Goal: Task Accomplishment & Management: Manage account settings

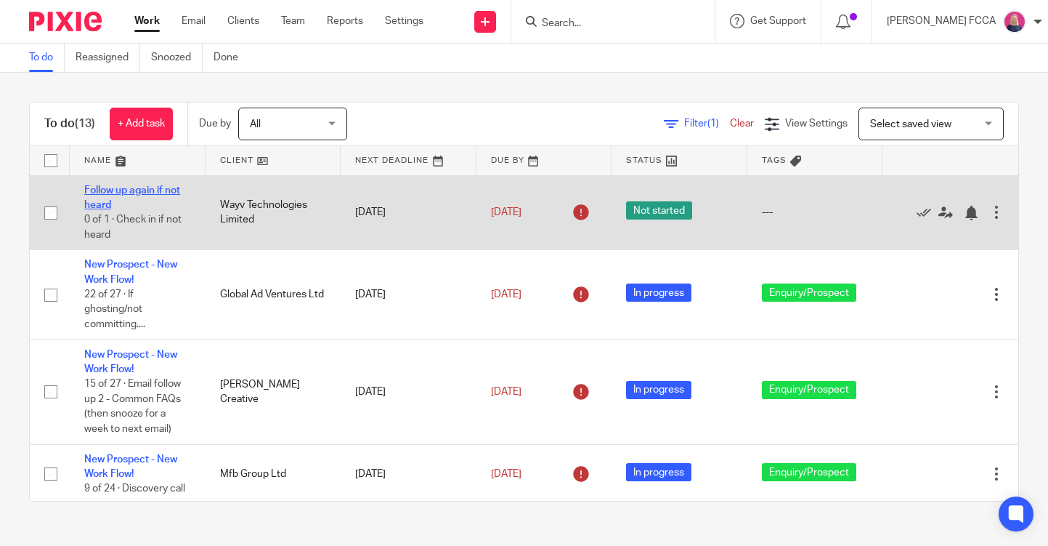
click at [110, 192] on link "Follow up again if not heard" at bounding box center [132, 197] width 96 height 25
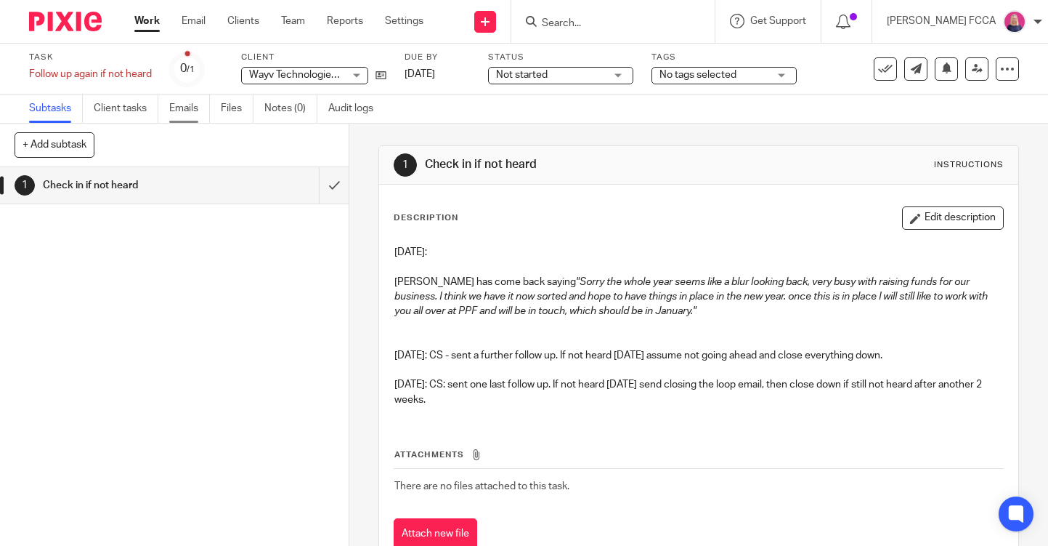
click at [190, 108] on link "Emails" at bounding box center [189, 108] width 41 height 28
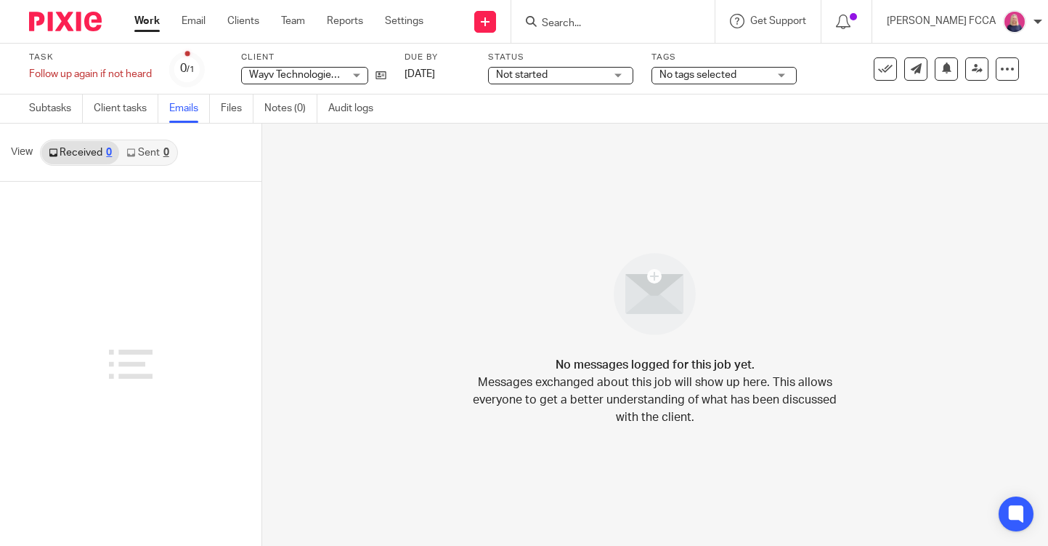
click at [168, 151] on div "0" at bounding box center [166, 152] width 6 height 10
click at [384, 74] on icon at bounding box center [381, 75] width 11 height 11
click at [53, 106] on link "Subtasks" at bounding box center [56, 108] width 54 height 28
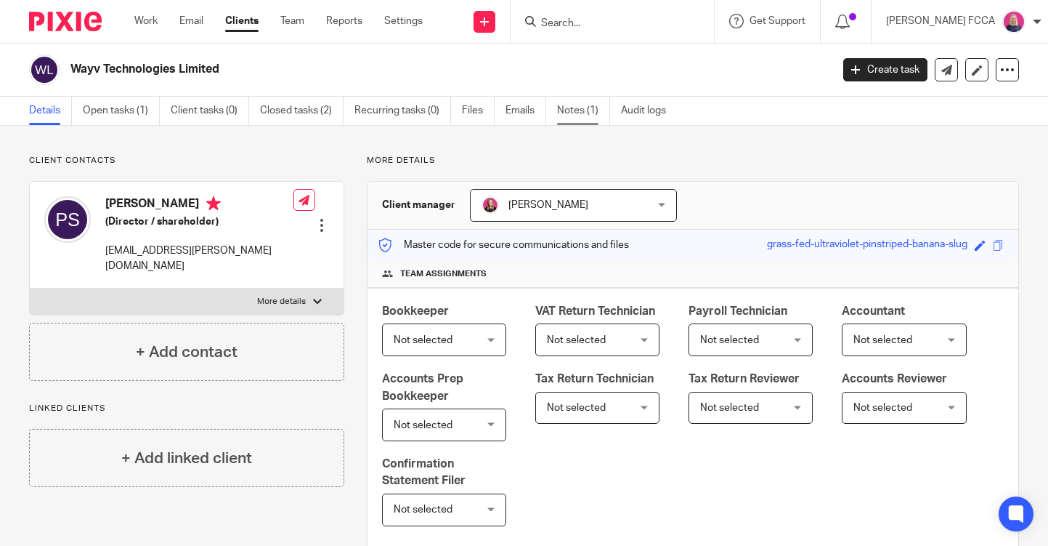
click at [593, 108] on link "Notes (1)" at bounding box center [583, 111] width 53 height 28
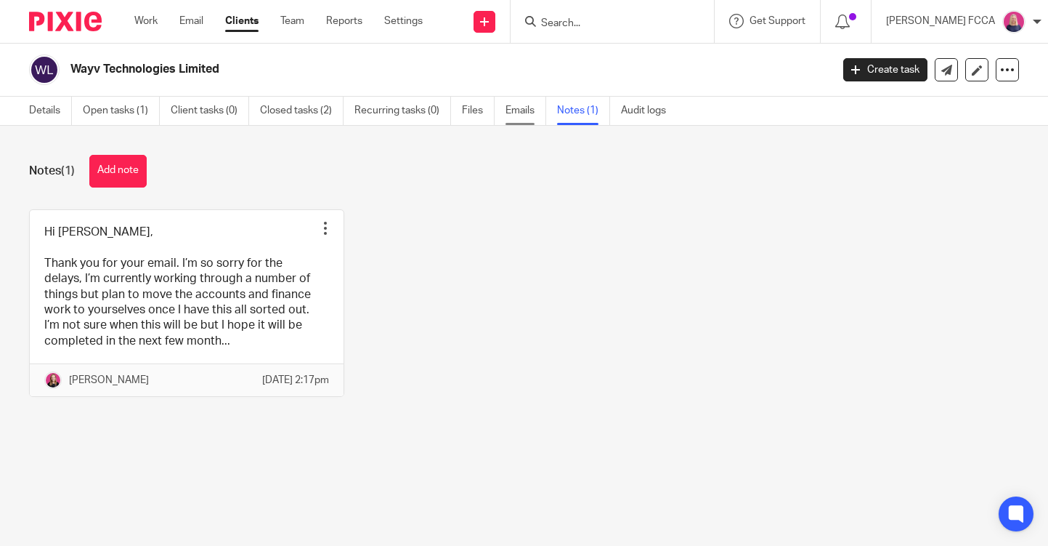
click at [521, 111] on link "Emails" at bounding box center [526, 111] width 41 height 28
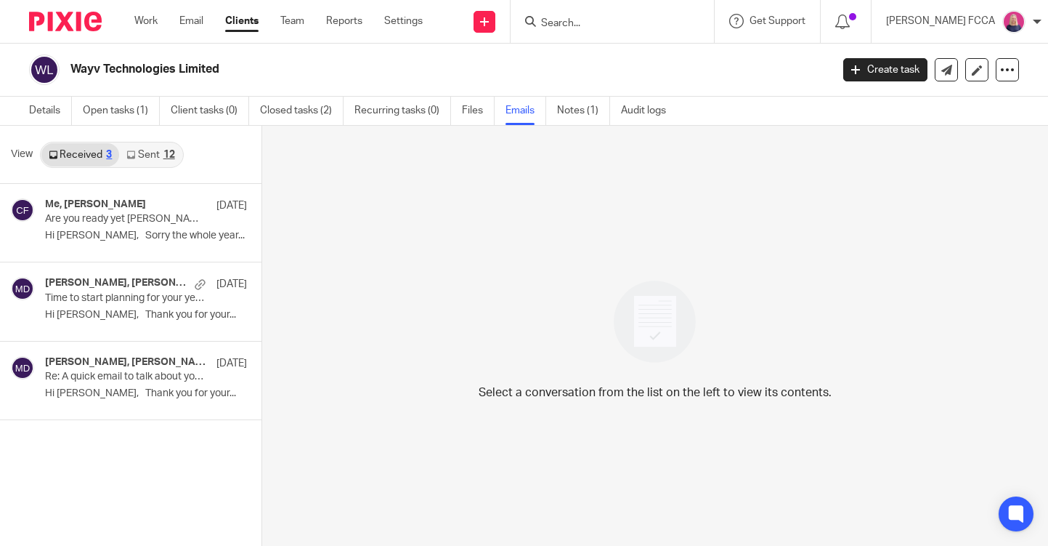
click at [171, 153] on div "12" at bounding box center [169, 155] width 12 height 10
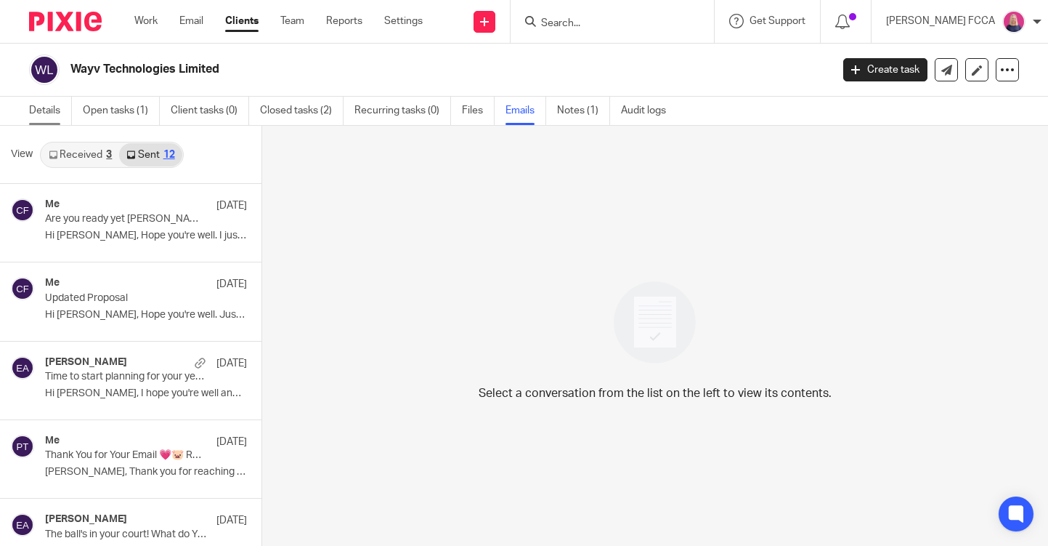
click at [39, 110] on link "Details" at bounding box center [50, 111] width 43 height 28
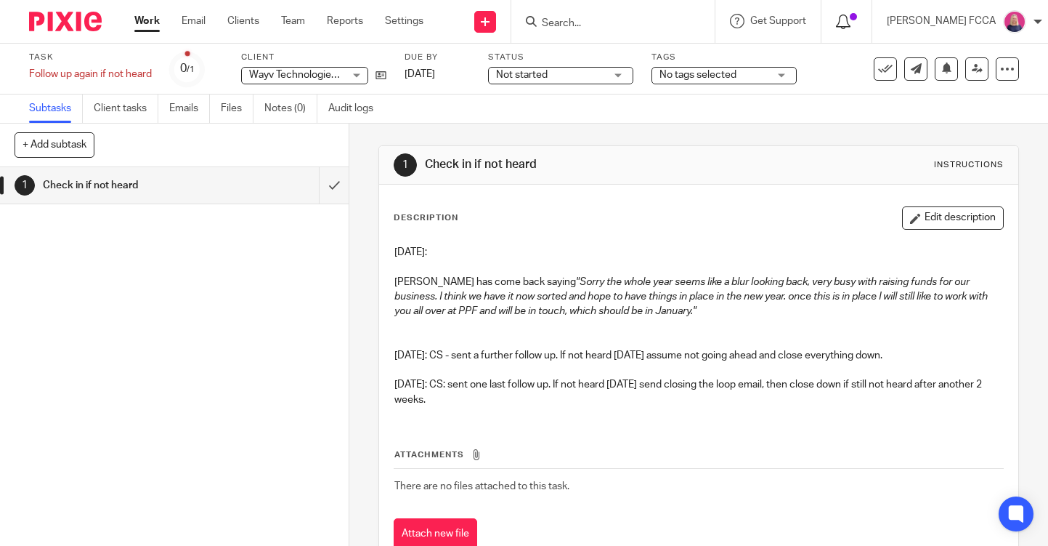
click at [843, 20] on icon at bounding box center [843, 22] width 15 height 15
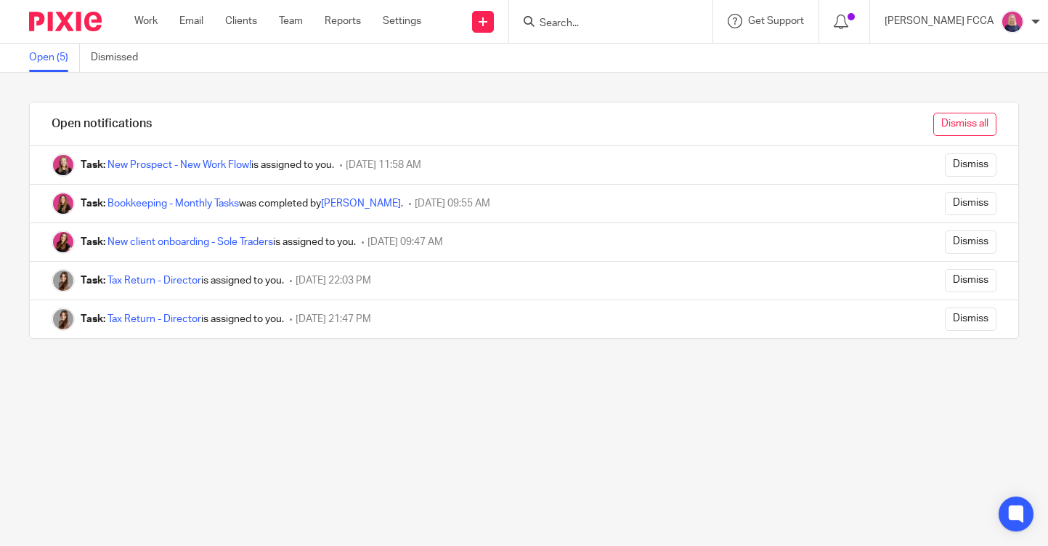
click at [962, 125] on input "Dismiss all" at bounding box center [964, 124] width 63 height 23
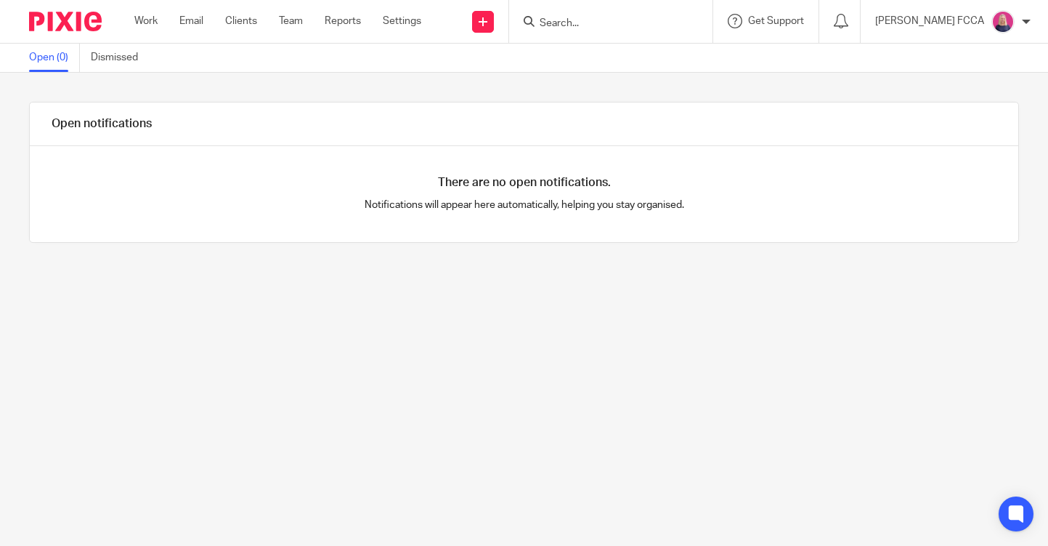
click at [62, 30] on img at bounding box center [65, 22] width 73 height 20
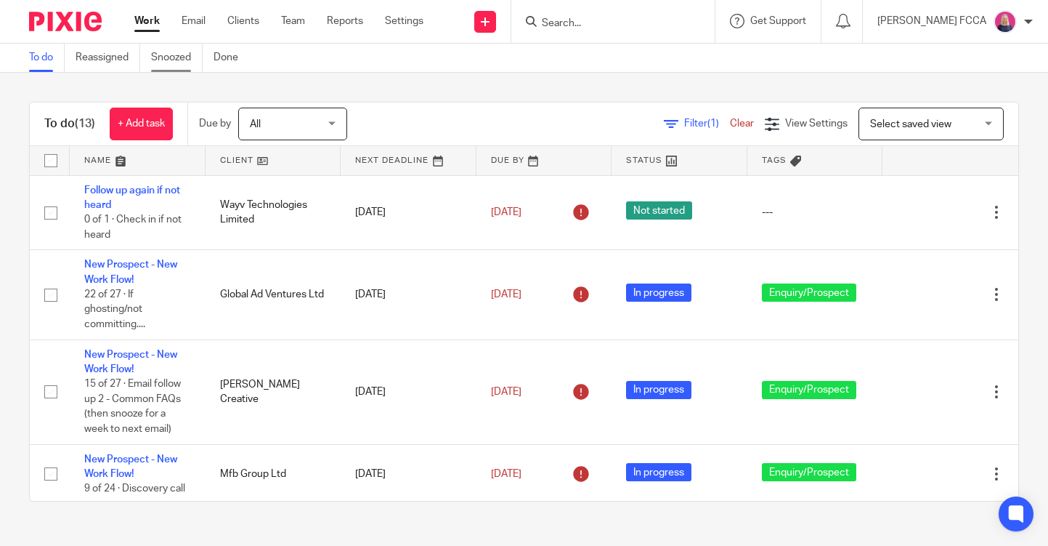
click at [161, 58] on link "Snoozed" at bounding box center [177, 58] width 52 height 28
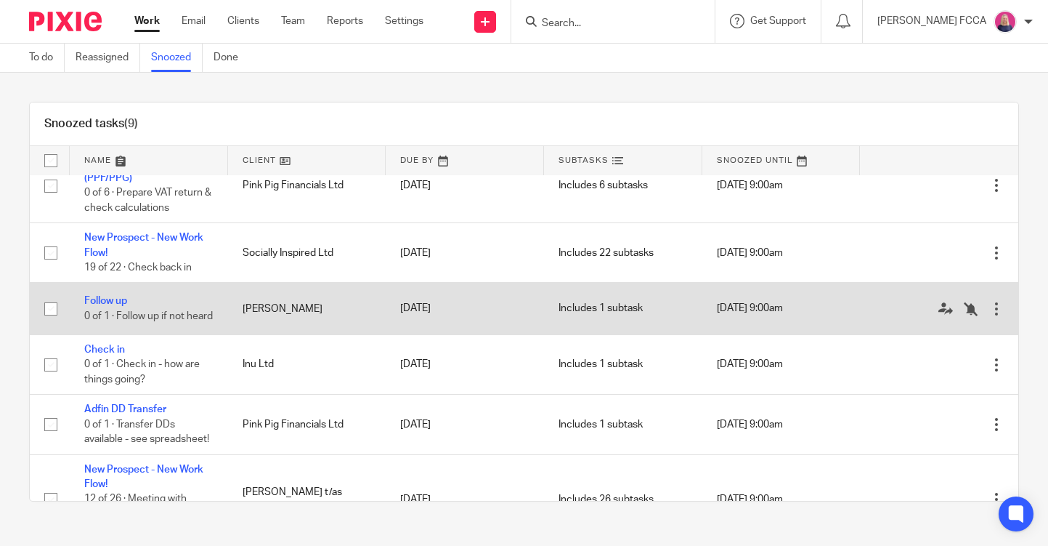
scroll to position [32, 0]
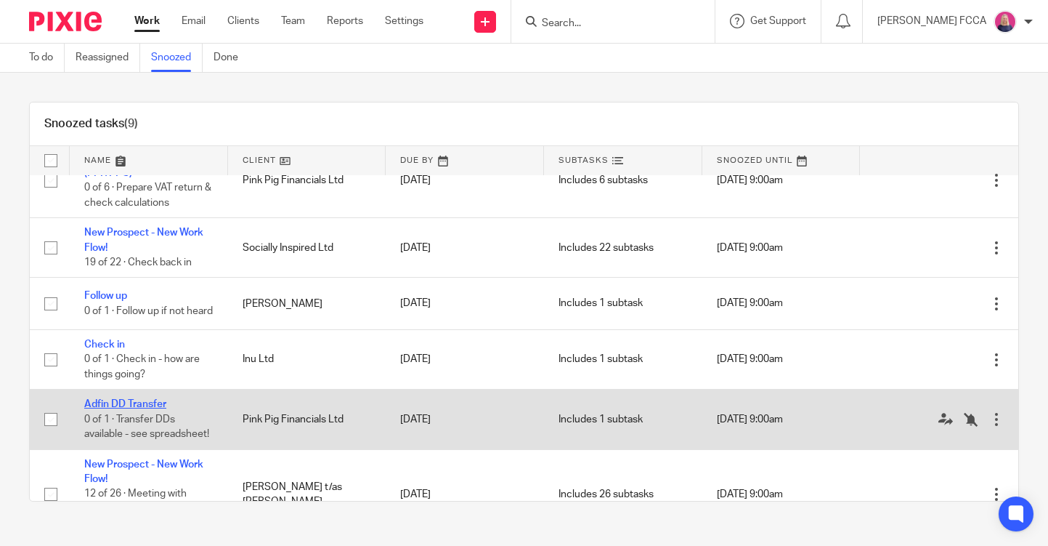
click at [120, 409] on link "Adfin DD Transfer" at bounding box center [125, 404] width 82 height 10
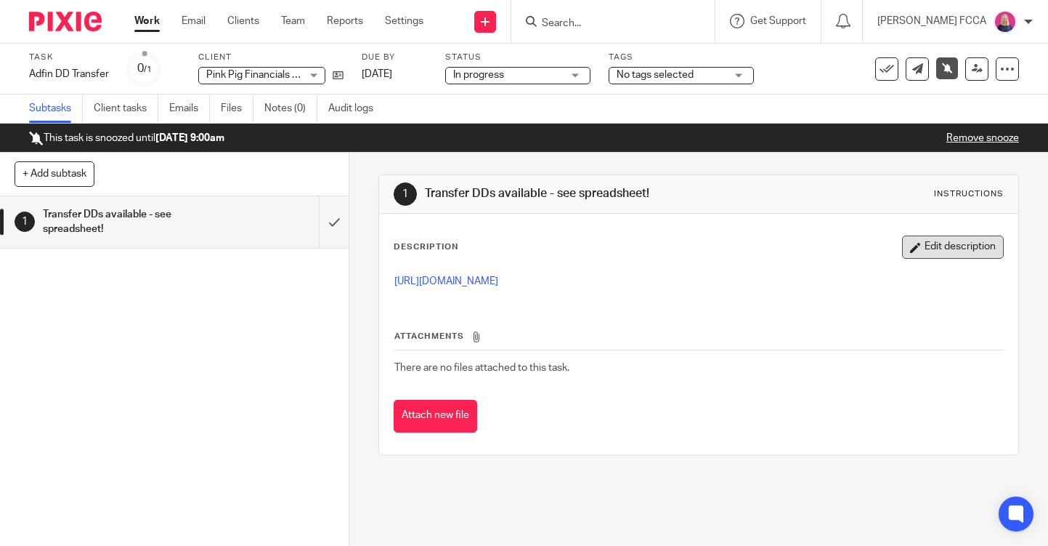
click at [960, 250] on button "Edit description" at bounding box center [953, 246] width 102 height 23
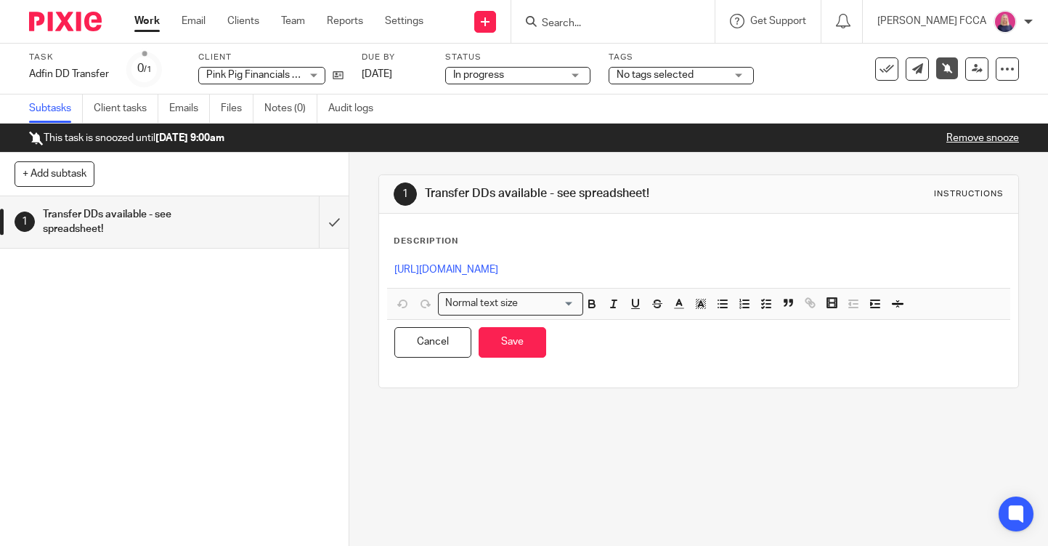
click at [973, 275] on p "https://docs.google.com/spreadsheets/d/19oyf0uESV8lHOQXQMCMhM07lsP0TwMXE61J0E1w…" at bounding box center [698, 269] width 609 height 15
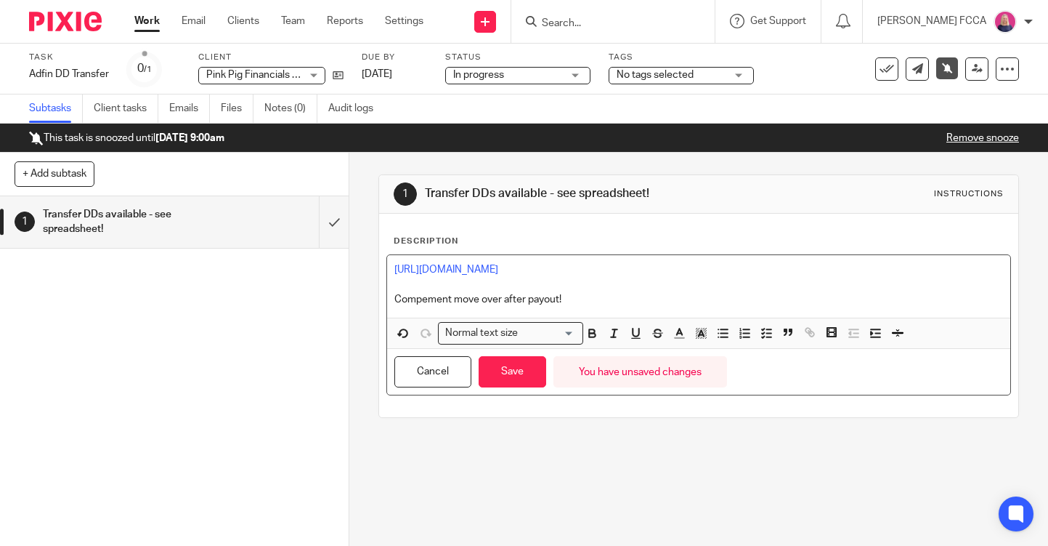
click at [422, 299] on p "Compement move over after payout!" at bounding box center [698, 299] width 609 height 15
click at [601, 303] on p "Complement move over after payout!" at bounding box center [698, 299] width 609 height 15
click at [514, 373] on button "Save" at bounding box center [513, 371] width 68 height 31
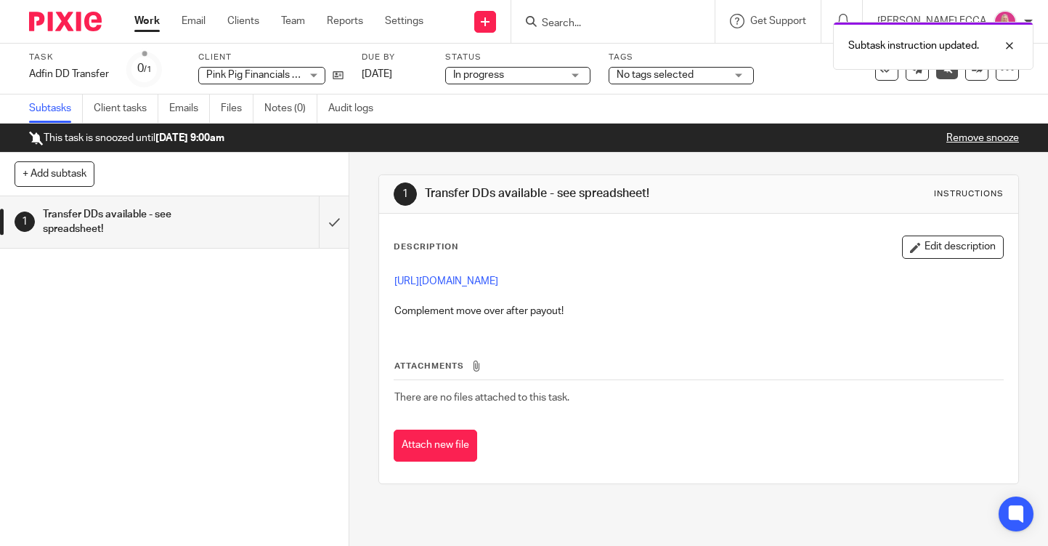
click at [991, 137] on link "Remove snooze" at bounding box center [982, 138] width 73 height 10
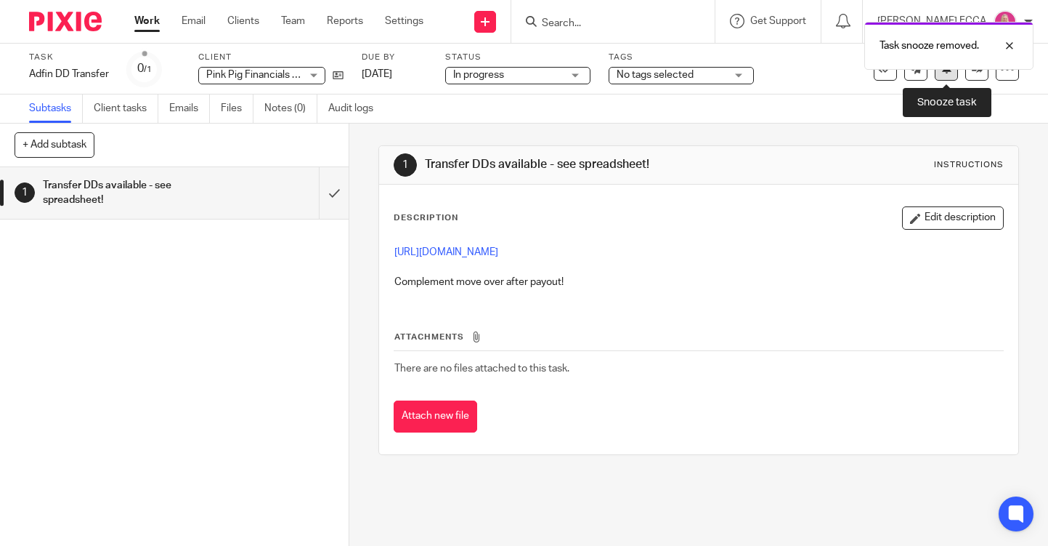
click at [945, 76] on button at bounding box center [946, 68] width 23 height 23
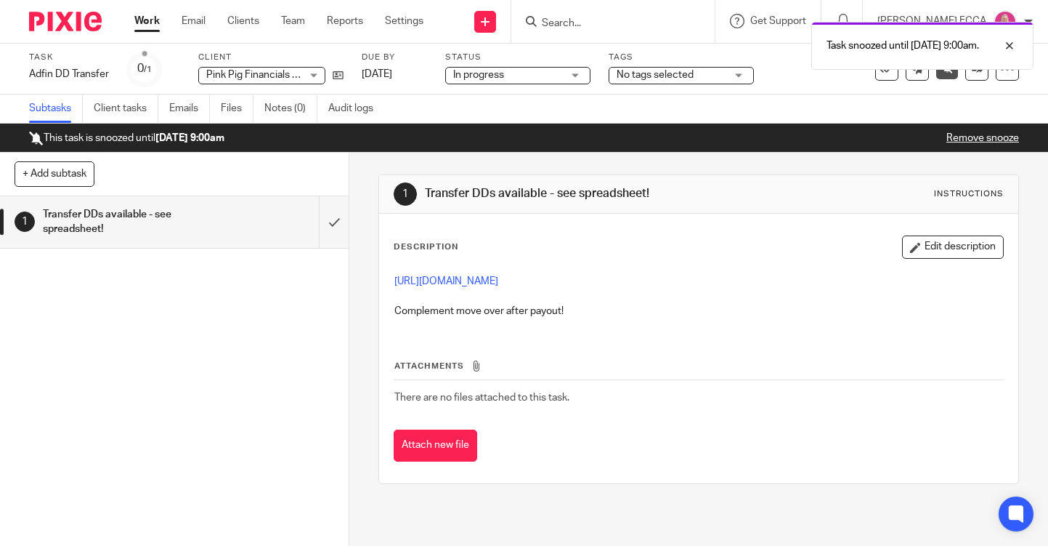
click at [60, 33] on div at bounding box center [60, 21] width 120 height 43
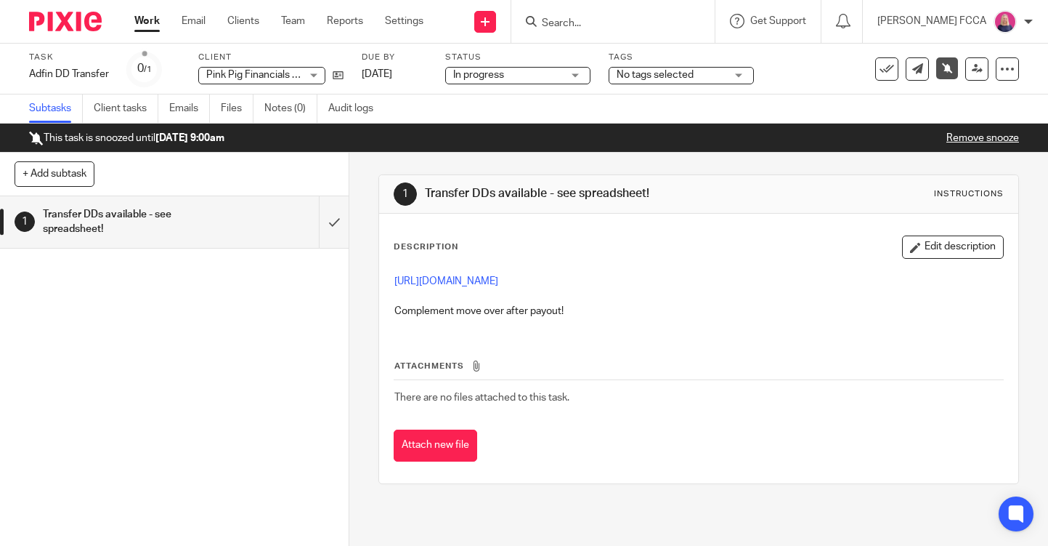
click at [57, 25] on img at bounding box center [65, 22] width 73 height 20
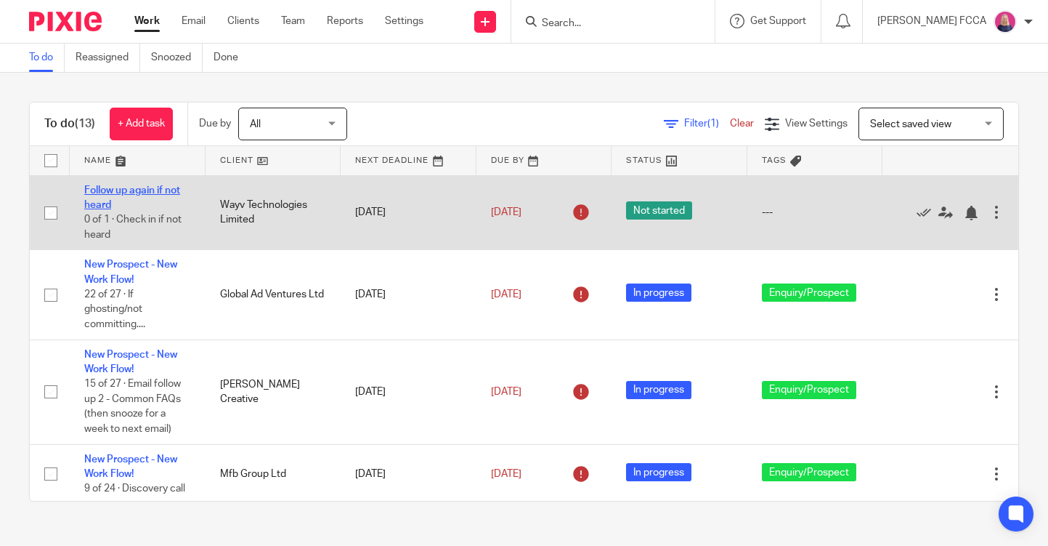
click at [131, 190] on link "Follow up again if not heard" at bounding box center [132, 197] width 96 height 25
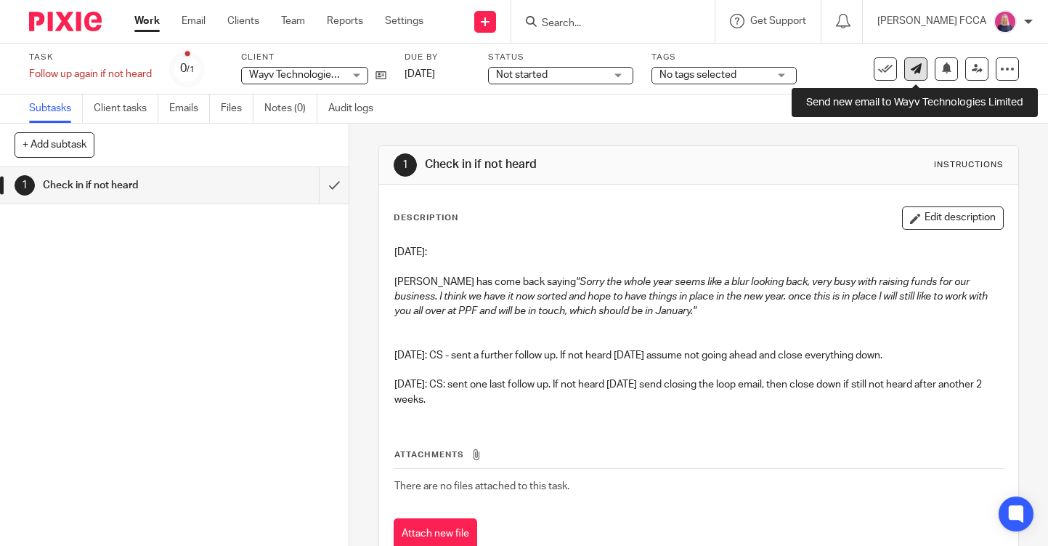
click at [919, 70] on icon at bounding box center [916, 68] width 11 height 11
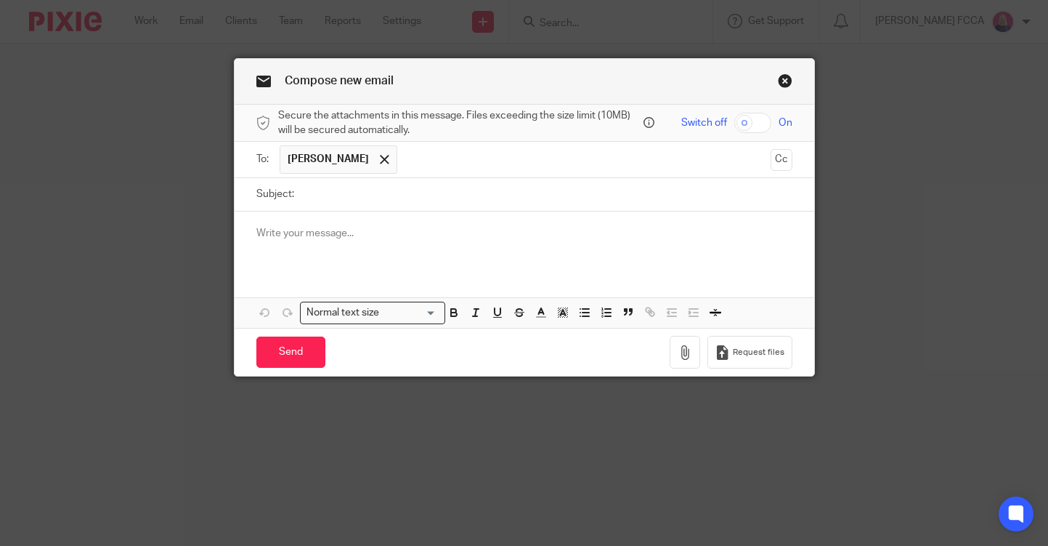
click at [405, 188] on input "Subject:" at bounding box center [546, 194] width 491 height 33
type input "Closing the loop"
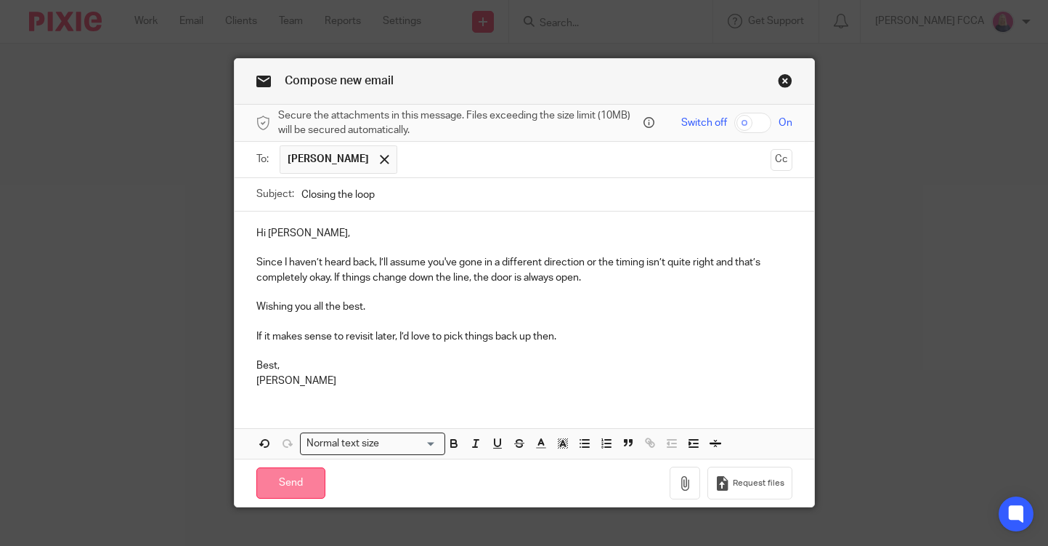
click at [279, 484] on input "Send" at bounding box center [290, 482] width 69 height 31
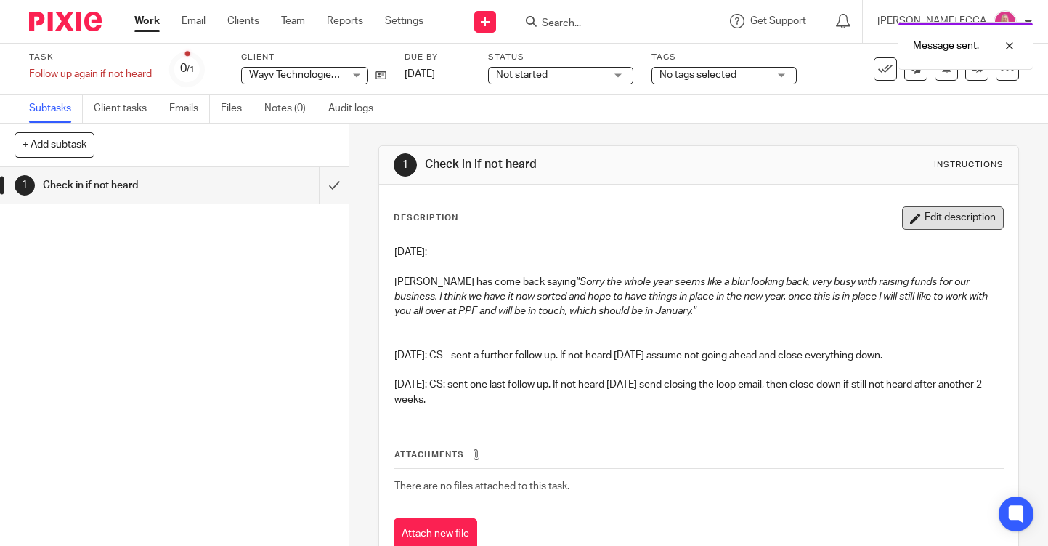
click at [952, 220] on button "Edit description" at bounding box center [953, 217] width 102 height 23
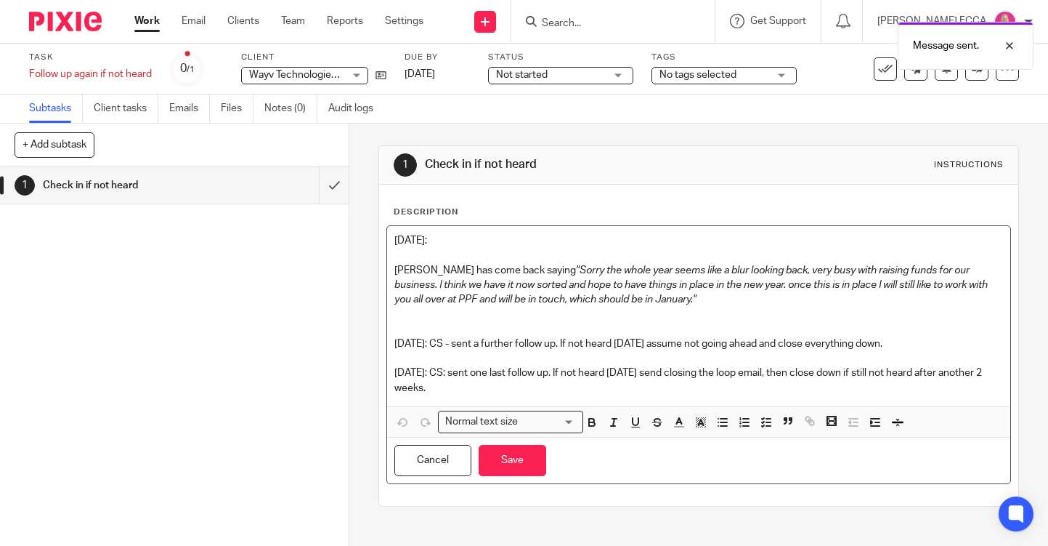
click at [514, 387] on p "30th Sept 25: CS: sent one last follow up. If not heard in 2 weeks send closing…" at bounding box center [698, 380] width 609 height 30
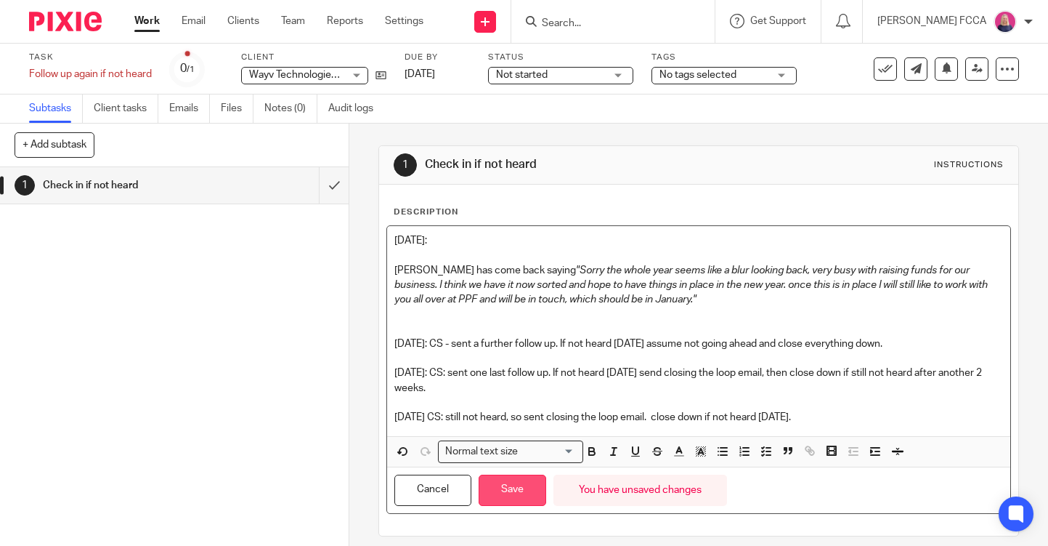
click at [516, 492] on button "Save" at bounding box center [513, 489] width 68 height 31
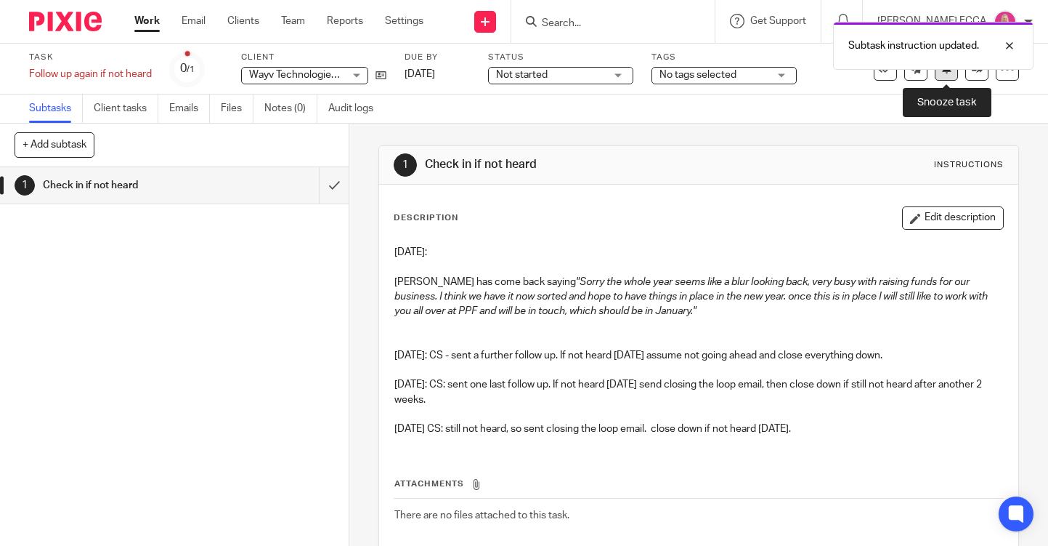
click at [949, 73] on icon at bounding box center [946, 67] width 11 height 11
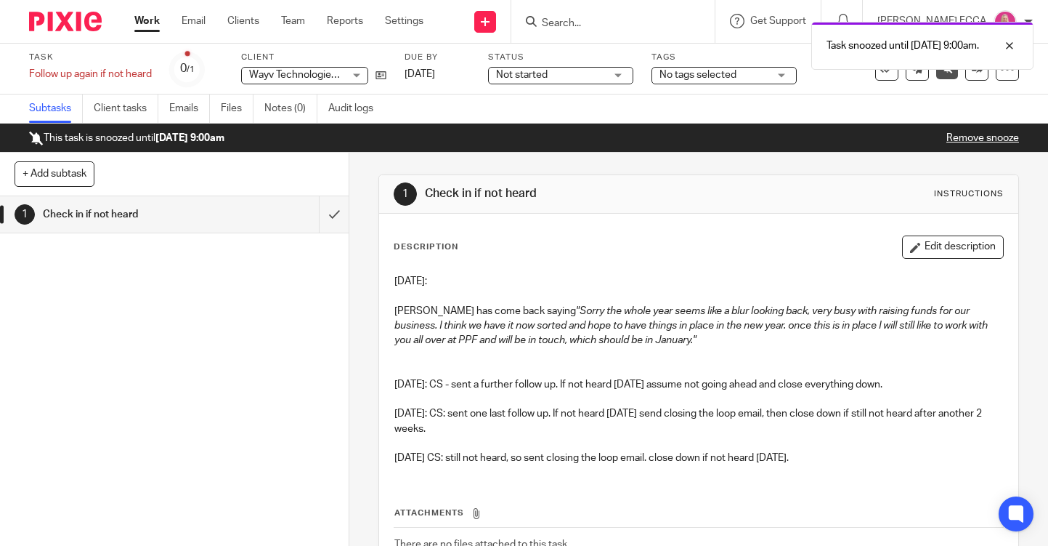
click at [64, 19] on img at bounding box center [65, 22] width 73 height 20
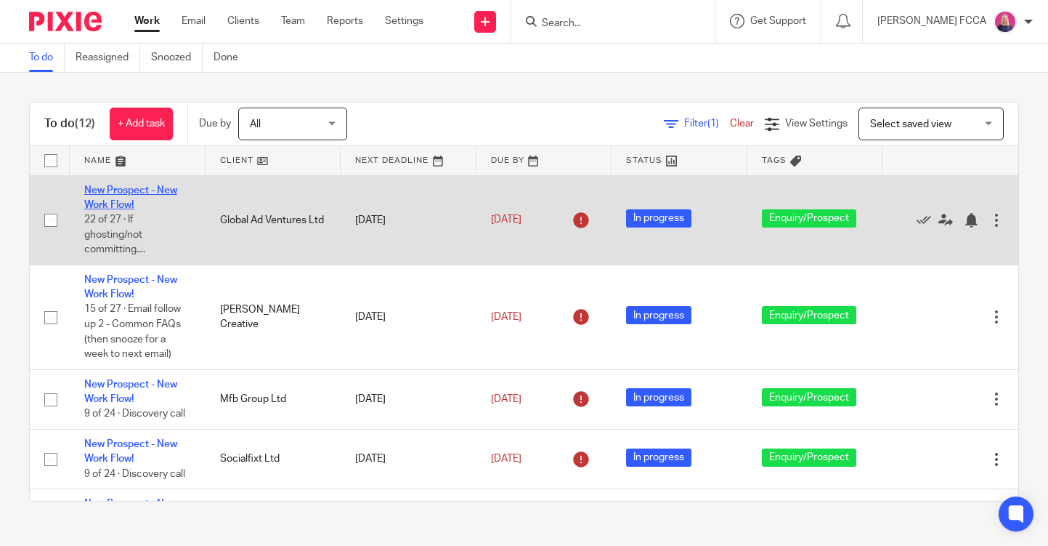
click at [102, 192] on link "New Prospect - New Work Flow!" at bounding box center [130, 197] width 93 height 25
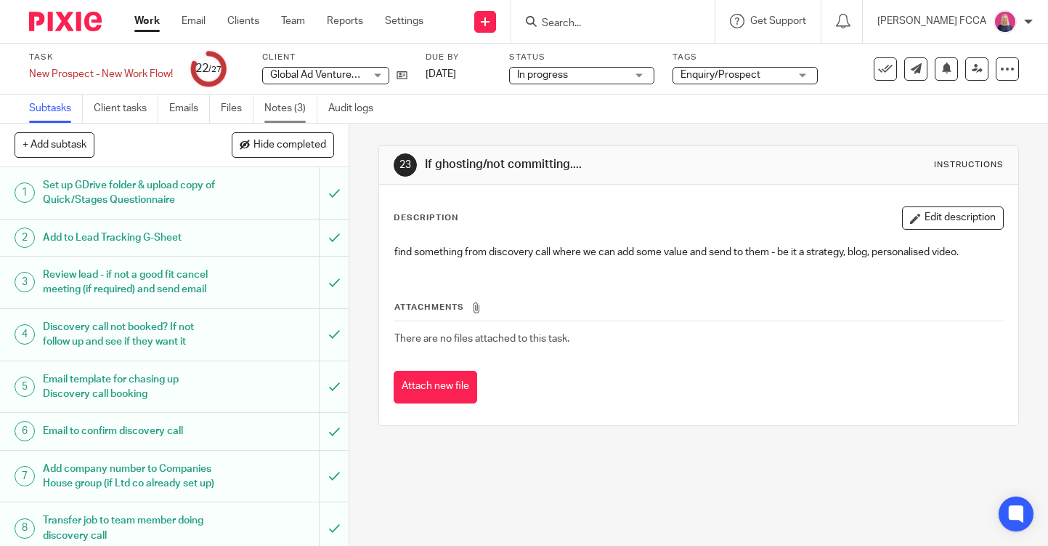
click at [290, 105] on link "Notes (3)" at bounding box center [290, 108] width 53 height 28
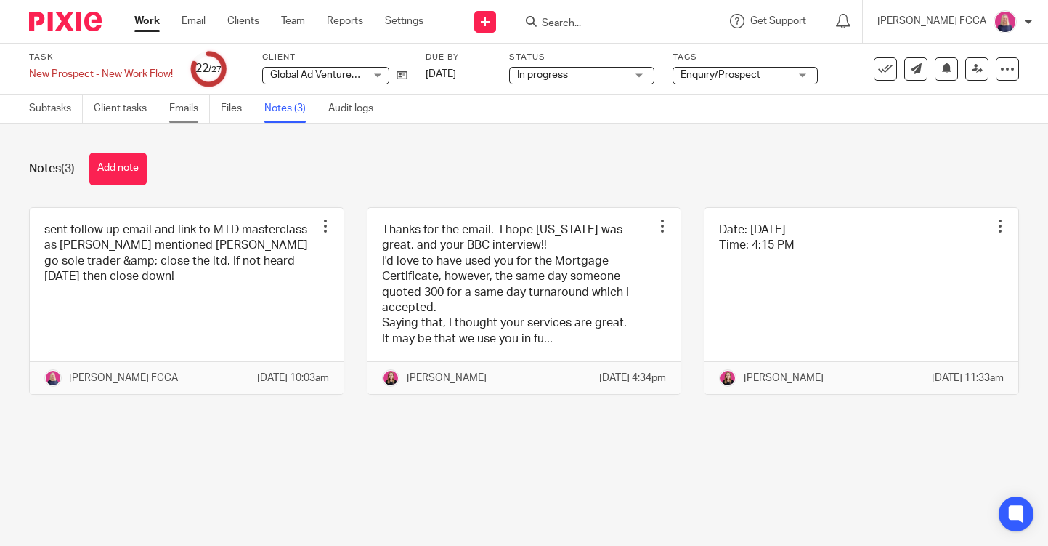
click at [194, 110] on link "Emails" at bounding box center [189, 108] width 41 height 28
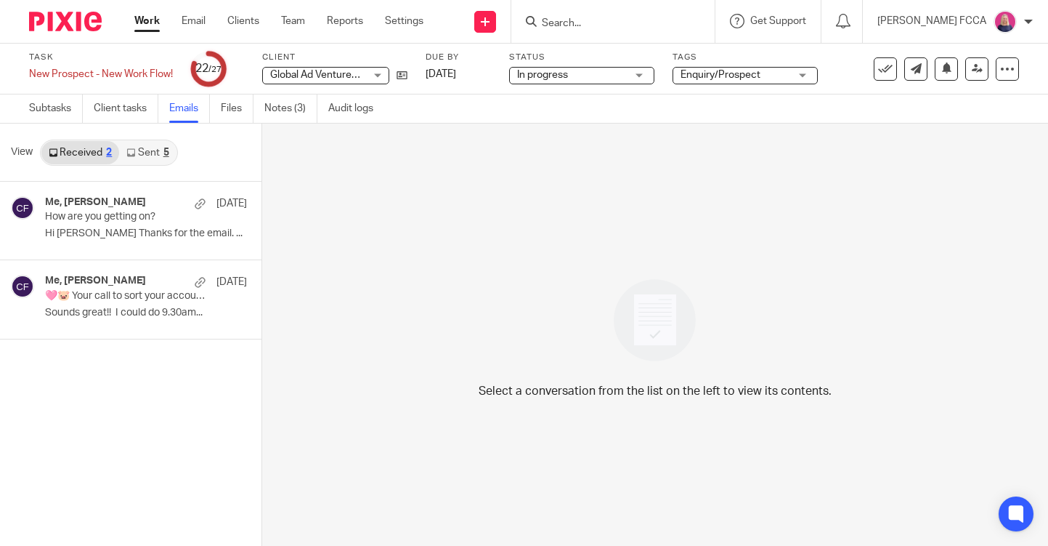
click at [166, 153] on div "5" at bounding box center [166, 152] width 6 height 10
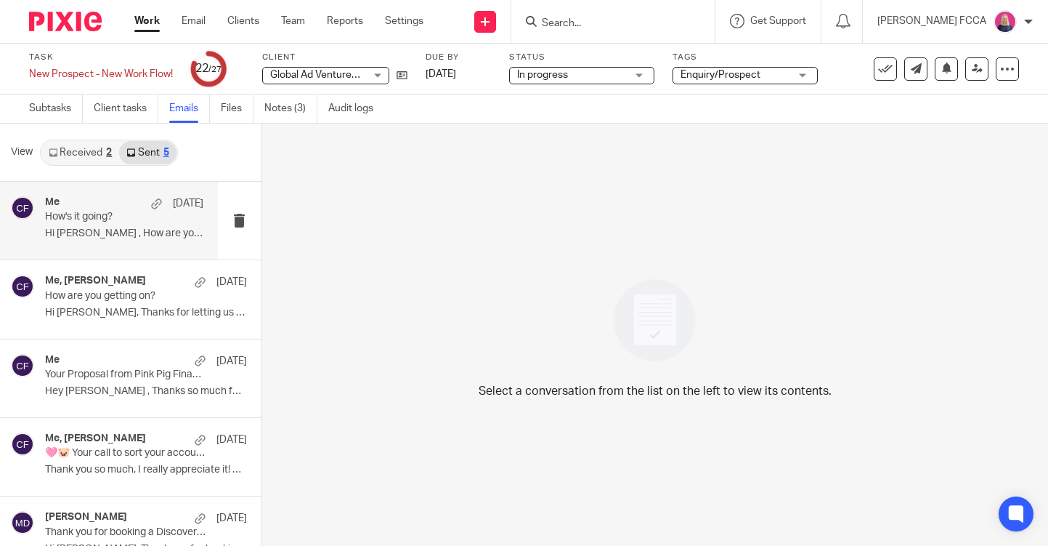
click at [135, 223] on div "Me 30 Sep How's it going? Hi Adam , How are you? It's been a while..." at bounding box center [124, 220] width 158 height 49
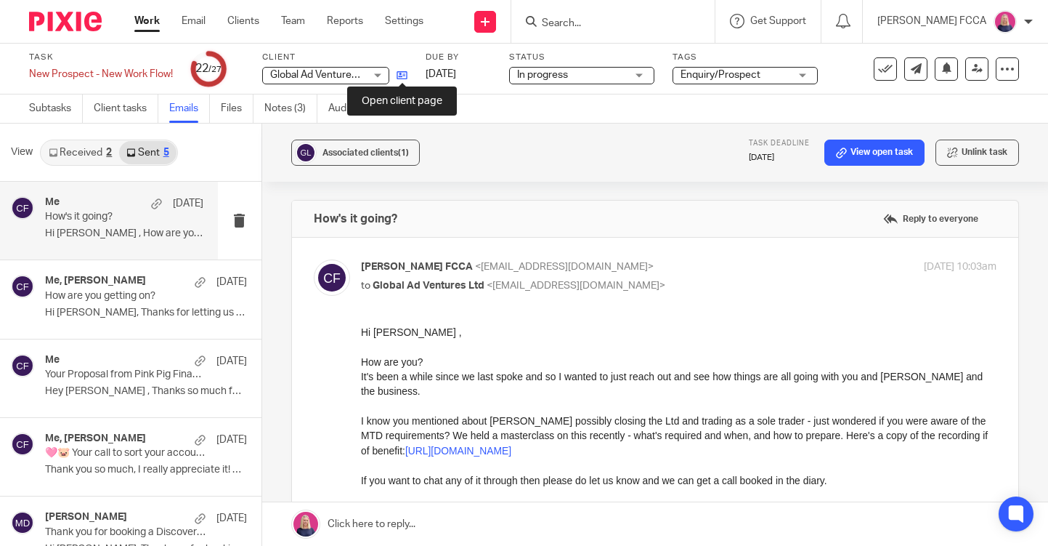
click at [402, 76] on icon at bounding box center [402, 75] width 11 height 11
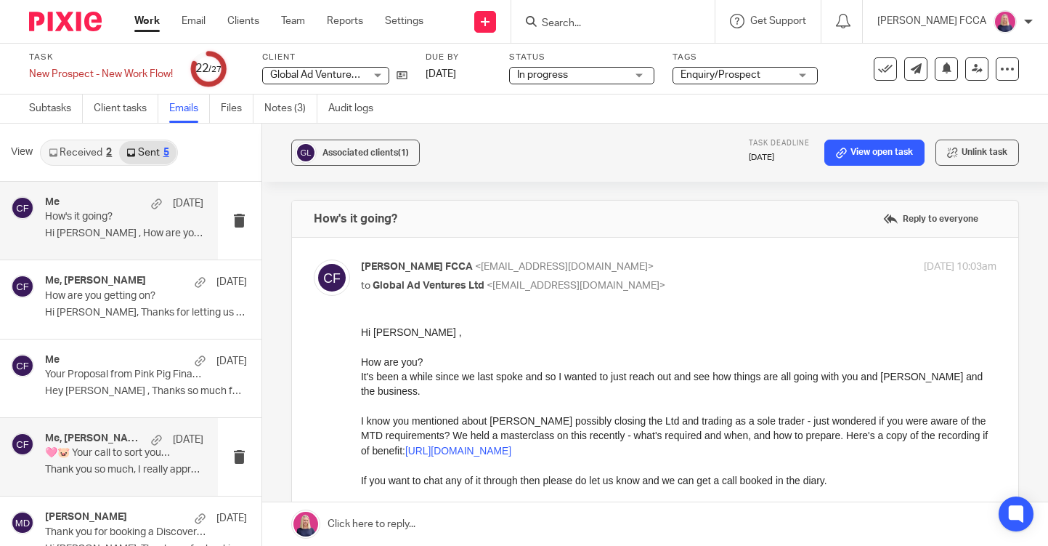
scroll to position [30, 0]
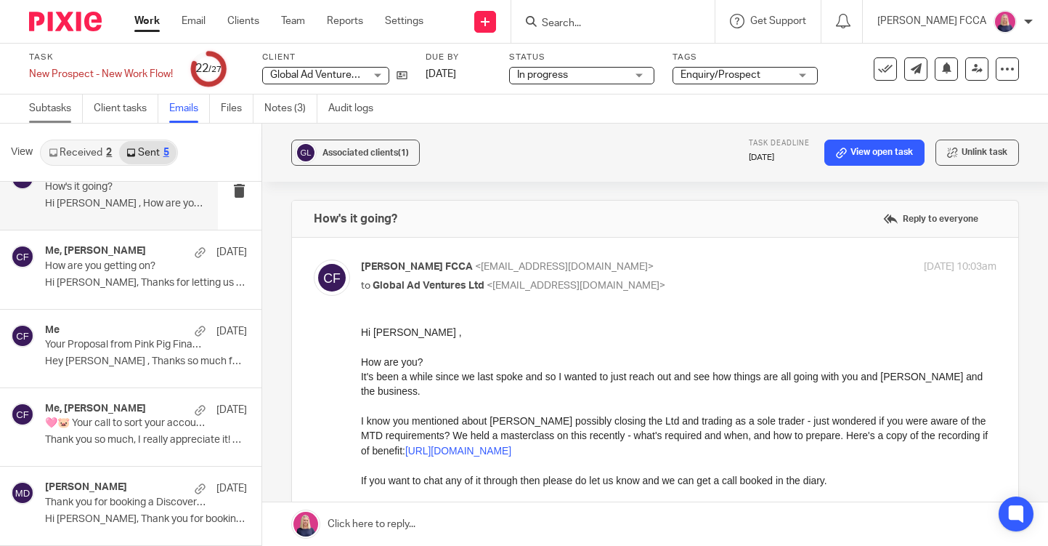
click at [49, 108] on link "Subtasks" at bounding box center [56, 108] width 54 height 28
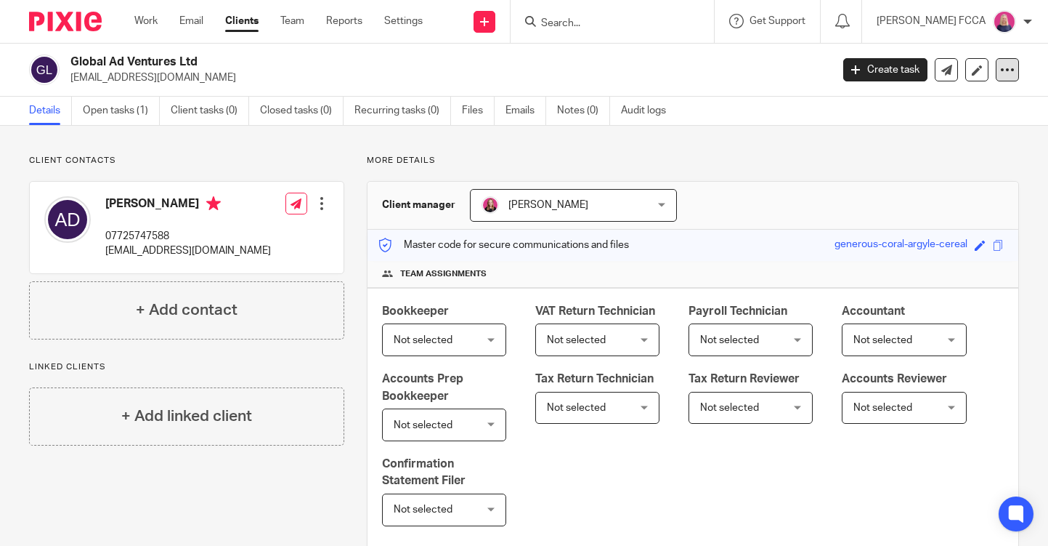
click at [1008, 70] on icon at bounding box center [1007, 69] width 15 height 15
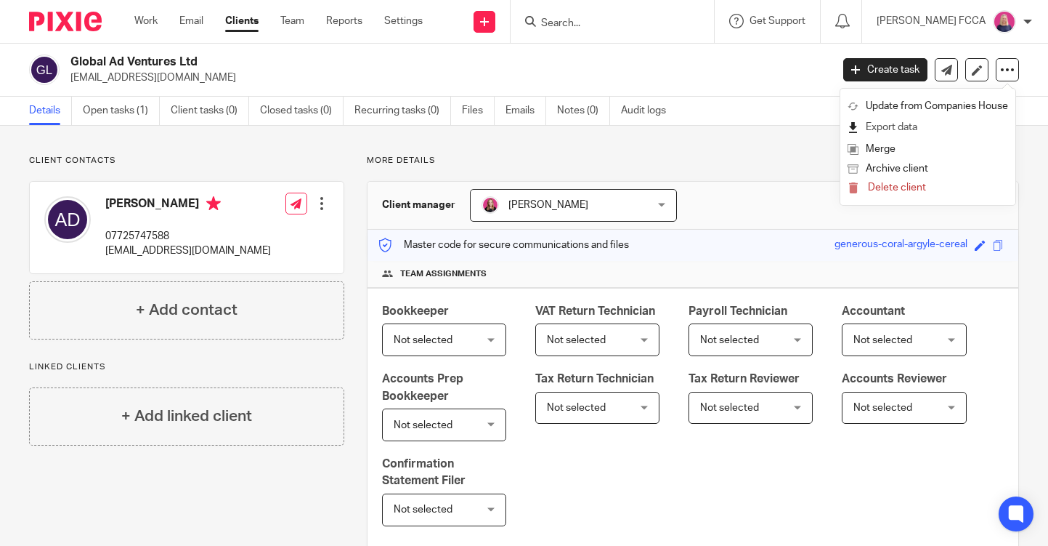
click at [889, 126] on link "Export data" at bounding box center [928, 127] width 161 height 21
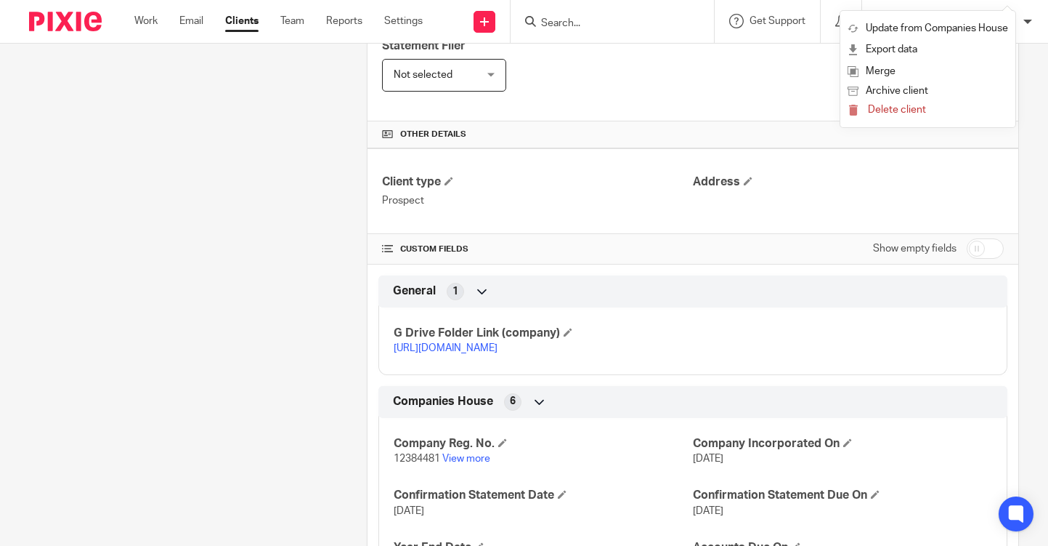
scroll to position [450, 0]
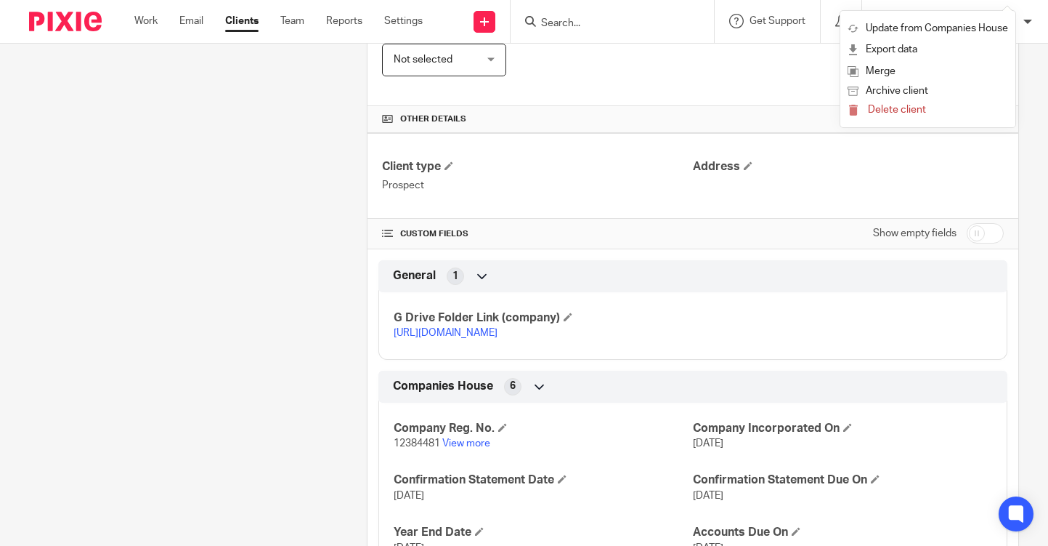
click at [492, 338] on link "[URL][DOMAIN_NAME]" at bounding box center [446, 333] width 104 height 10
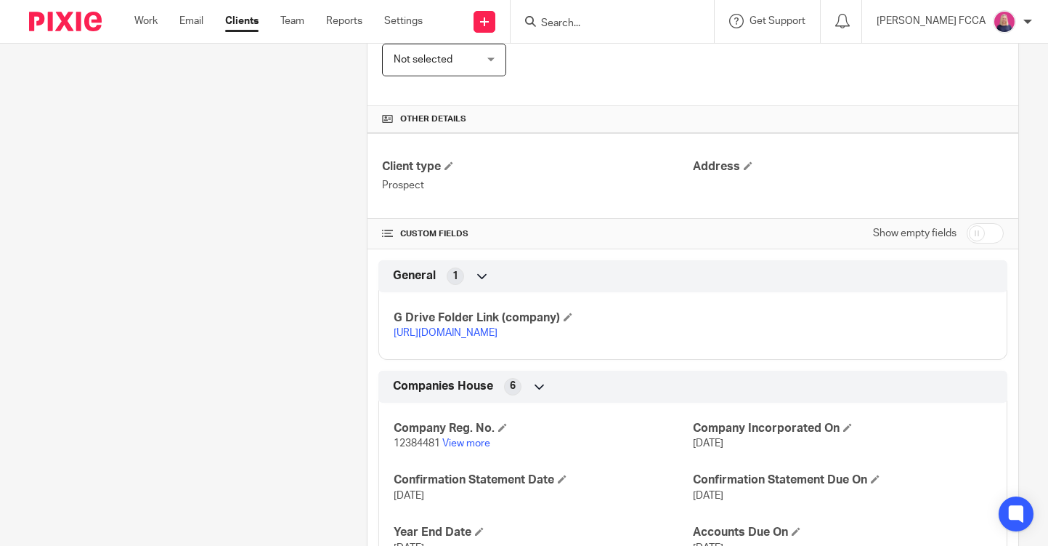
scroll to position [0, 0]
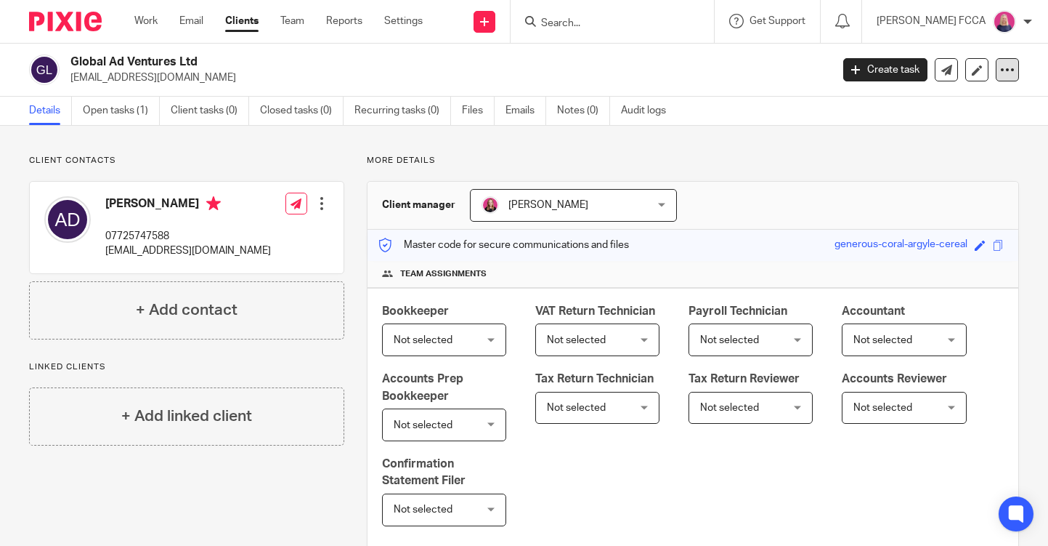
click at [1002, 71] on icon at bounding box center [1007, 69] width 15 height 15
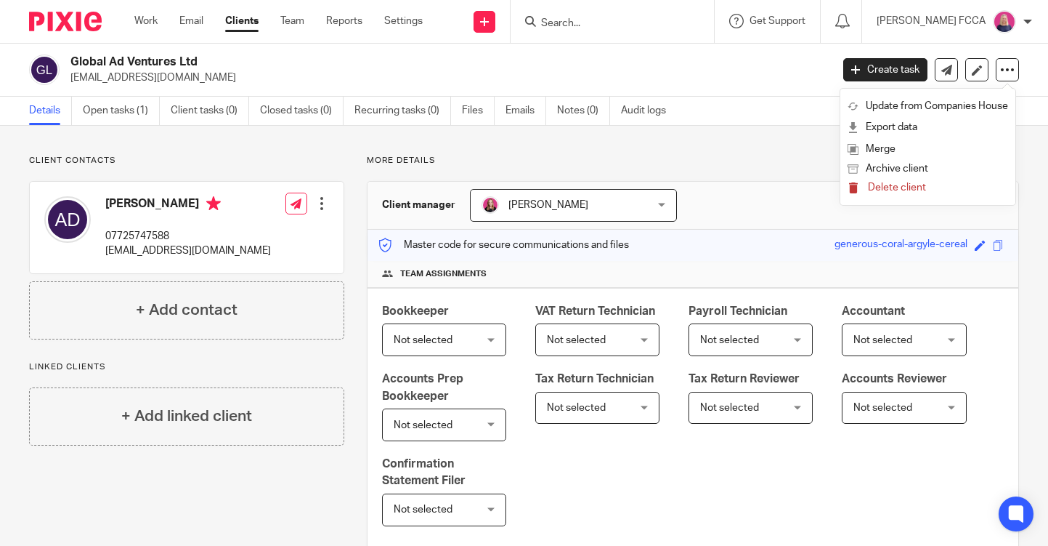
click at [879, 189] on span "Delete client" at bounding box center [897, 187] width 58 height 10
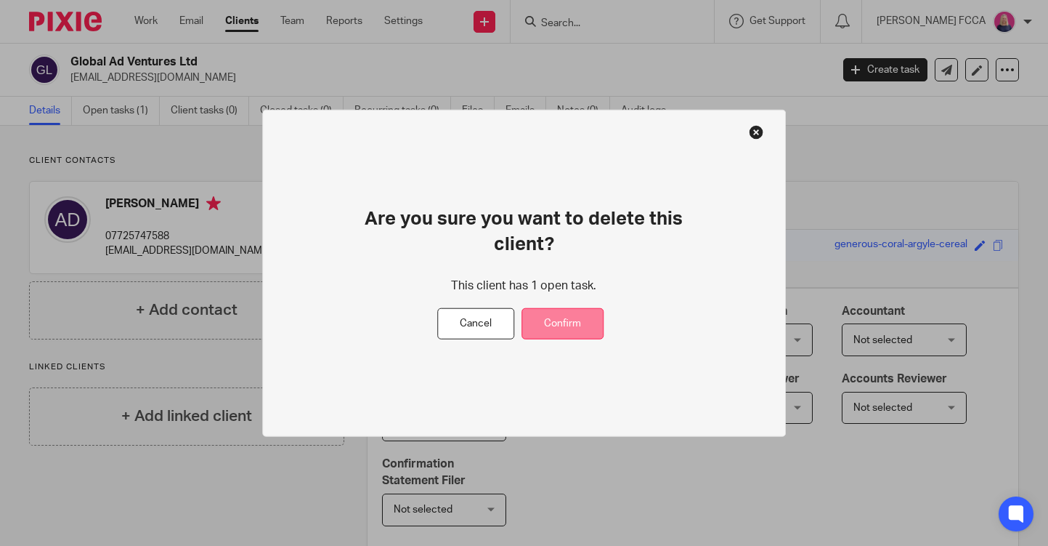
click at [561, 321] on button "Confirm" at bounding box center [563, 323] width 82 height 31
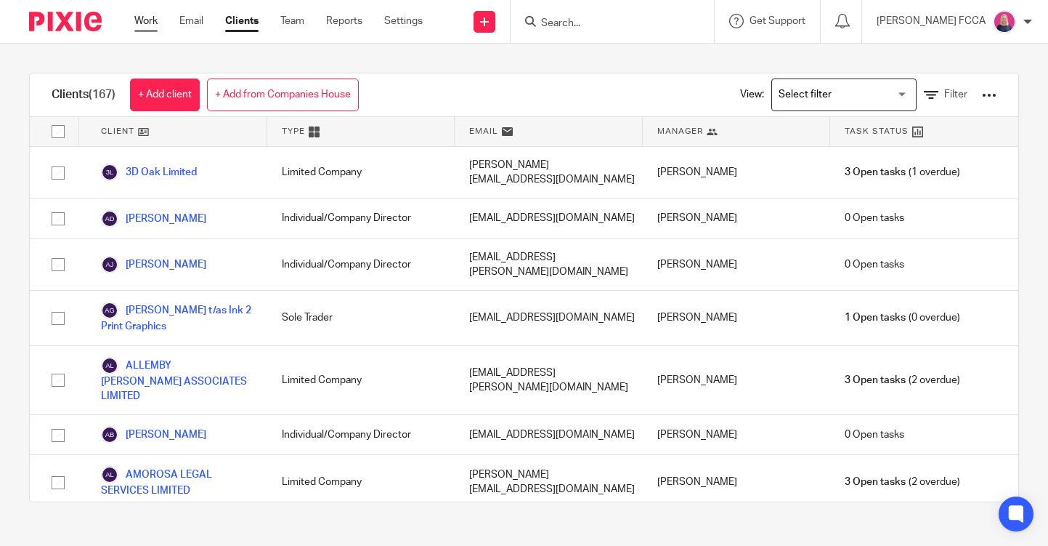
click at [147, 18] on link "Work" at bounding box center [145, 21] width 23 height 15
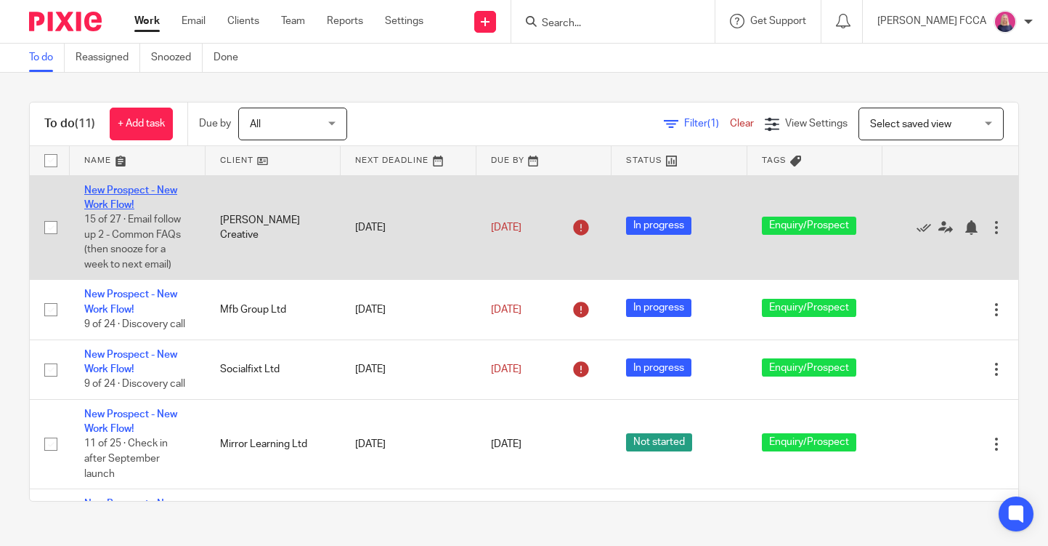
click at [113, 189] on link "New Prospect - New Work Flow!" at bounding box center [130, 197] width 93 height 25
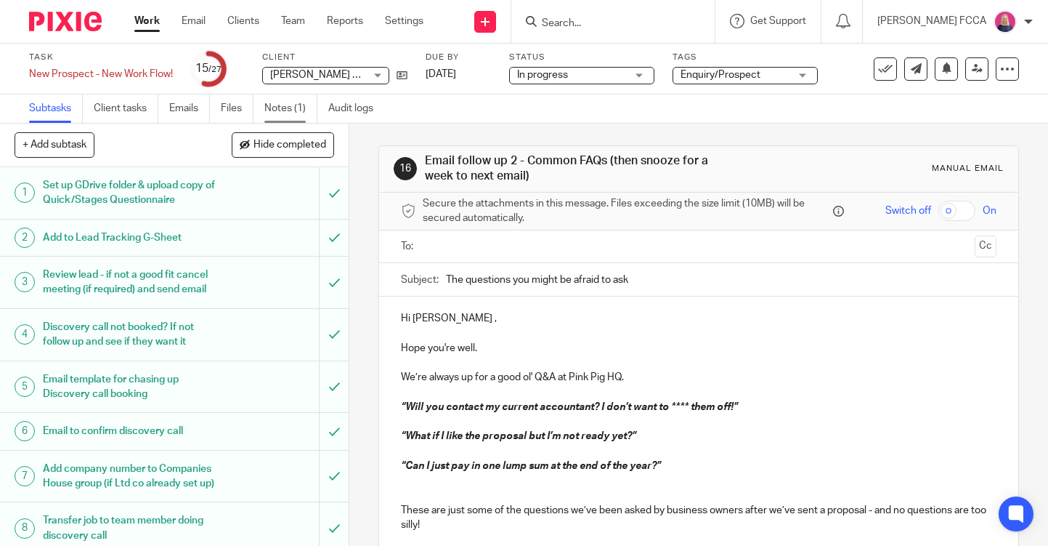
click at [279, 107] on link "Notes (1)" at bounding box center [290, 108] width 53 height 28
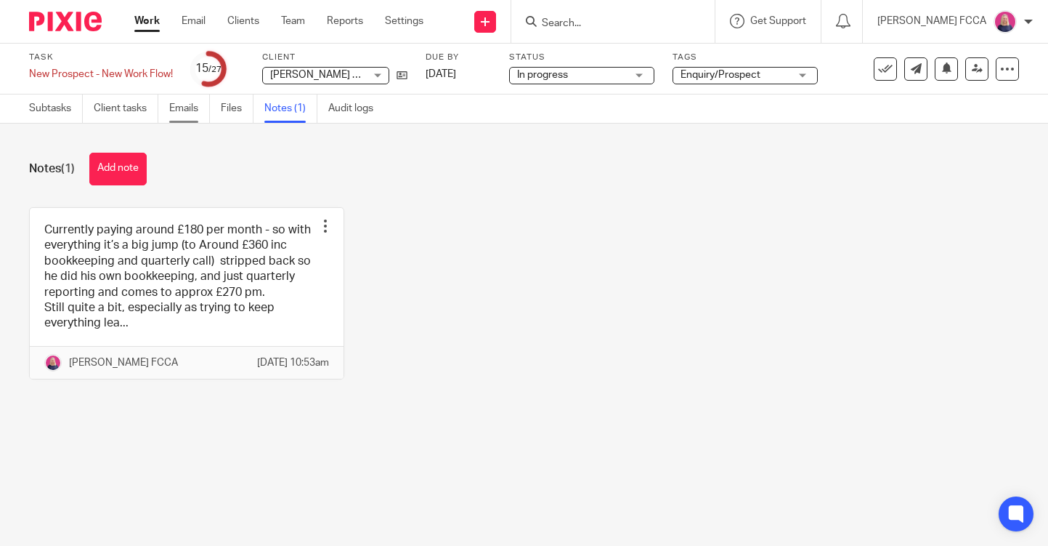
click at [178, 108] on link "Emails" at bounding box center [189, 108] width 41 height 28
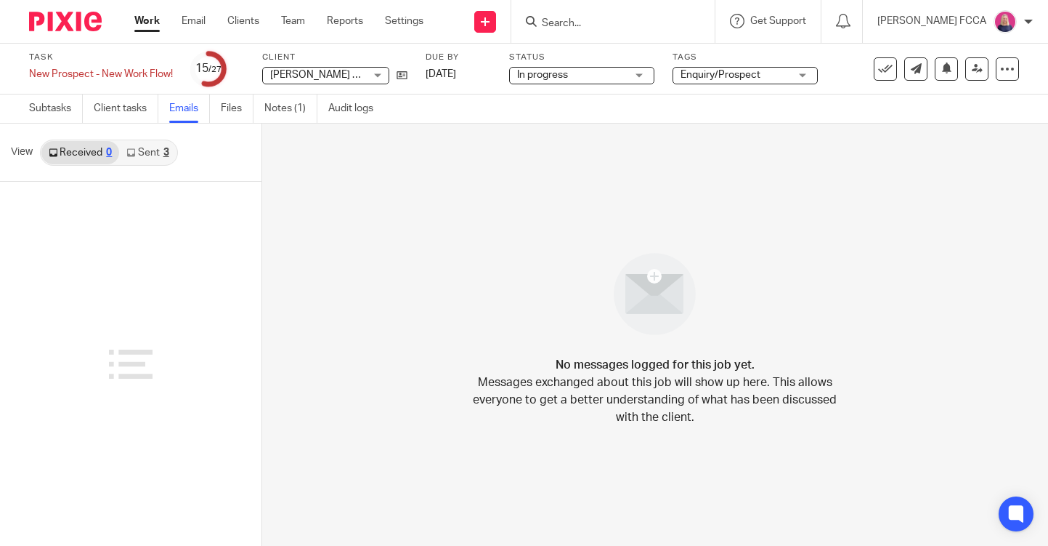
click at [163, 153] on div "3" at bounding box center [166, 152] width 6 height 10
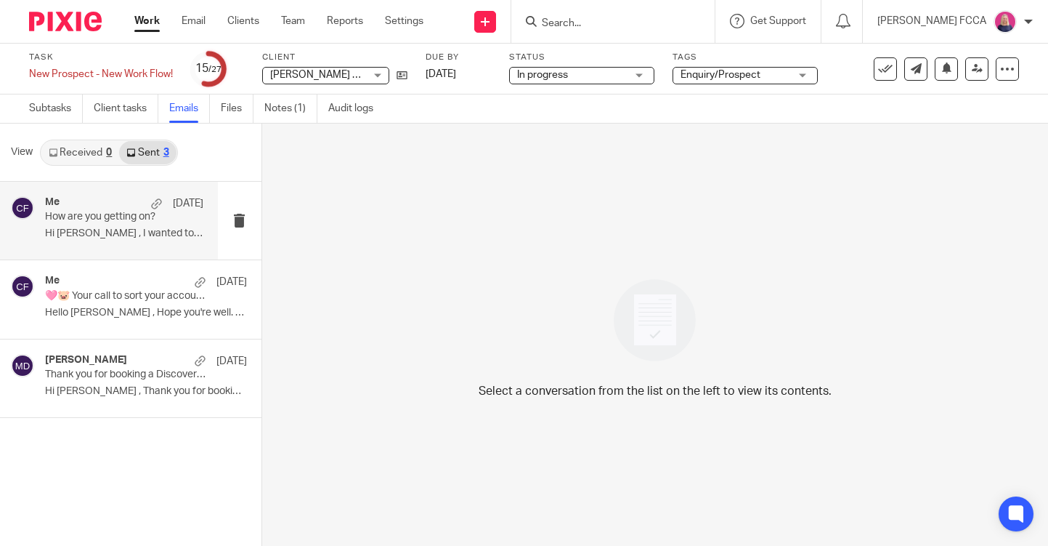
click at [129, 226] on div "Me 7 Oct How are you getting on? Hi Mario , I wanted to drop you a quick..." at bounding box center [124, 220] width 158 height 49
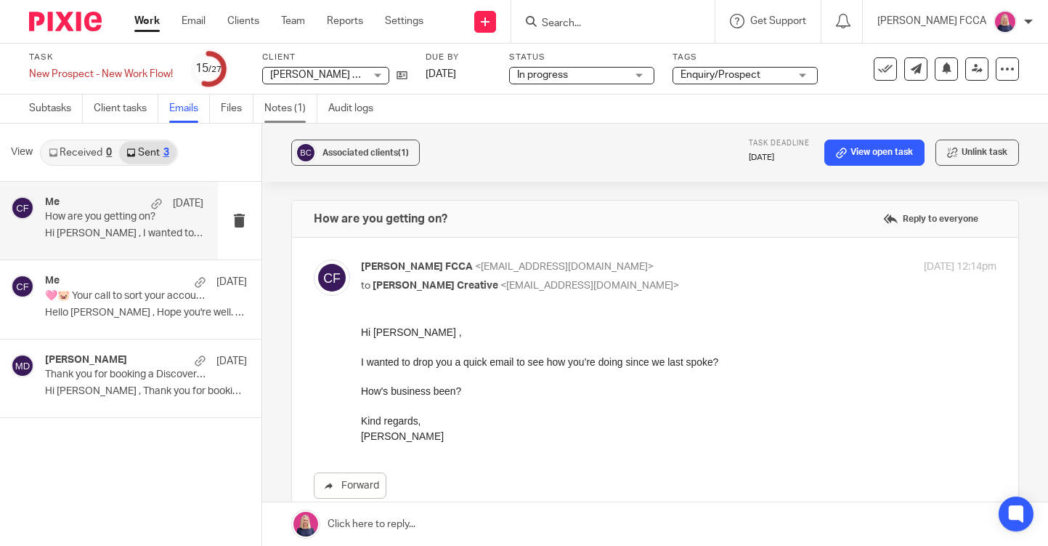
click at [280, 107] on link "Notes (1)" at bounding box center [290, 108] width 53 height 28
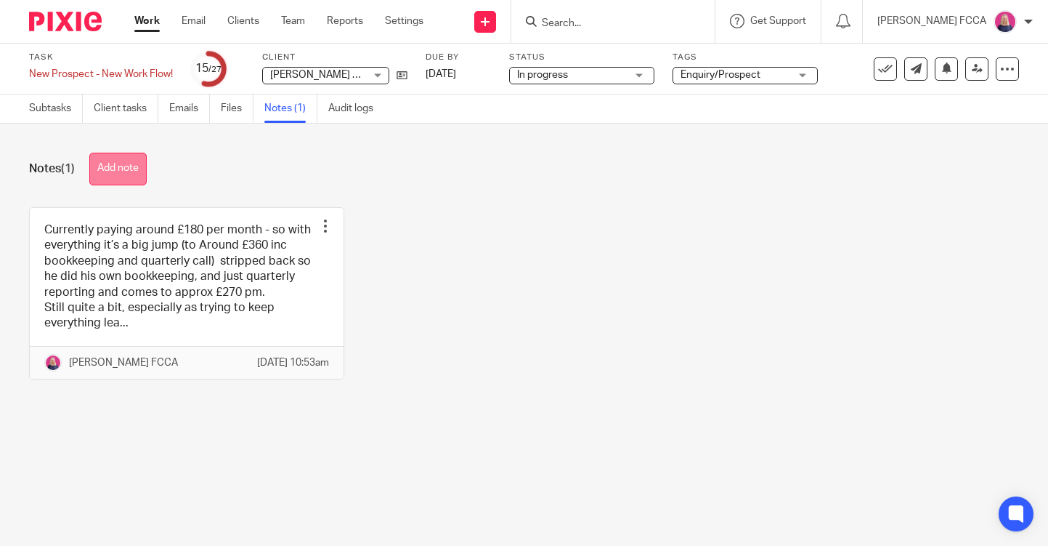
click at [105, 165] on button "Add note" at bounding box center [117, 169] width 57 height 33
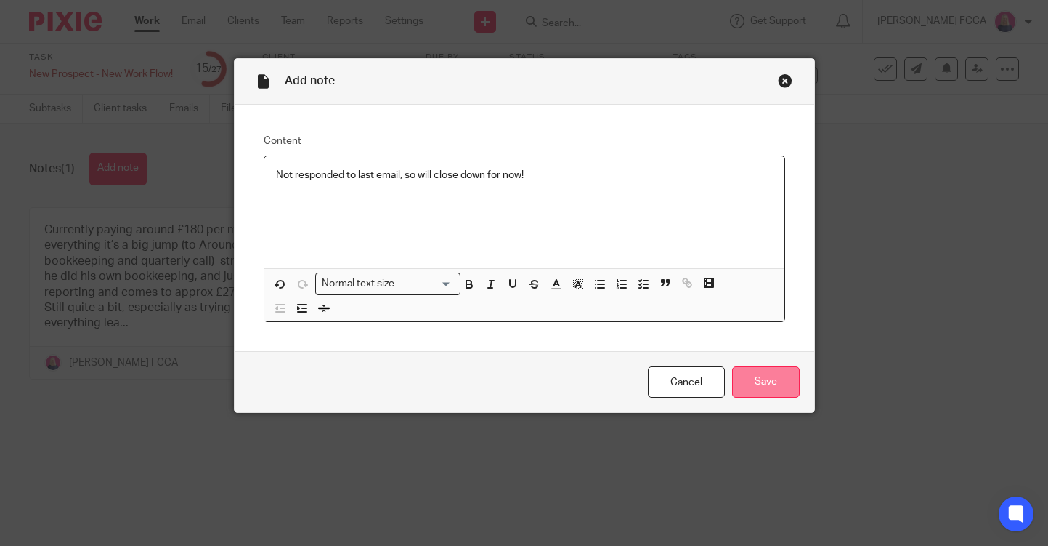
click at [766, 382] on input "Save" at bounding box center [766, 381] width 68 height 31
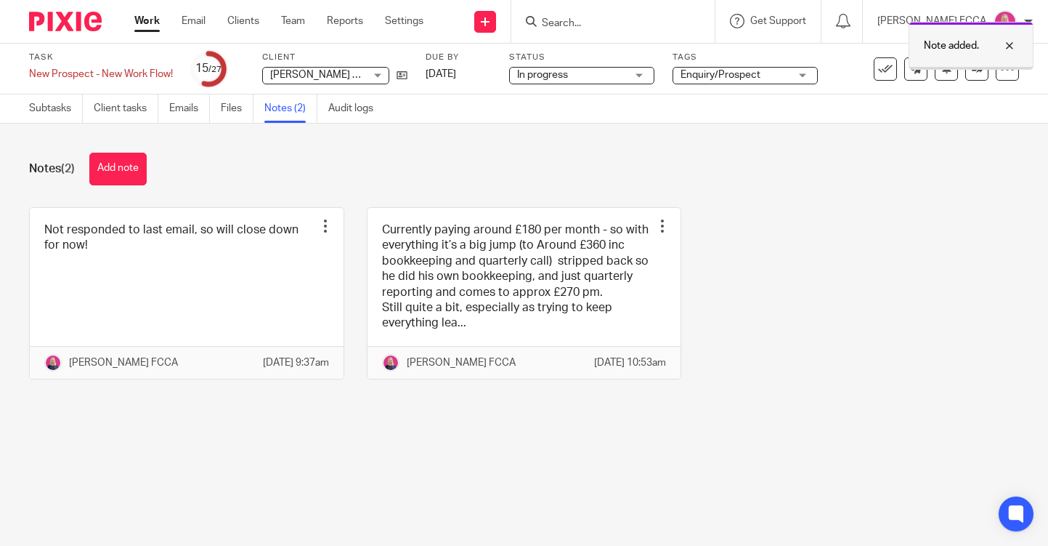
click at [1008, 67] on div at bounding box center [970, 68] width 123 height 2
click at [1008, 66] on icon at bounding box center [1007, 69] width 15 height 15
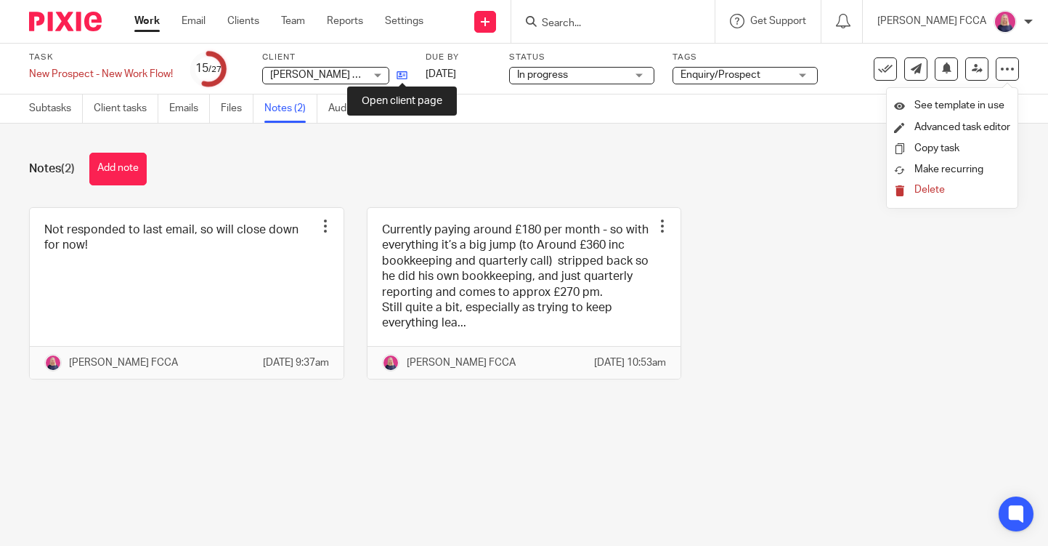
click at [402, 72] on icon at bounding box center [402, 75] width 11 height 11
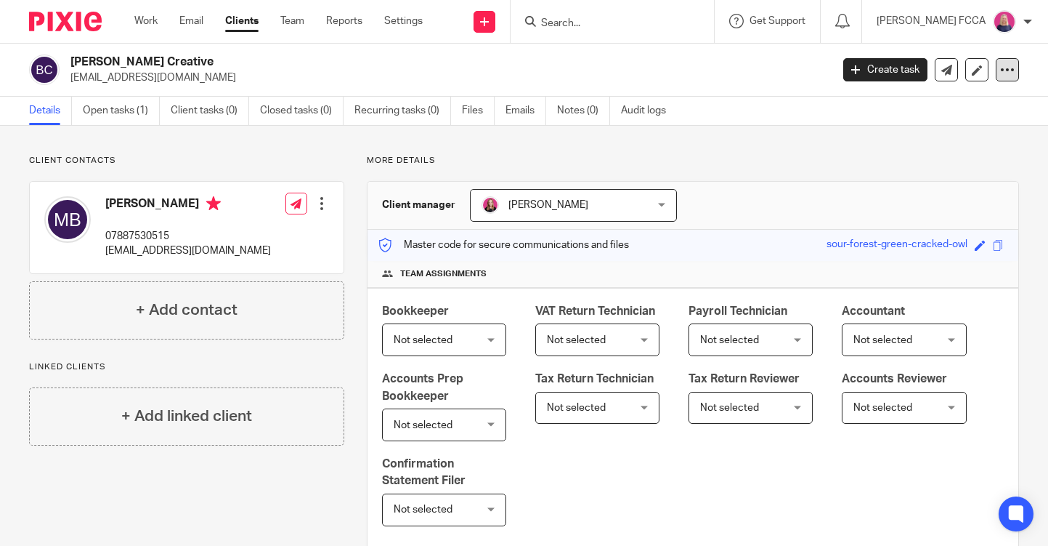
click at [1010, 69] on icon at bounding box center [1007, 69] width 15 height 15
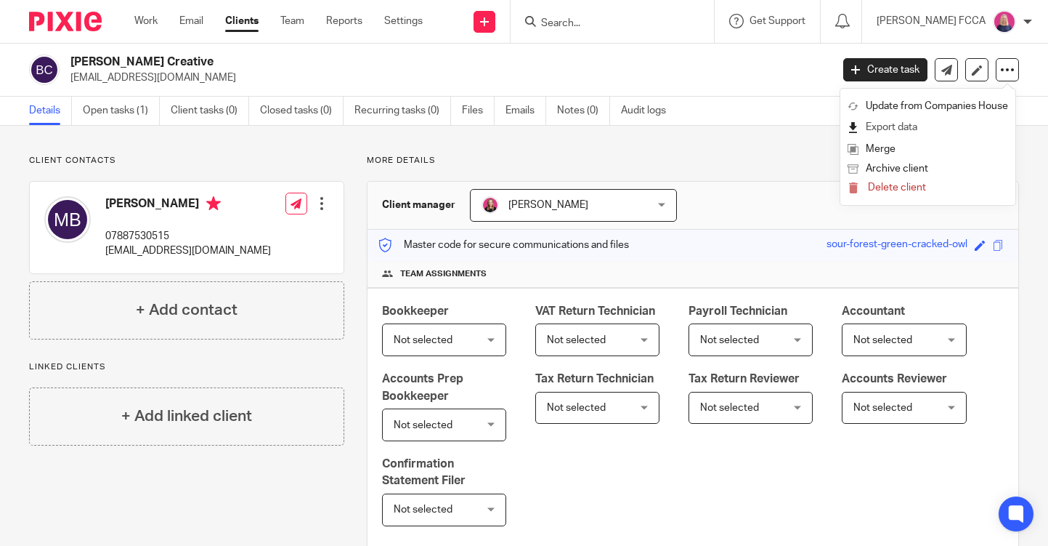
click at [888, 126] on link "Export data" at bounding box center [928, 127] width 161 height 21
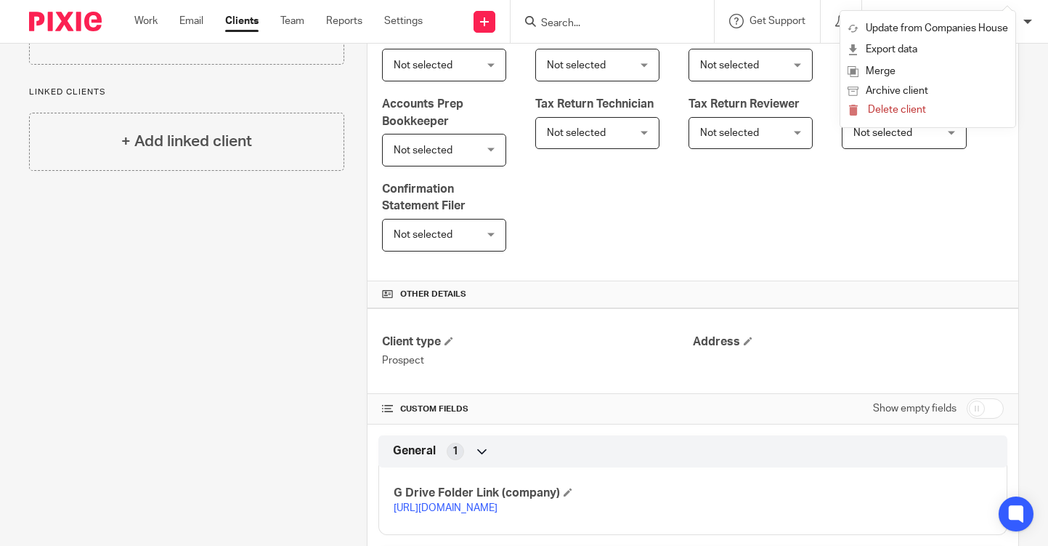
scroll to position [576, 0]
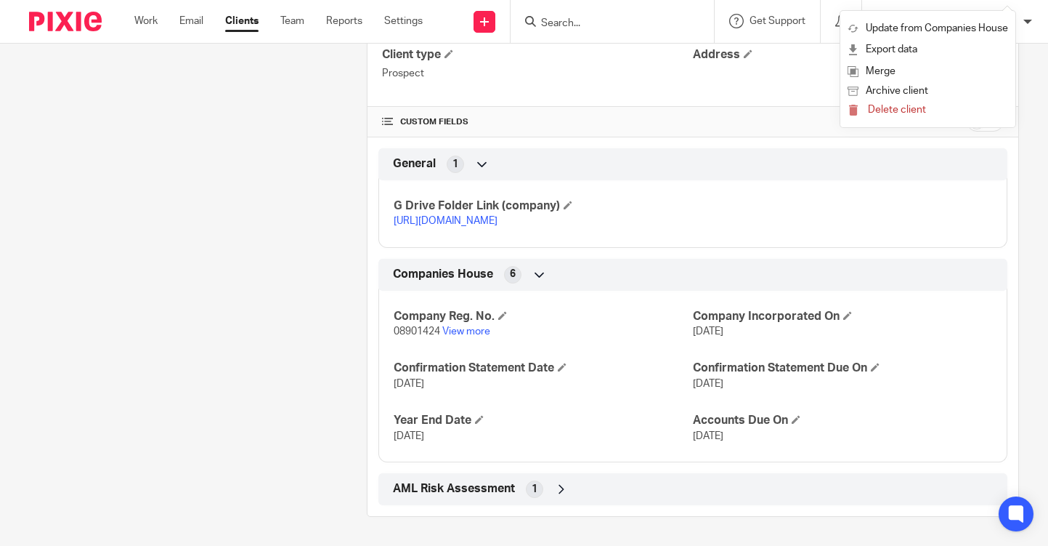
click at [498, 216] on link "https://drive.google.com/drive/folders/1H5P9PgO8g-HxVD3gEggMJS9noB3Eo8S5?usp=dr…" at bounding box center [446, 221] width 104 height 10
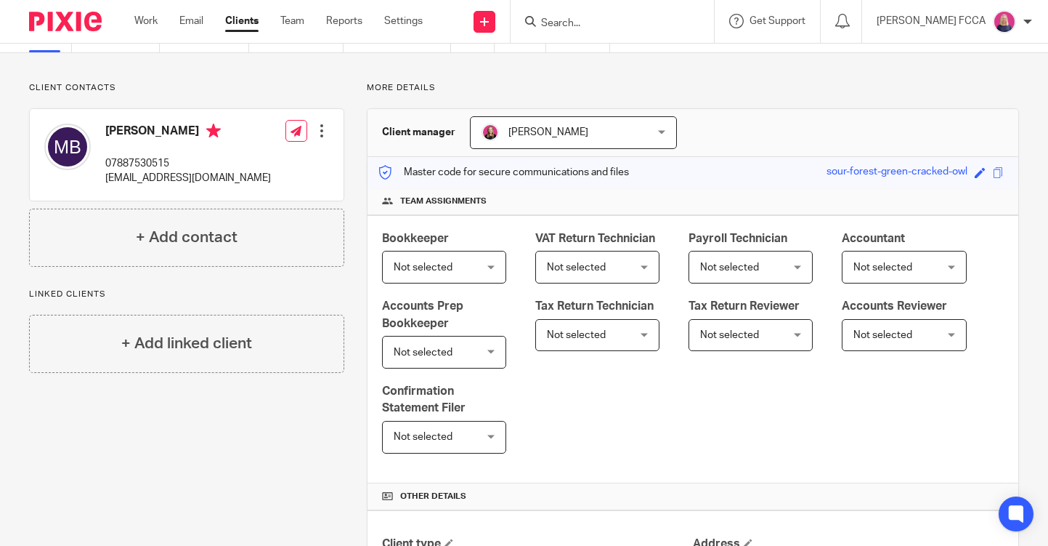
scroll to position [0, 0]
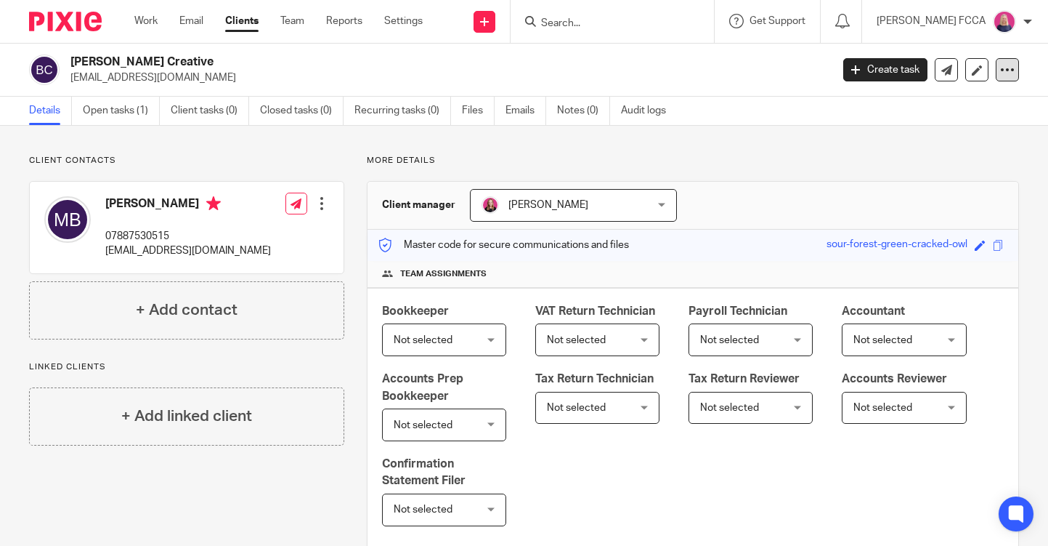
click at [1007, 68] on icon at bounding box center [1007, 69] width 15 height 15
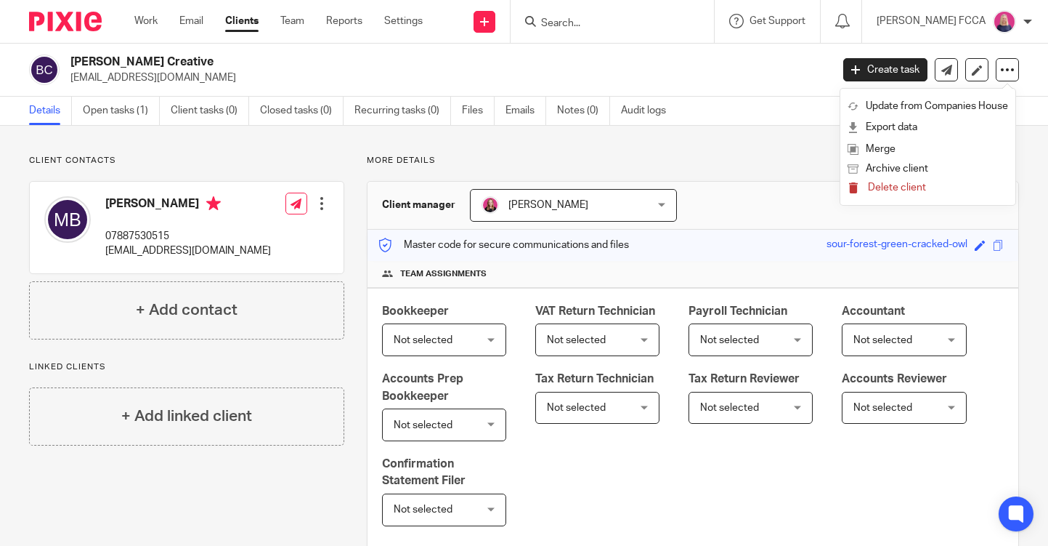
click at [892, 189] on span "Delete client" at bounding box center [897, 187] width 58 height 10
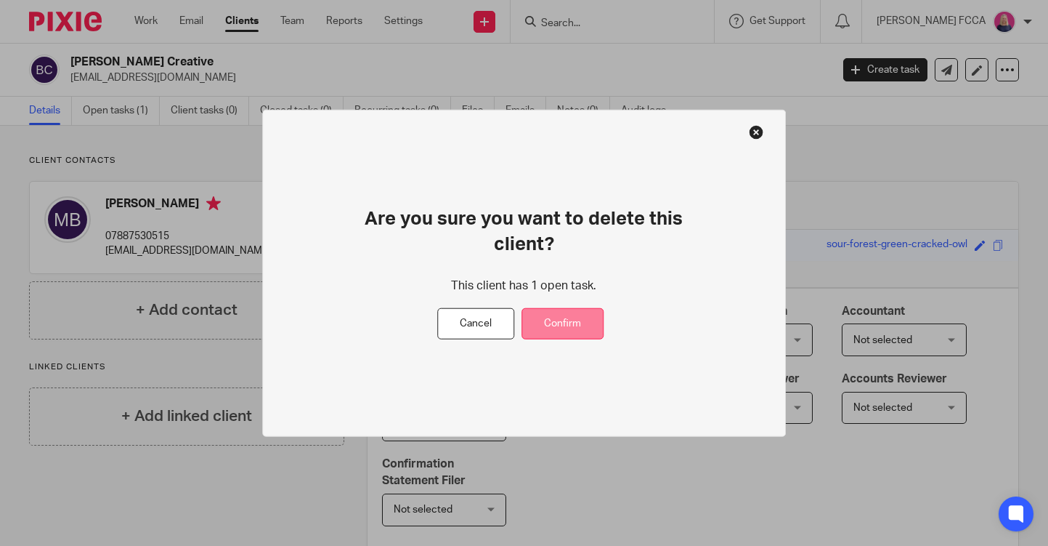
click at [575, 323] on button "Confirm" at bounding box center [563, 323] width 82 height 31
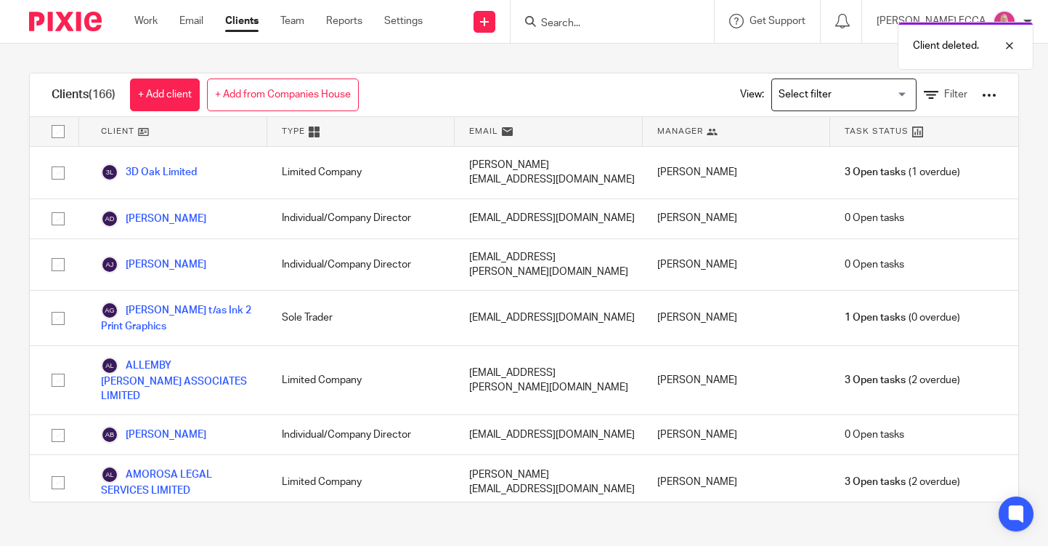
click at [69, 24] on img at bounding box center [65, 22] width 73 height 20
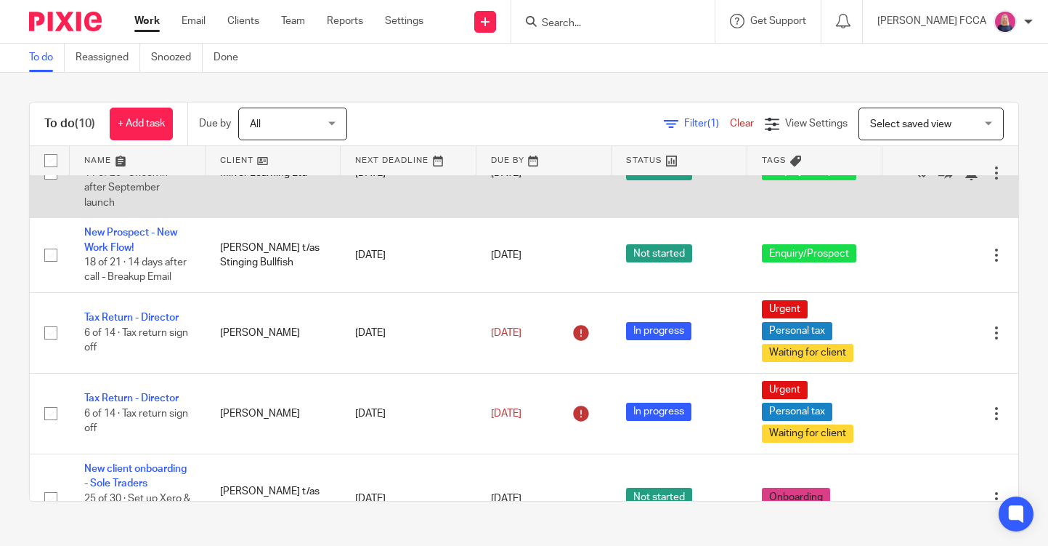
scroll to position [163, 0]
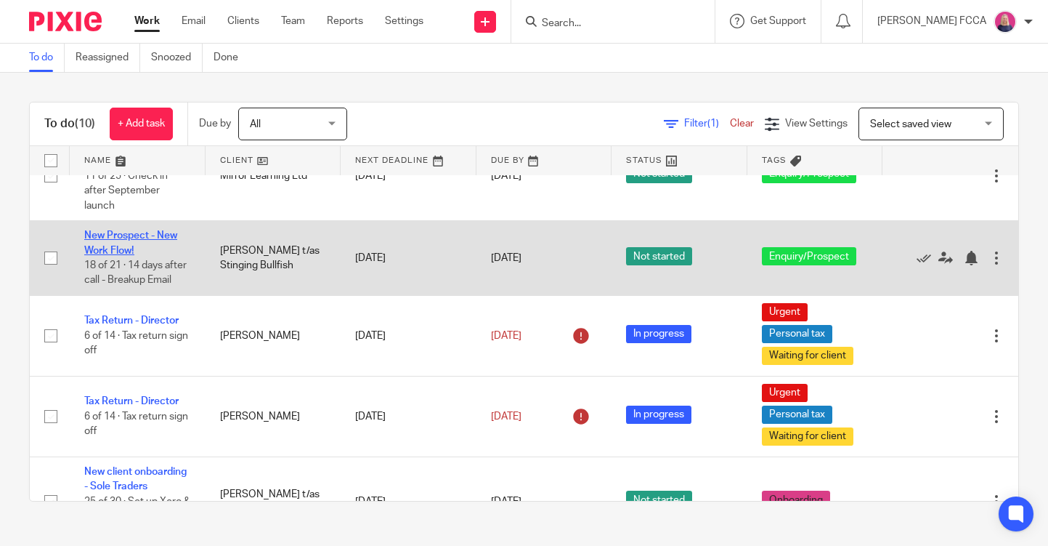
click at [145, 239] on link "New Prospect - New Work Flow!" at bounding box center [130, 242] width 93 height 25
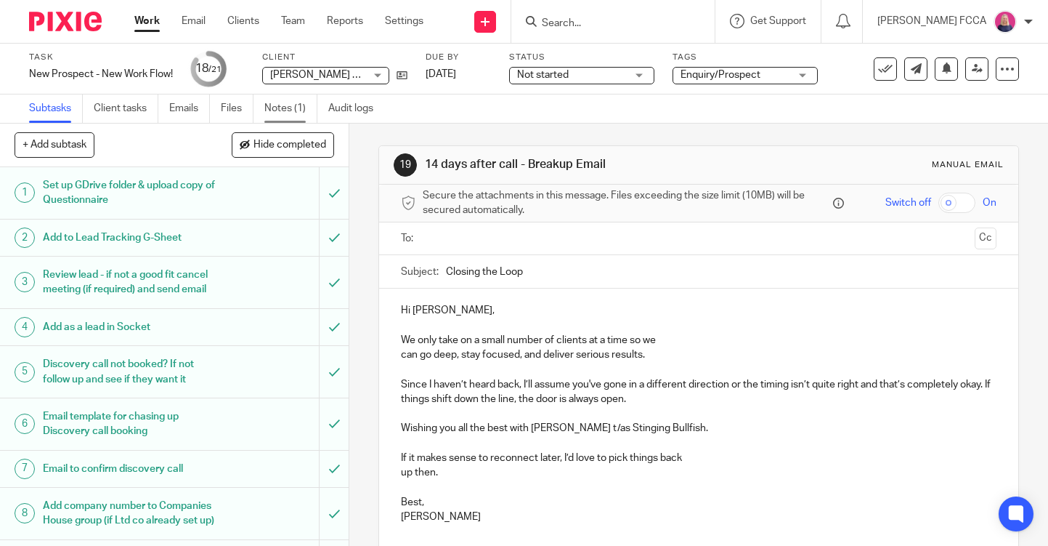
click at [279, 108] on link "Notes (1)" at bounding box center [290, 108] width 53 height 28
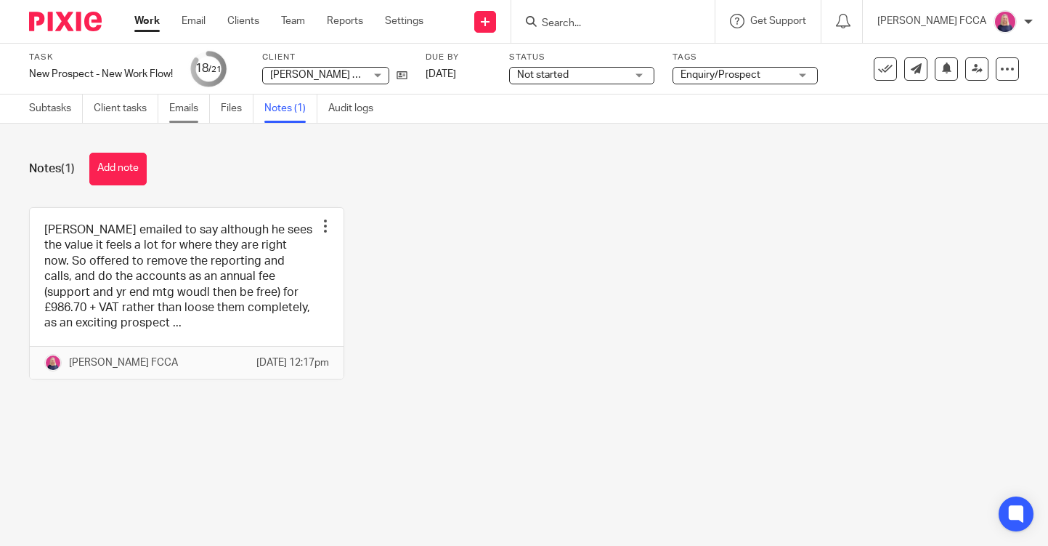
click at [191, 108] on link "Emails" at bounding box center [189, 108] width 41 height 28
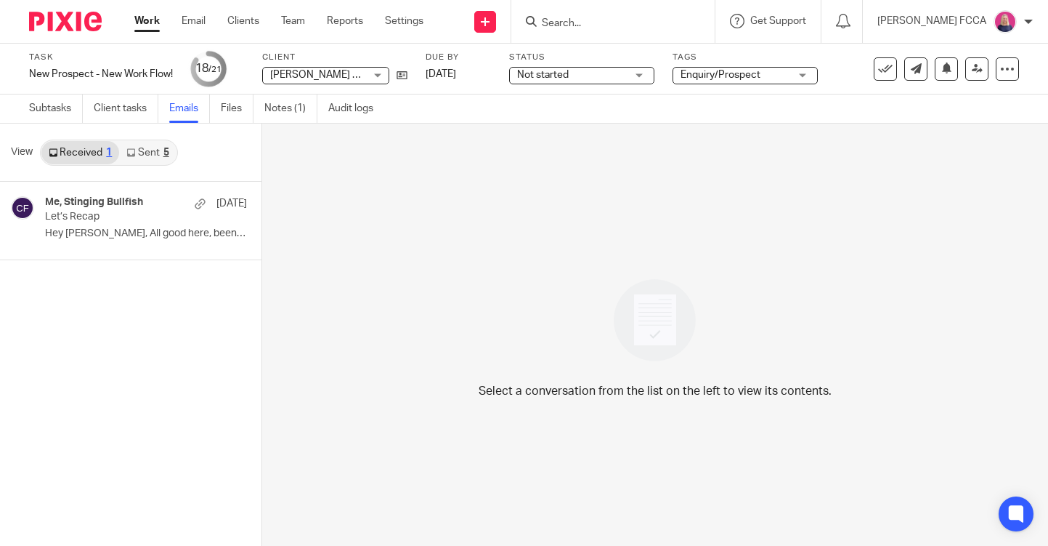
click at [166, 152] on div "5" at bounding box center [166, 152] width 6 height 10
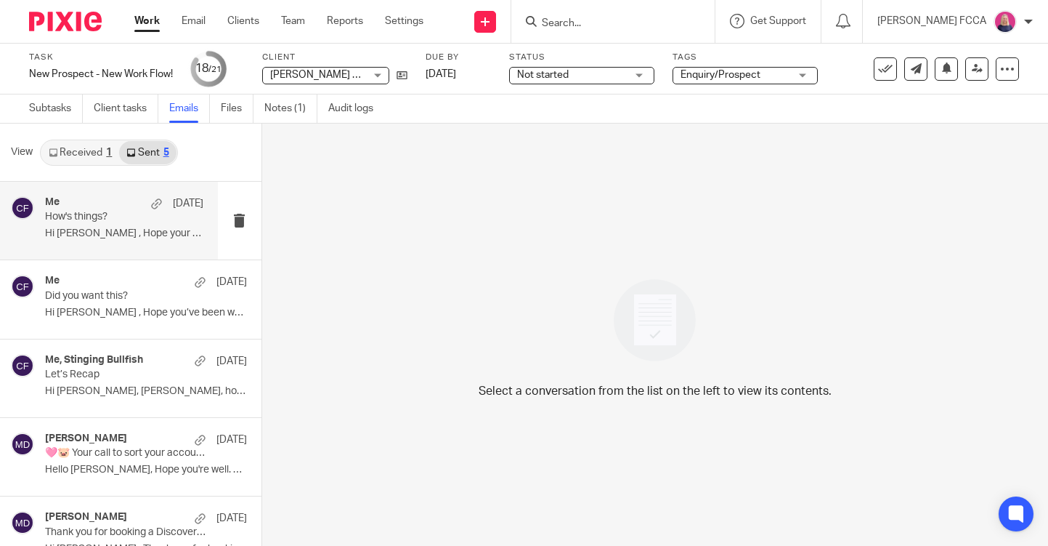
click at [140, 235] on p "Hi Ashley , Hope your week’s going well. I..." at bounding box center [124, 233] width 158 height 12
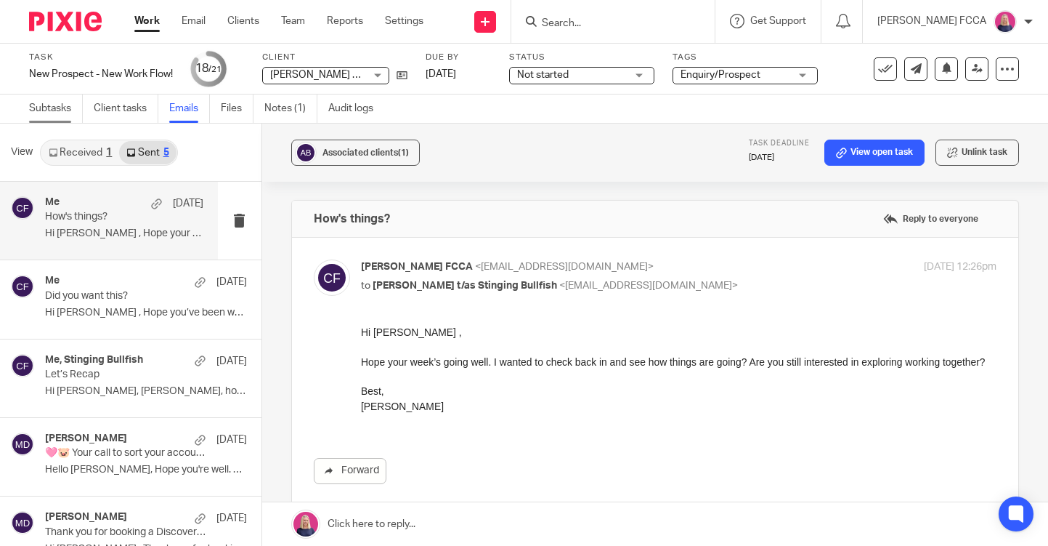
click at [52, 107] on link "Subtasks" at bounding box center [56, 108] width 54 height 28
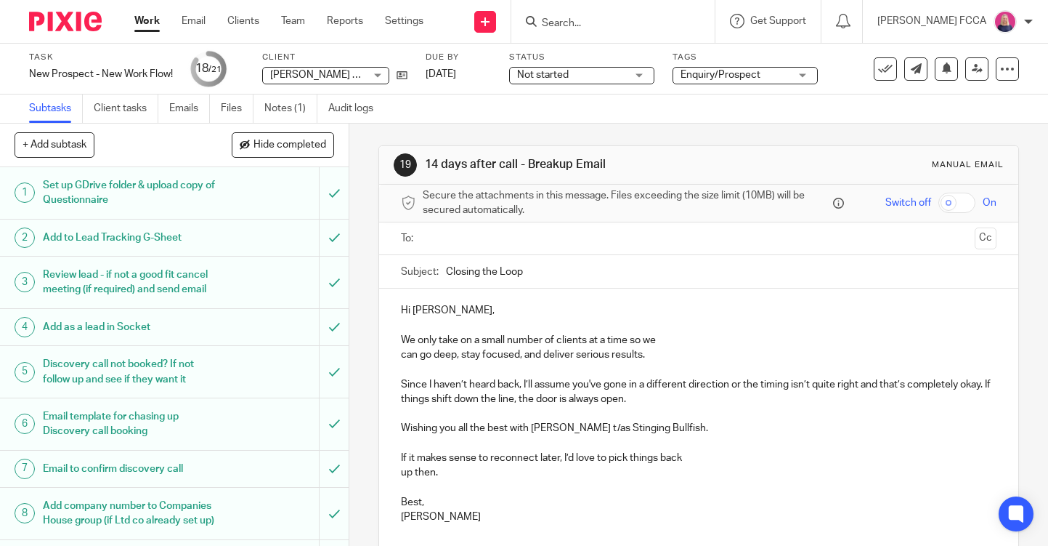
click at [502, 239] on input "text" at bounding box center [698, 238] width 541 height 17
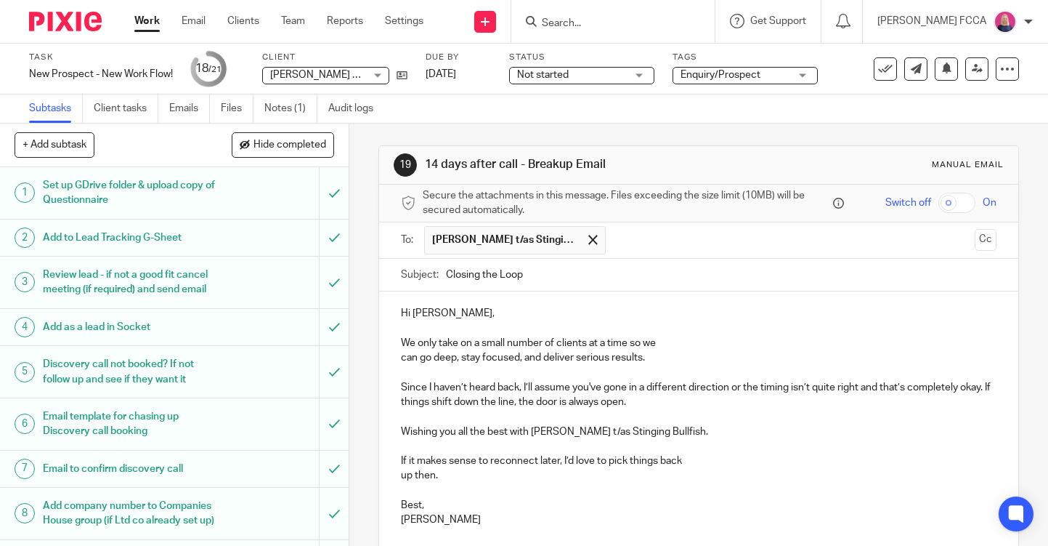
click at [660, 362] on p "can go deep, stay focused, and deliver serious results." at bounding box center [699, 357] width 596 height 15
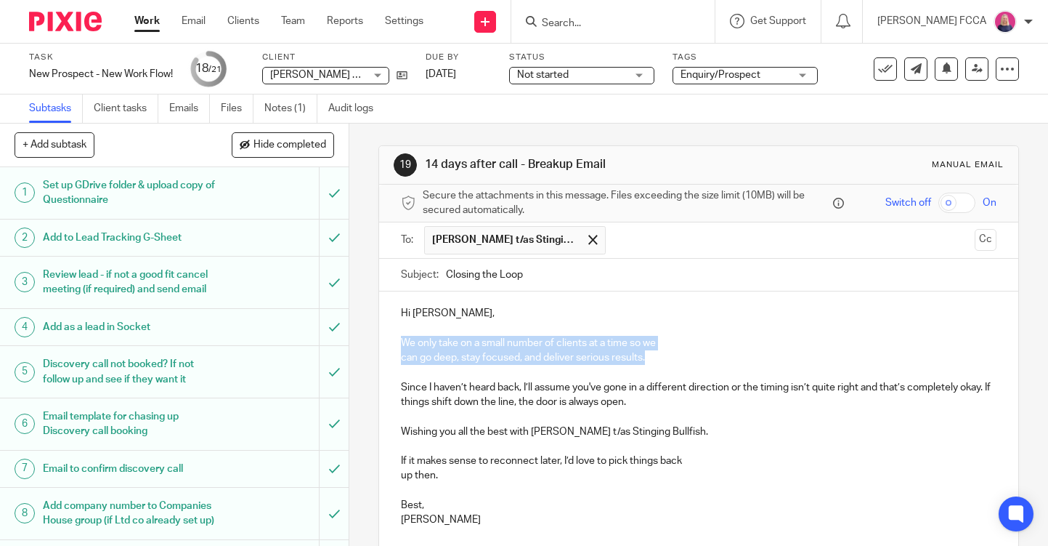
drag, startPoint x: 660, startPoint y: 362, endPoint x: 397, endPoint y: 342, distance: 264.4
click at [397, 342] on div "Hi Ashley, We only take on a small number of clients at a time so we can go dee…" at bounding box center [698, 414] width 639 height 246
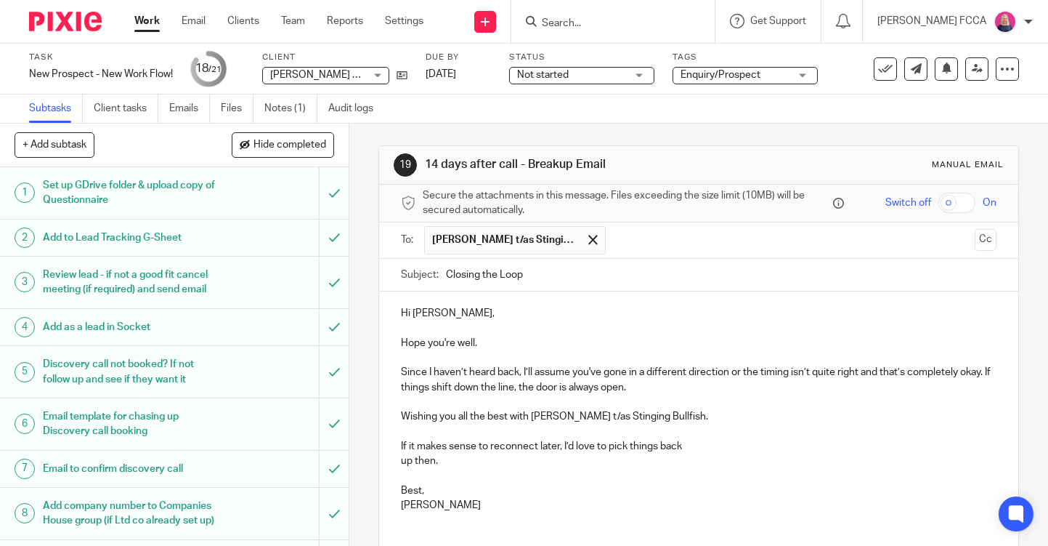
click at [627, 418] on p "Wishing you all the best with Ashley Cobbold t/as Stinging Bullfish." at bounding box center [699, 416] width 596 height 15
drag, startPoint x: 627, startPoint y: 418, endPoint x: 534, endPoint y: 419, distance: 93.0
click at [534, 419] on p "Wishing you all the best with Ashley Cobbold t/as Stinging Bullfish." at bounding box center [699, 416] width 596 height 15
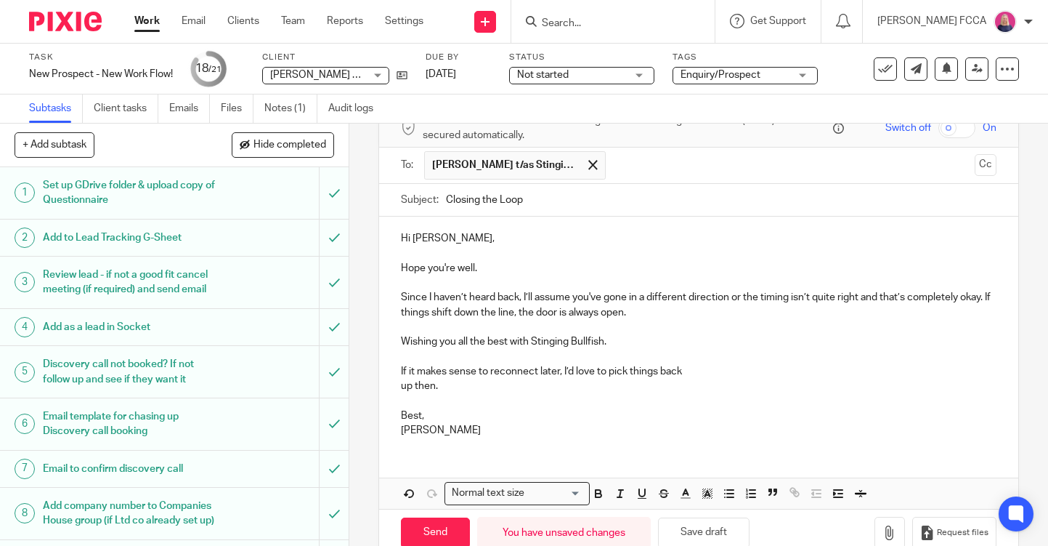
scroll to position [81, 0]
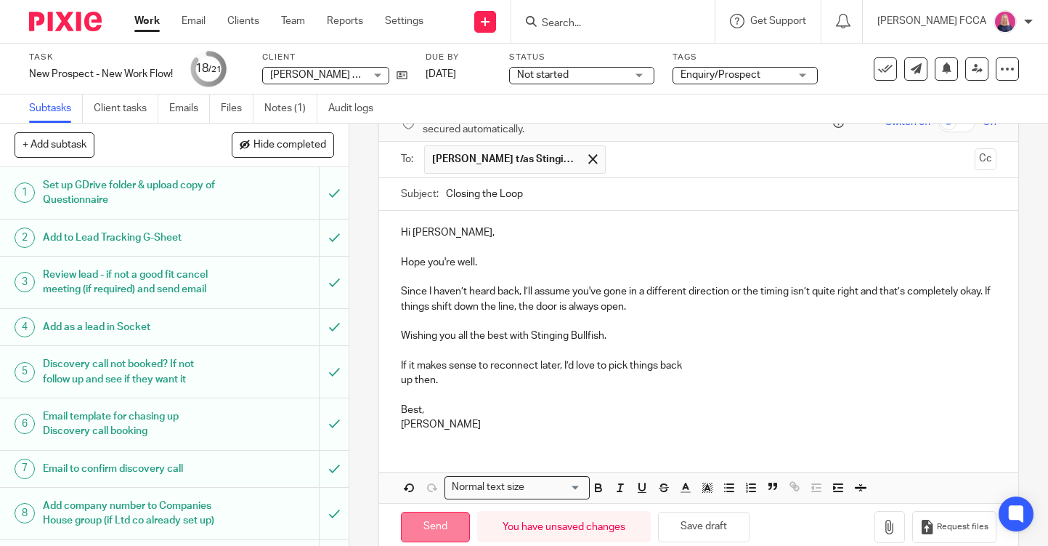
click at [426, 524] on input "Send" at bounding box center [435, 526] width 69 height 31
type input "Sent"
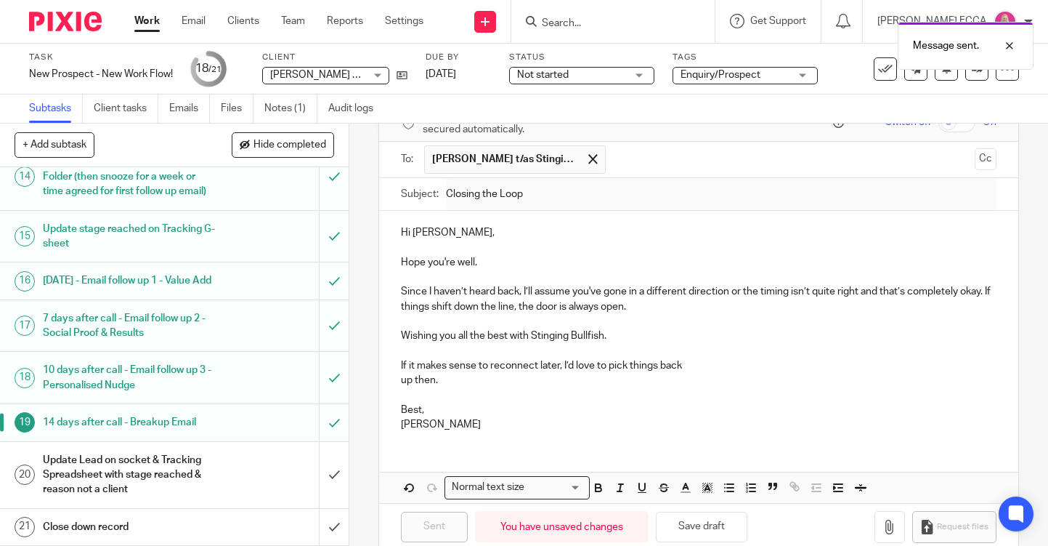
scroll to position [642, 0]
click at [948, 78] on button at bounding box center [946, 68] width 23 height 23
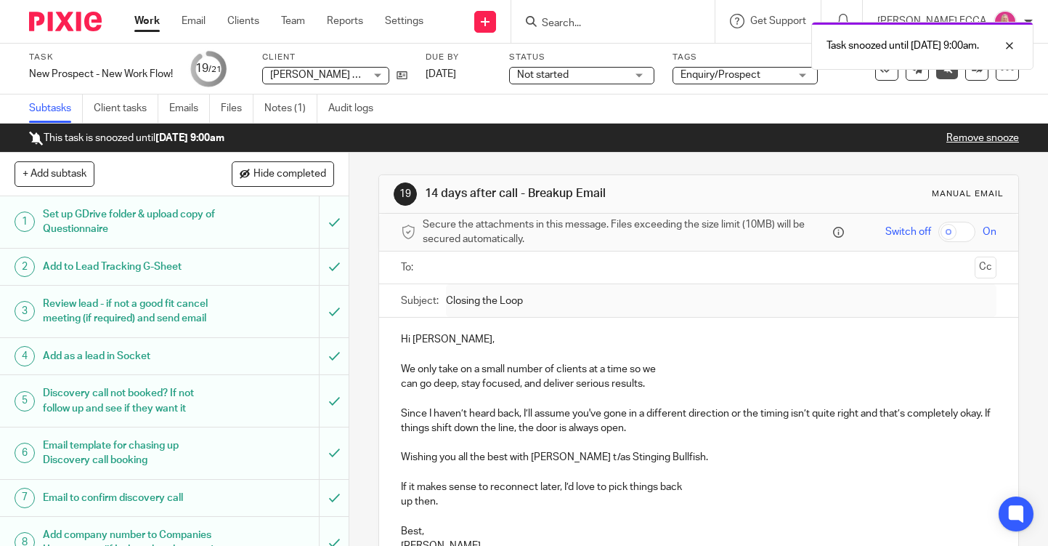
click at [77, 24] on img at bounding box center [65, 22] width 73 height 20
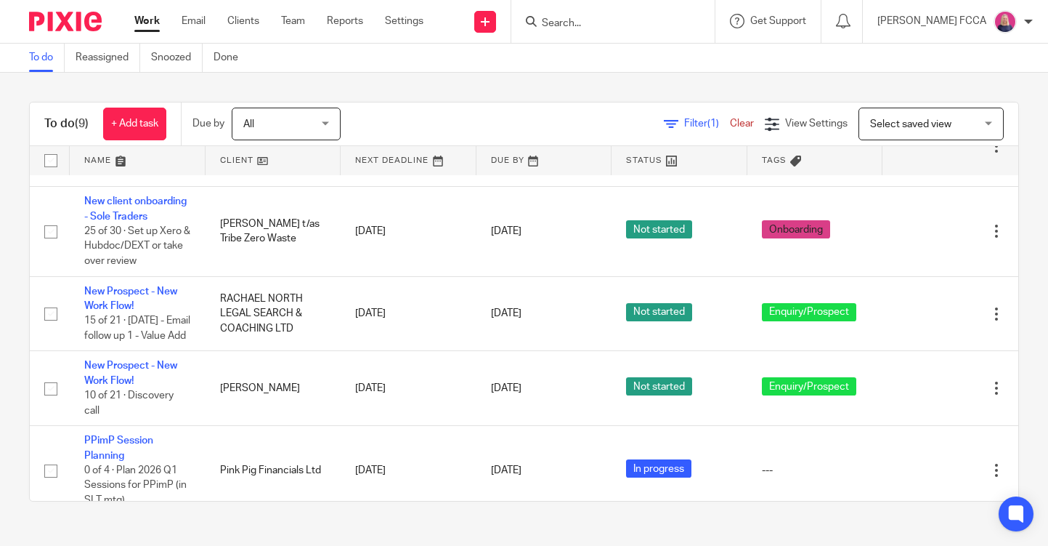
scroll to position [361, 0]
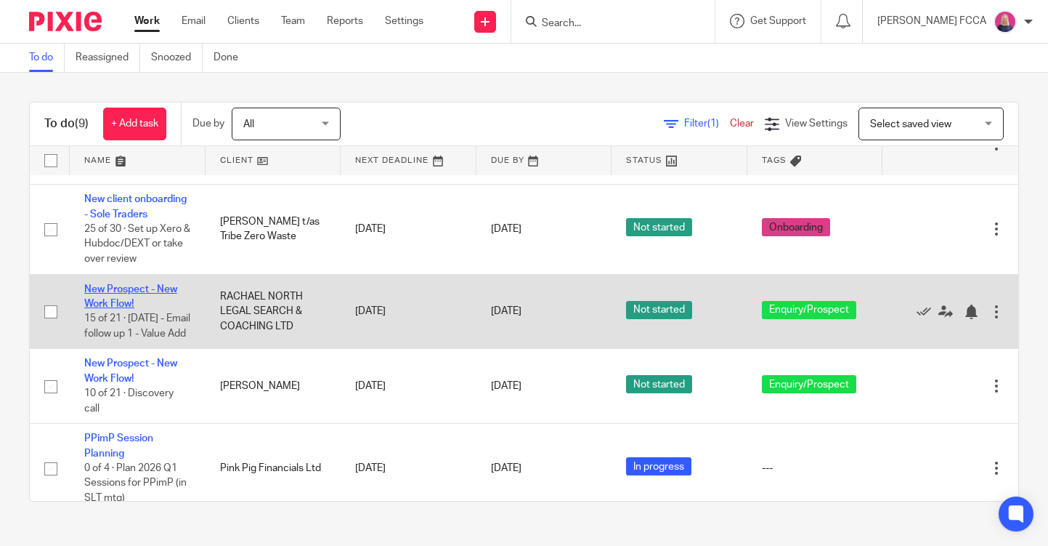
click at [105, 300] on link "New Prospect - New Work Flow!" at bounding box center [130, 296] width 93 height 25
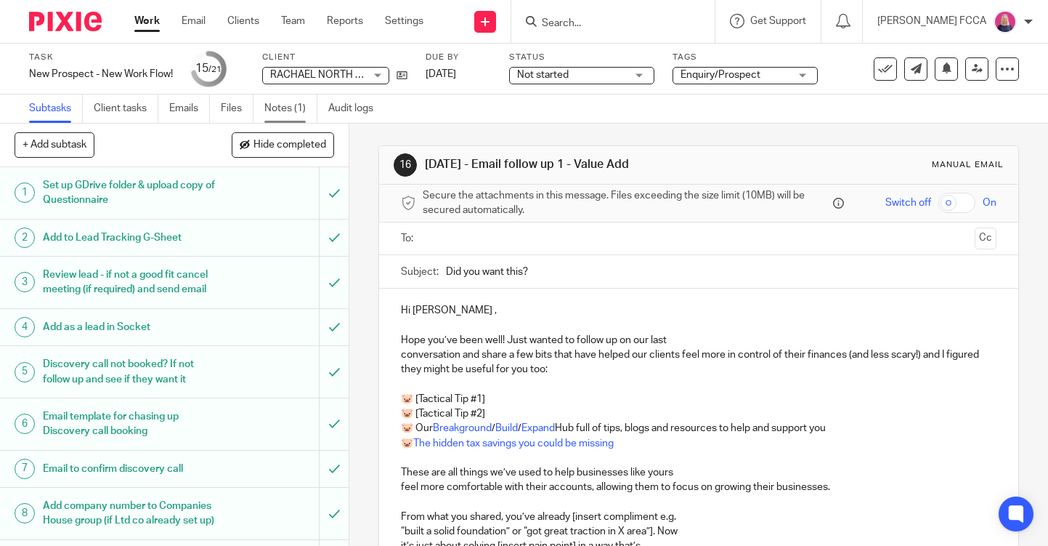
click at [283, 108] on link "Notes (1)" at bounding box center [290, 108] width 53 height 28
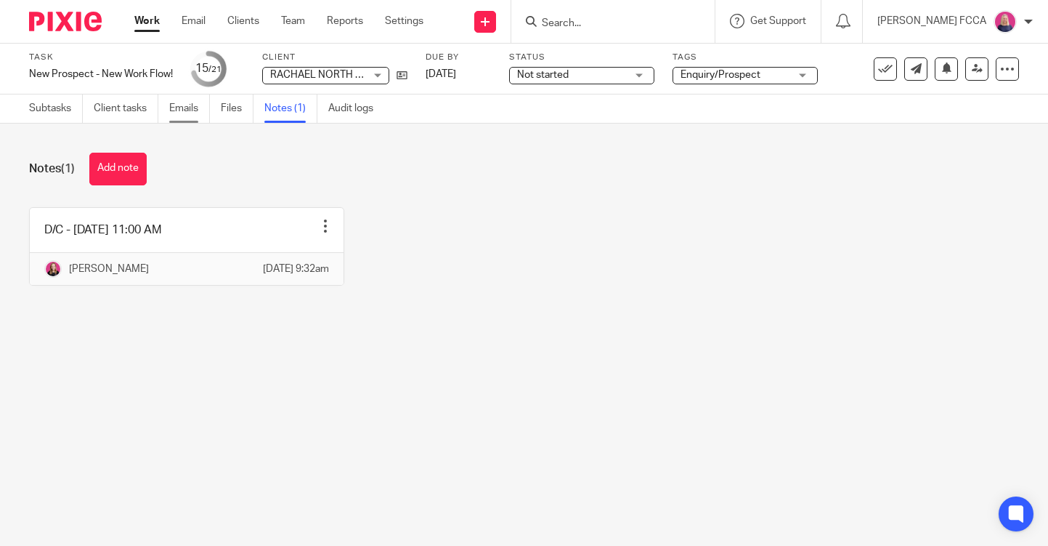
click at [186, 105] on link "Emails" at bounding box center [189, 108] width 41 height 28
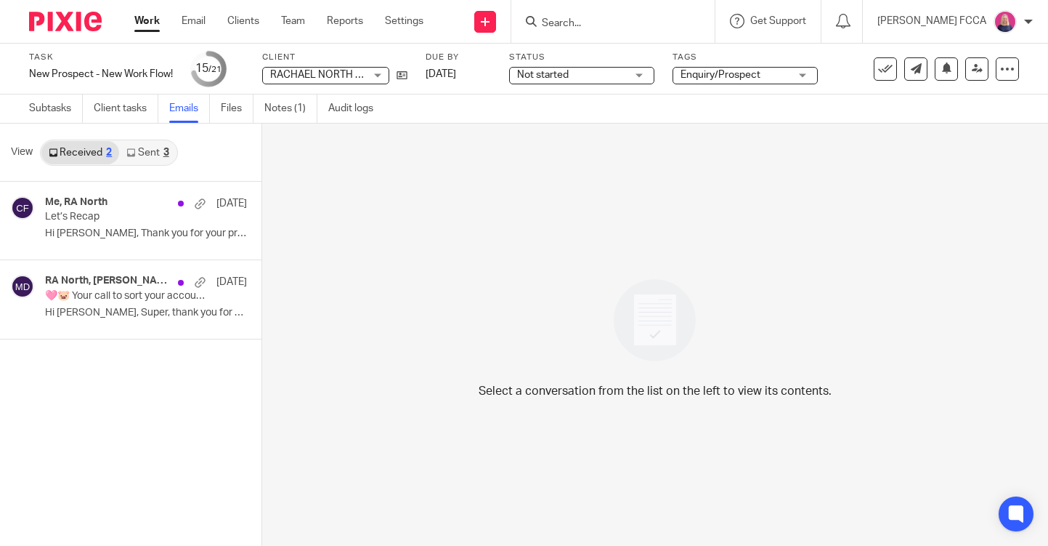
click at [163, 152] on div "3" at bounding box center [166, 152] width 6 height 10
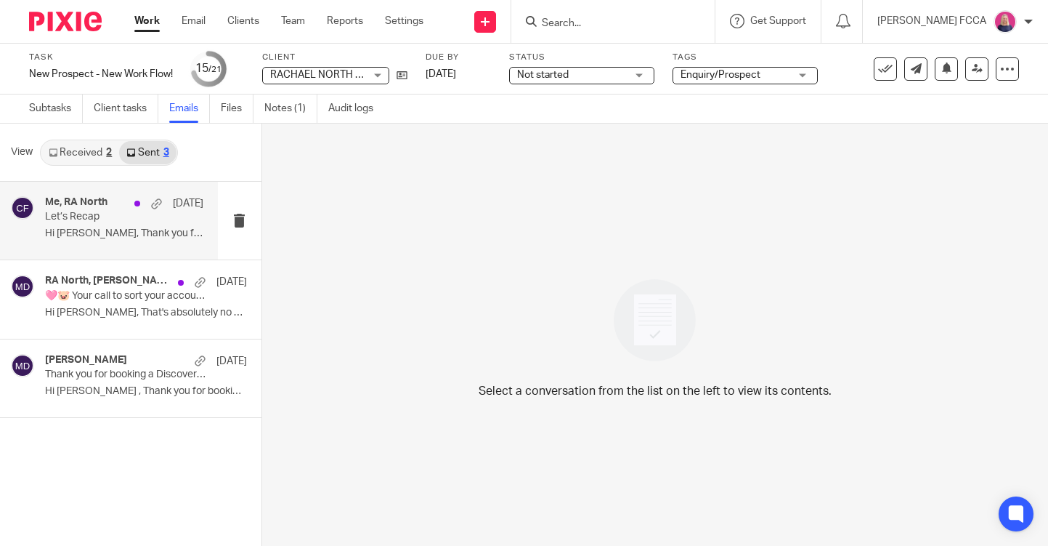
click at [142, 232] on p "Hi Rachel, Thank you for your email and..." at bounding box center [124, 233] width 158 height 12
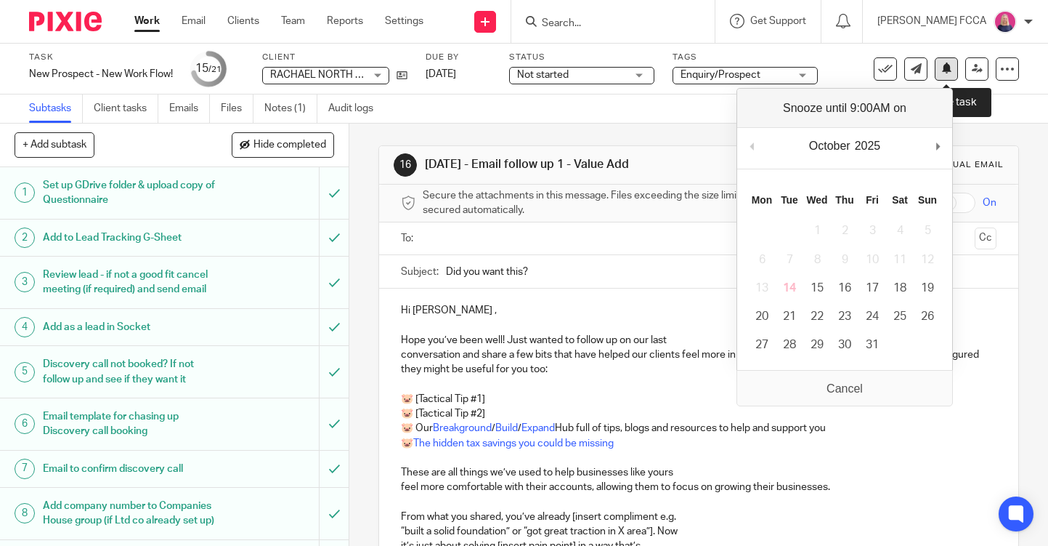
click at [952, 67] on button at bounding box center [946, 68] width 23 height 23
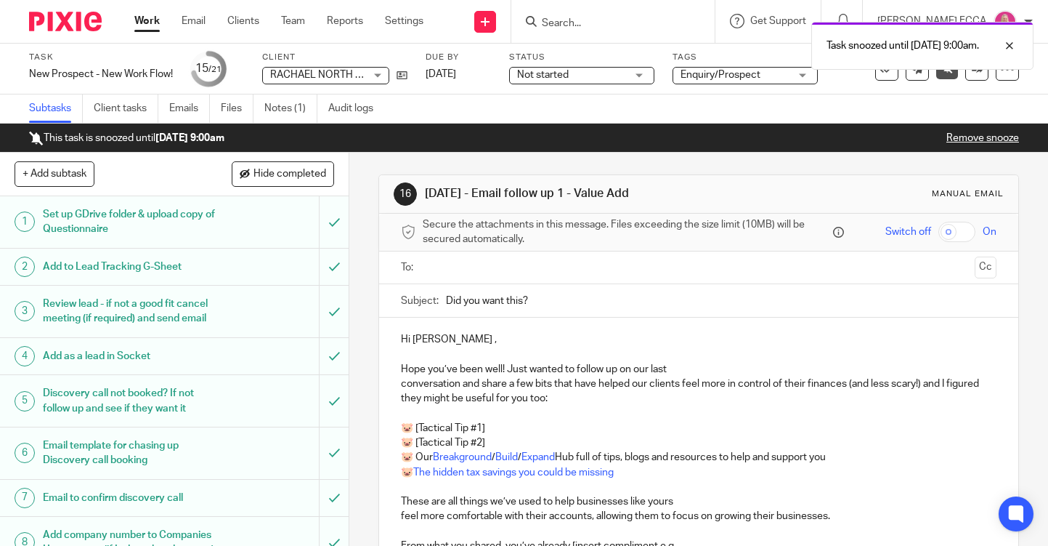
click at [60, 20] on img at bounding box center [65, 22] width 73 height 20
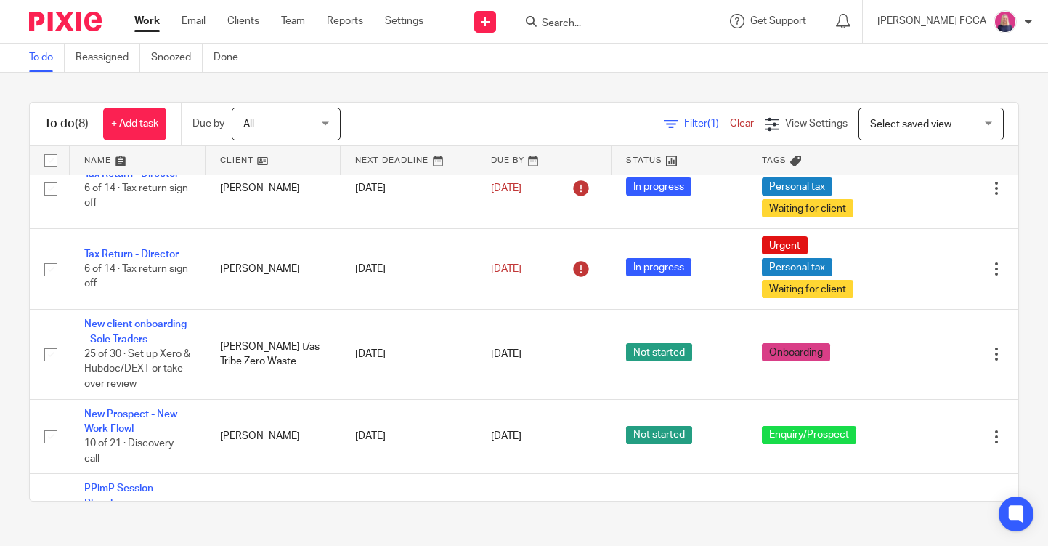
scroll to position [234, 0]
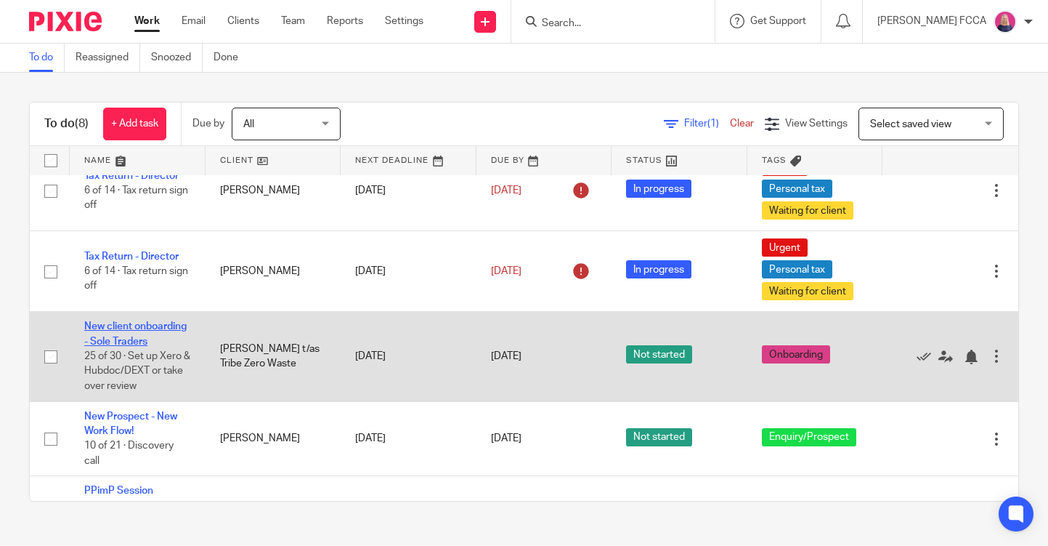
click at [110, 336] on link "New client onboarding - Sole Traders" at bounding box center [135, 333] width 102 height 25
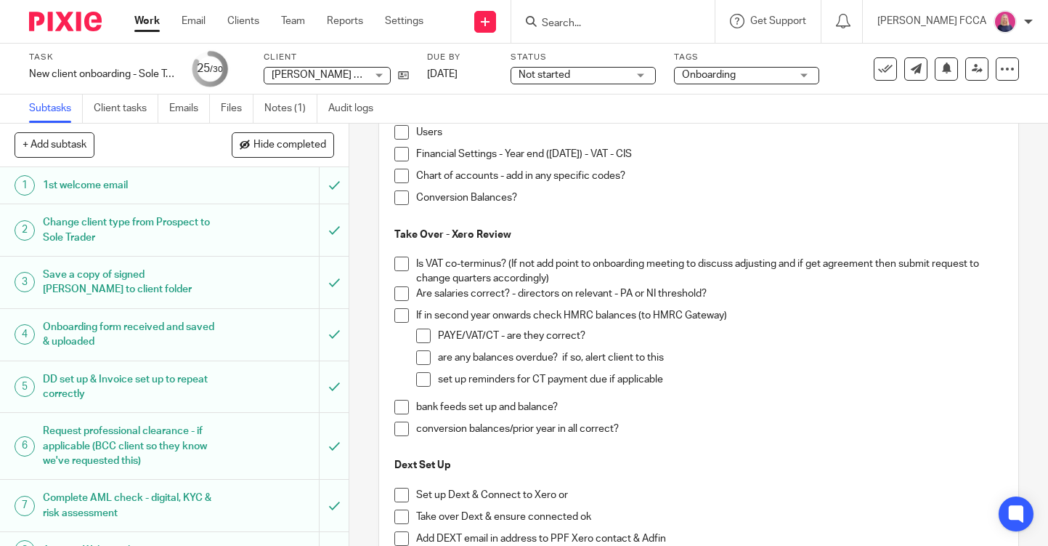
scroll to position [212, 0]
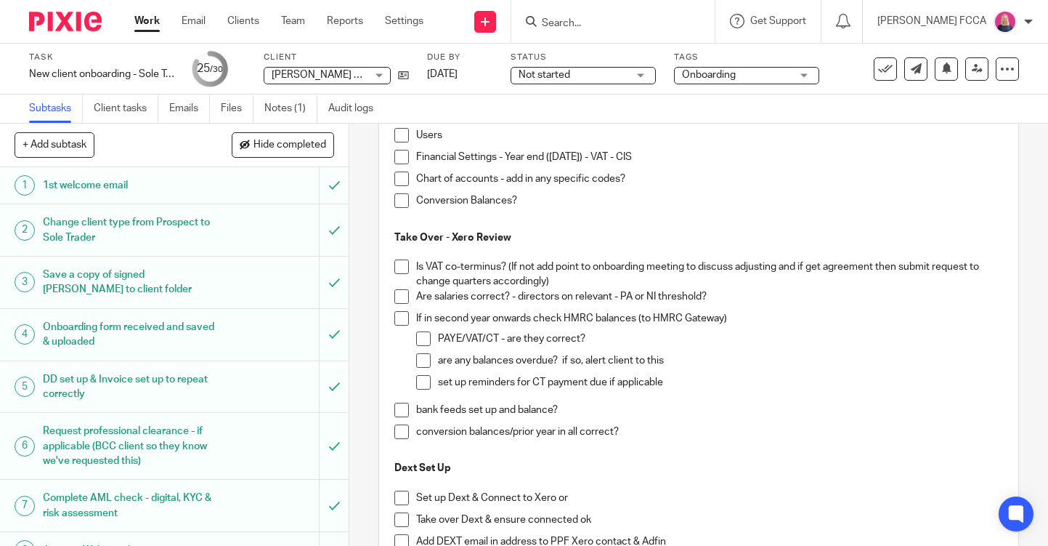
click at [60, 21] on img at bounding box center [65, 22] width 73 height 20
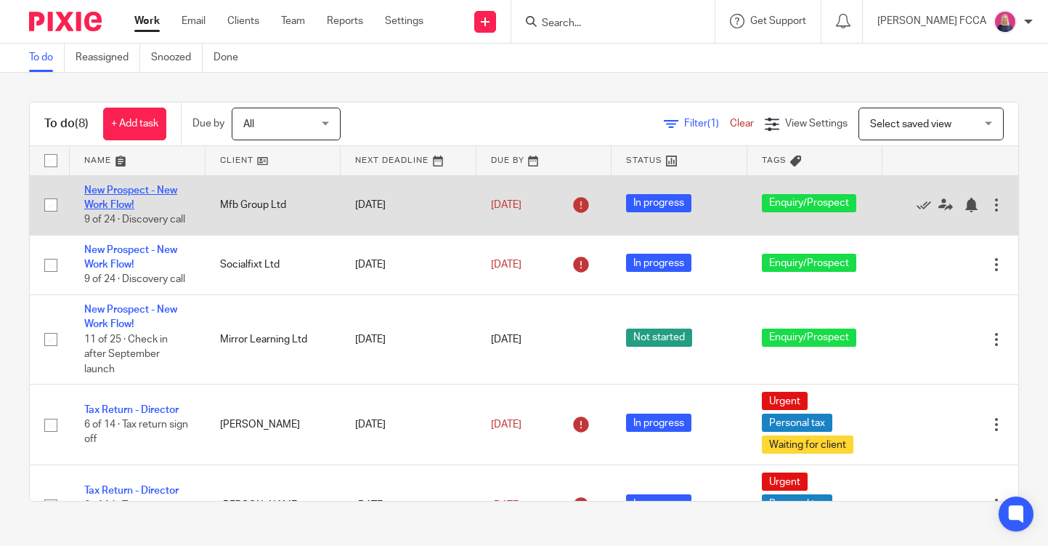
click at [126, 191] on link "New Prospect - New Work Flow!" at bounding box center [130, 197] width 93 height 25
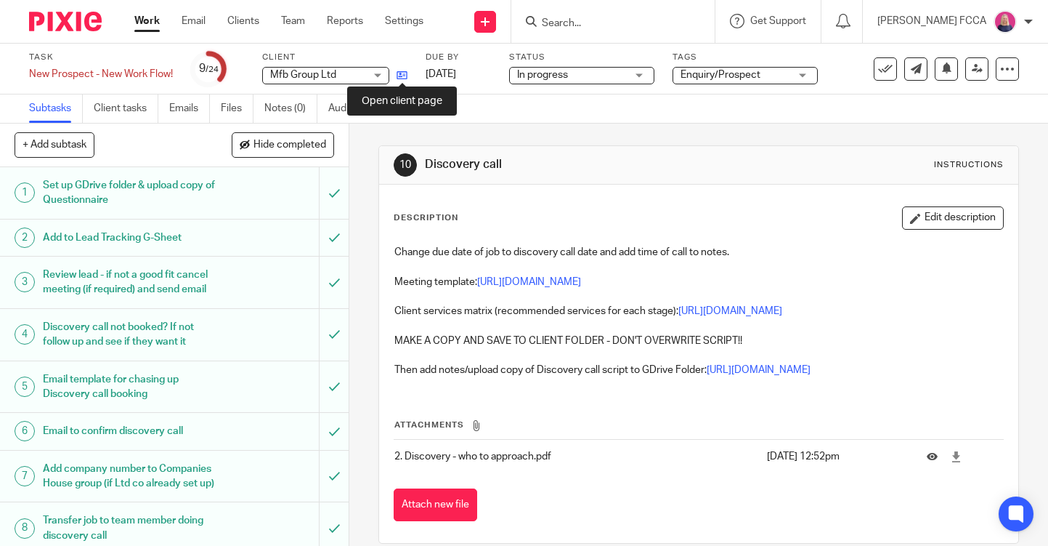
click at [401, 73] on icon at bounding box center [402, 75] width 11 height 11
click at [189, 105] on link "Emails" at bounding box center [189, 108] width 41 height 28
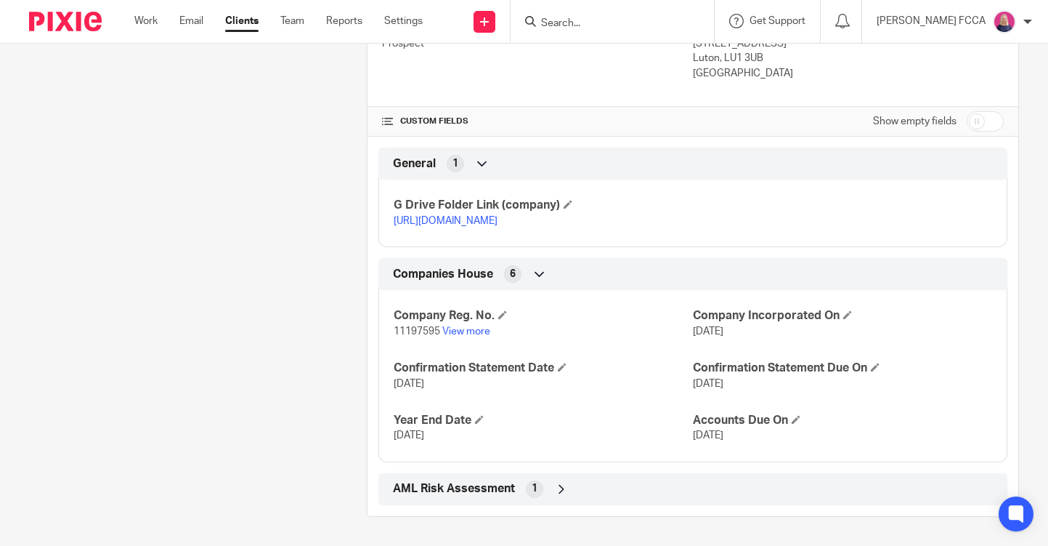
scroll to position [600, 0]
click at [450, 216] on link "https://drive.google.com/drive/folders/1qu_z-Asq0cbJKG4HhouzyVfYxBZuoDtL?usp=dr…" at bounding box center [446, 221] width 104 height 10
click at [463, 336] on link "View more" at bounding box center [466, 331] width 48 height 10
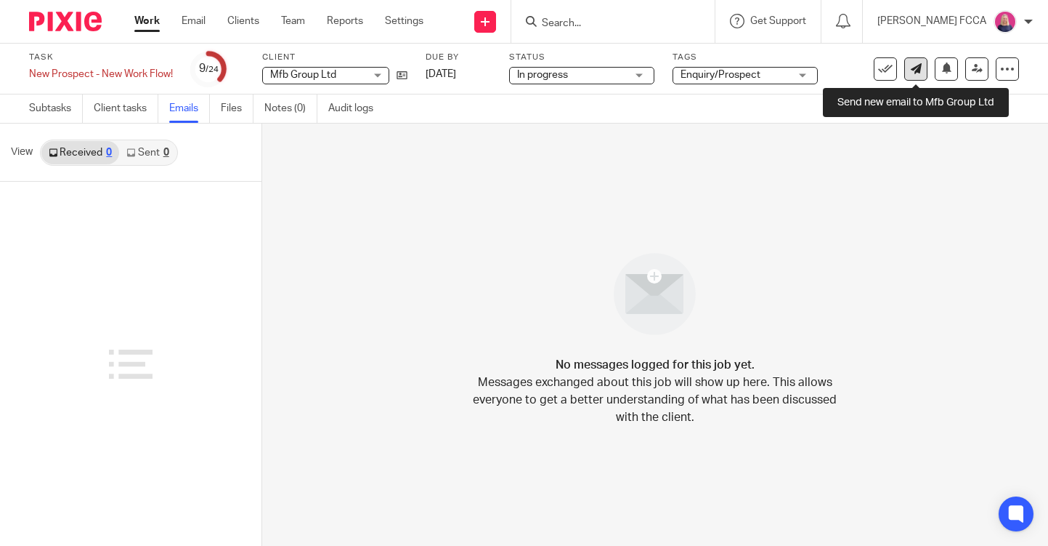
click at [918, 68] on icon at bounding box center [916, 68] width 11 height 11
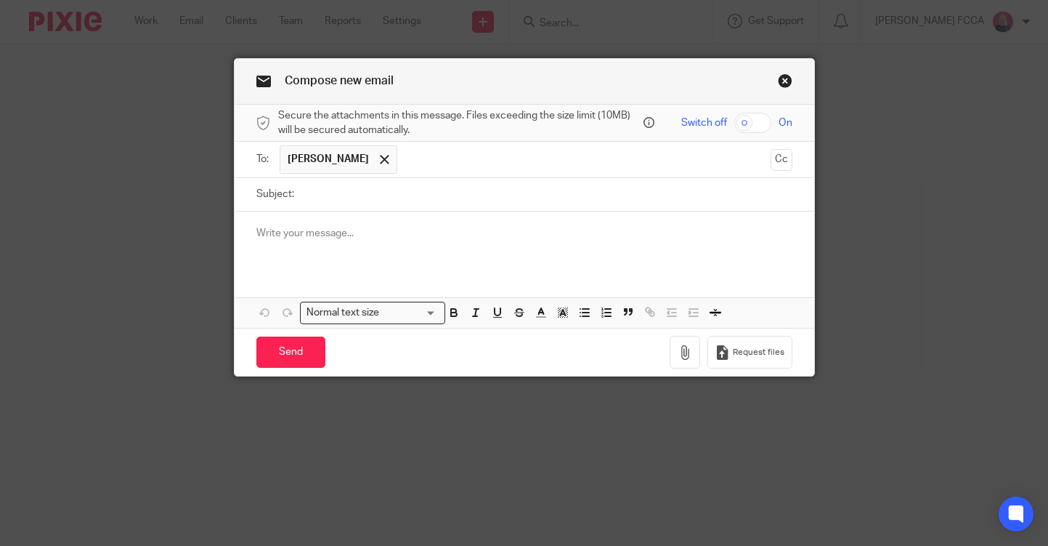
click at [387, 198] on input "Subject:" at bounding box center [546, 194] width 491 height 33
type input "Accounts due [DATE]"
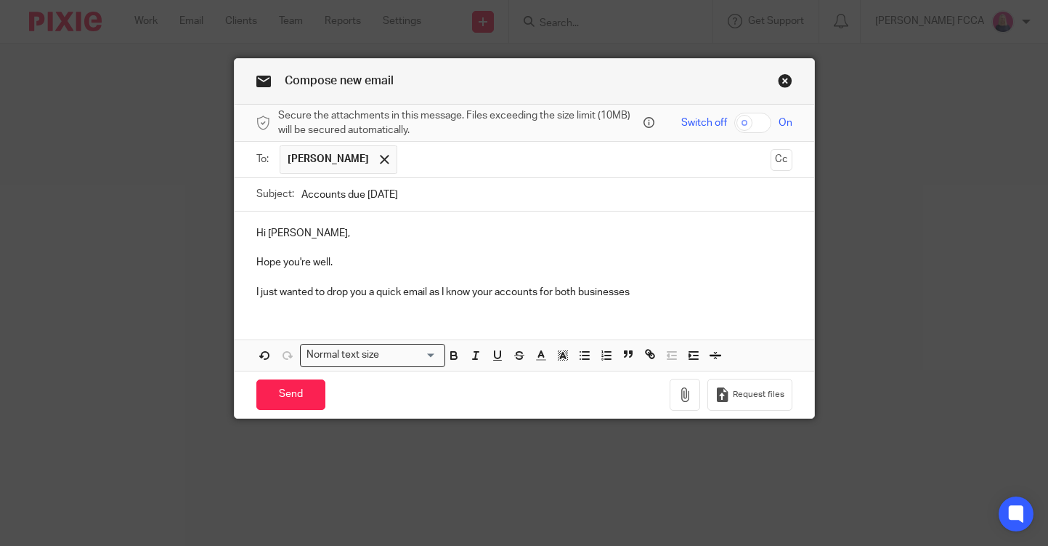
drag, startPoint x: 636, startPoint y: 291, endPoint x: 558, endPoint y: 290, distance: 78.5
click at [558, 290] on p "I just wanted to drop you a quick email as I know your accounts for both busine…" at bounding box center [524, 292] width 536 height 15
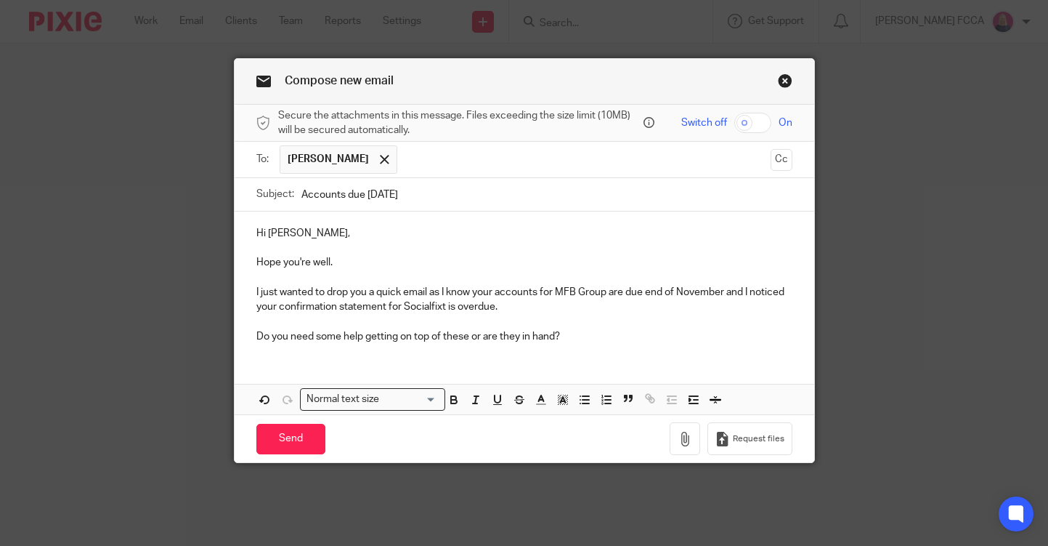
click at [432, 195] on input "Accounts due [DATE]" at bounding box center [546, 194] width 491 height 33
type input "Accounts due [DATE] & Confirmation Statement Overdue"
click at [575, 334] on p "Do you need some help getting on top of these or are they in hand?" at bounding box center [524, 336] width 536 height 15
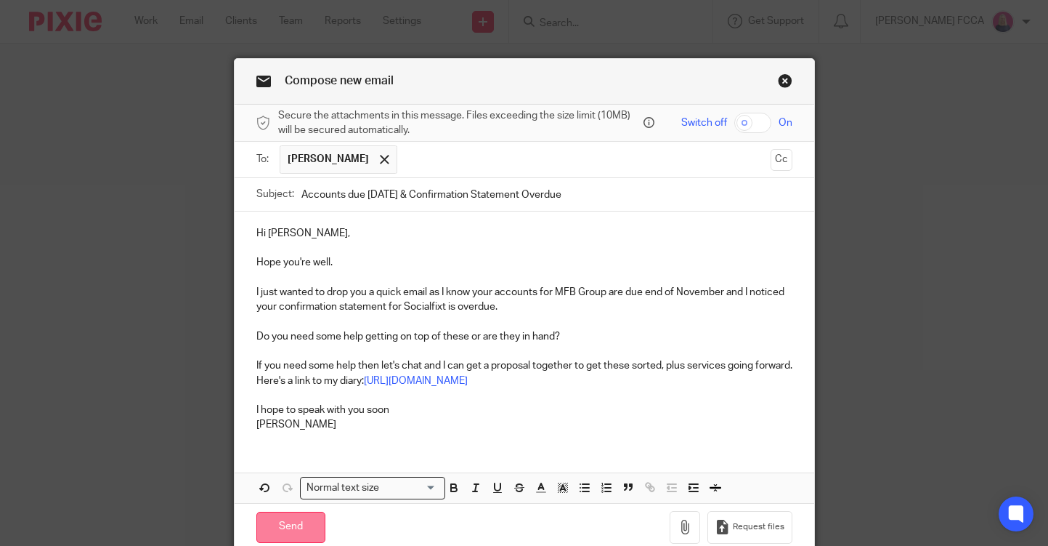
click at [292, 523] on input "Send" at bounding box center [290, 526] width 69 height 31
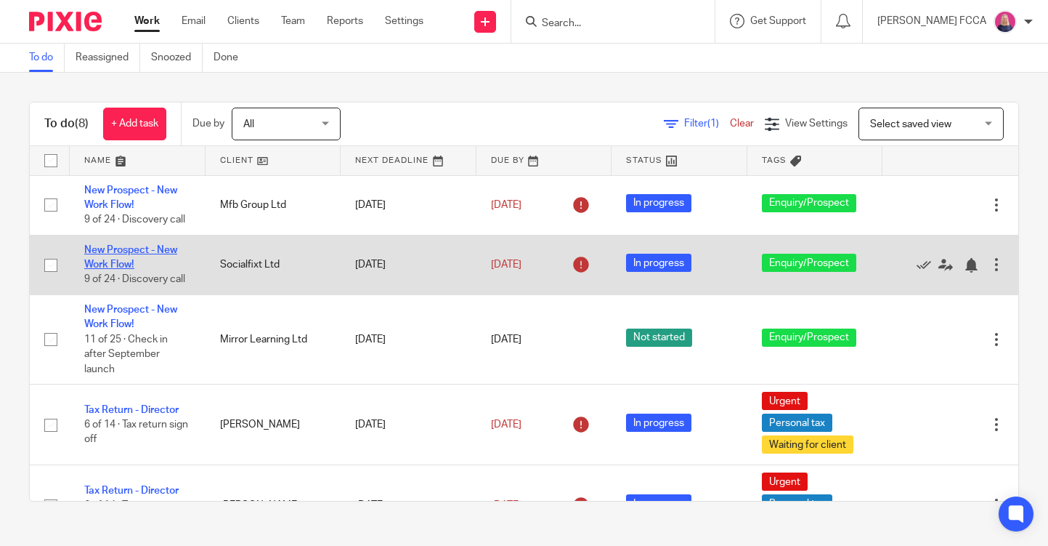
click at [126, 248] on link "New Prospect - New Work Flow!" at bounding box center [130, 257] width 93 height 25
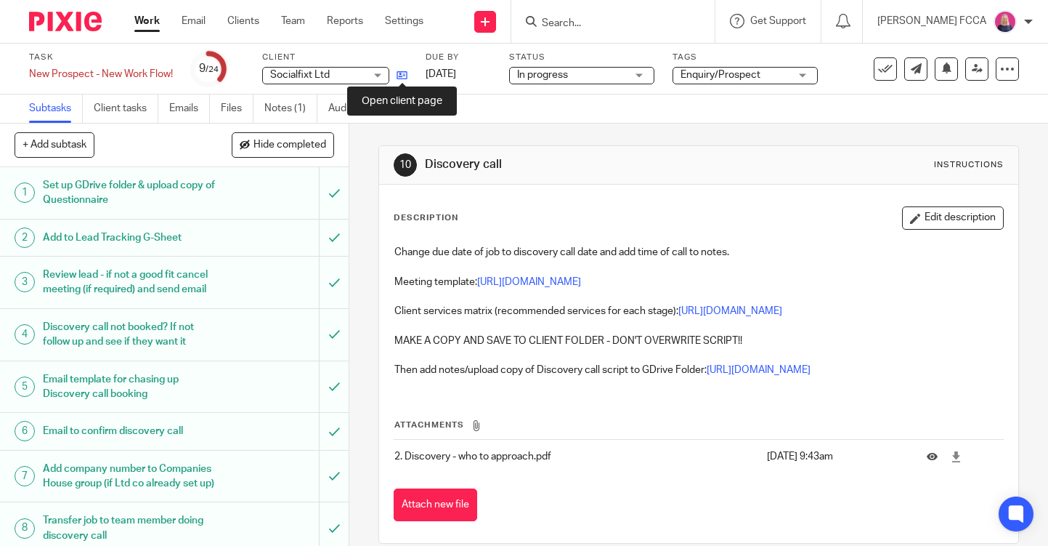
click at [402, 76] on icon at bounding box center [402, 75] width 11 height 11
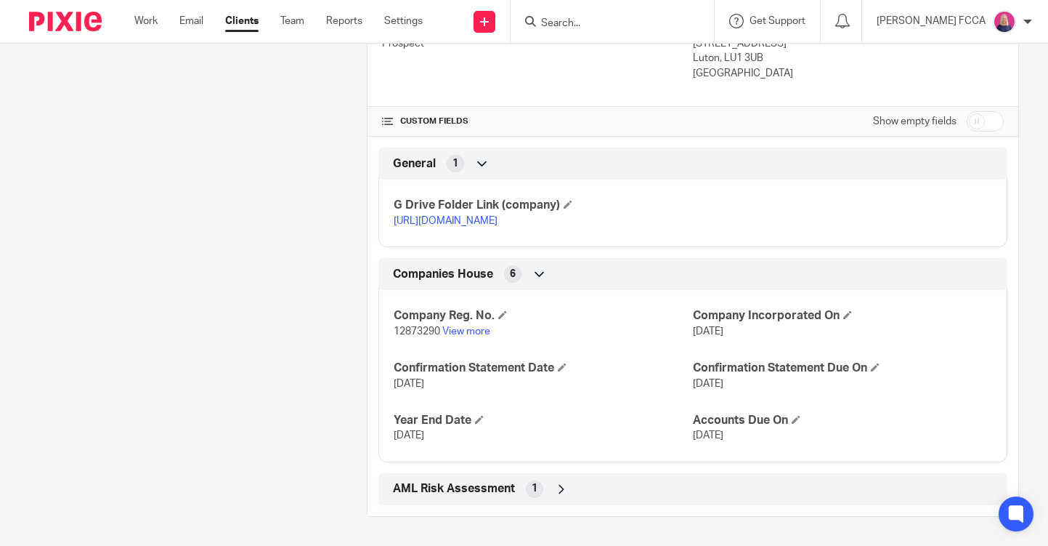
scroll to position [606, 0]
click at [471, 330] on link "View more" at bounding box center [466, 331] width 48 height 10
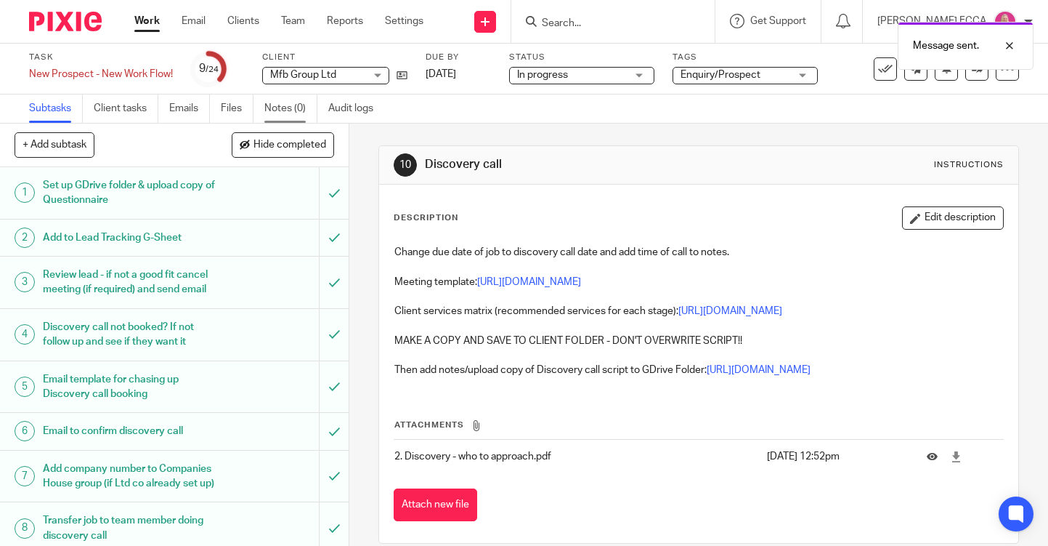
click at [285, 109] on link "Notes (0)" at bounding box center [290, 108] width 53 height 28
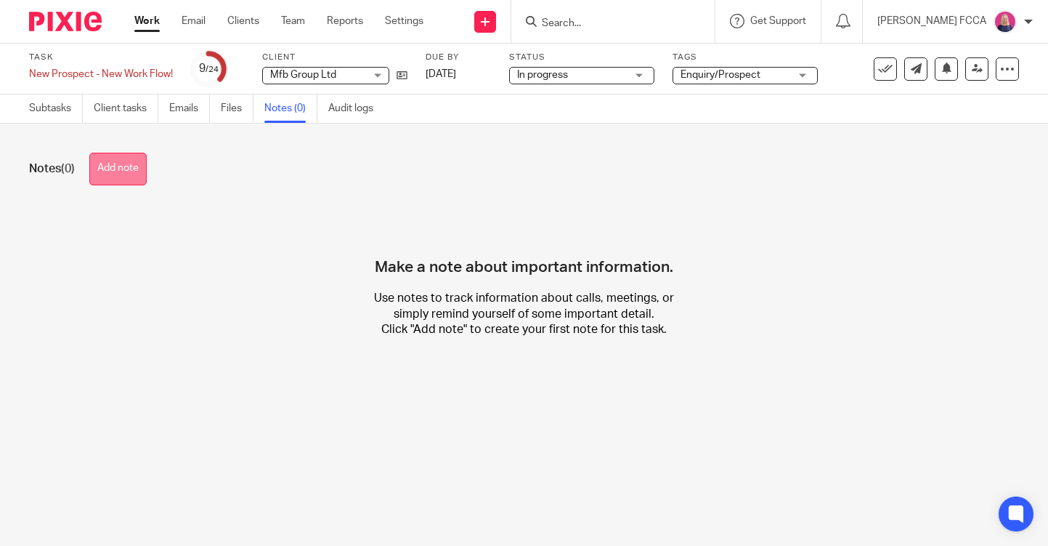
click at [125, 168] on button "Add note" at bounding box center [117, 169] width 57 height 33
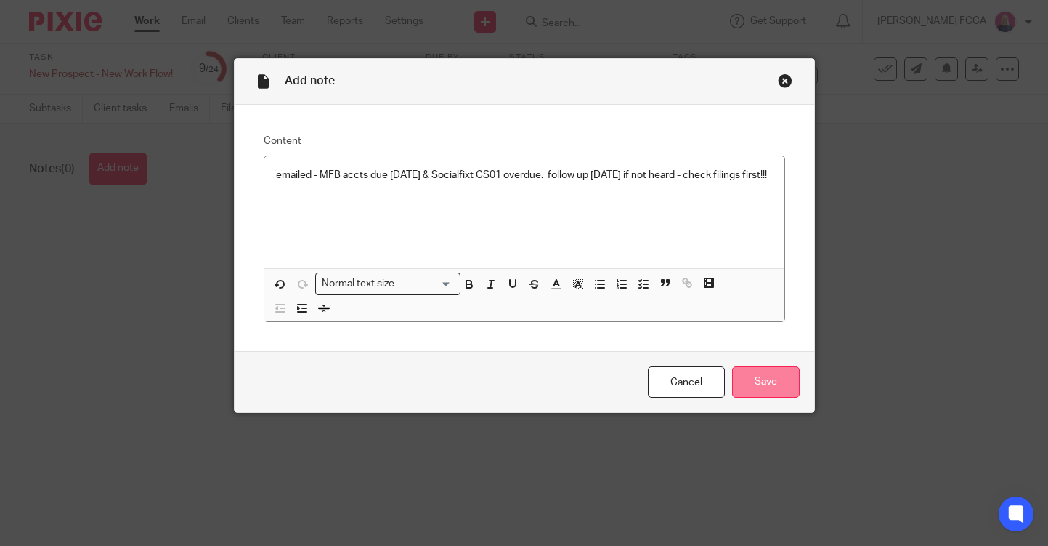
click at [745, 381] on input "Save" at bounding box center [766, 381] width 68 height 31
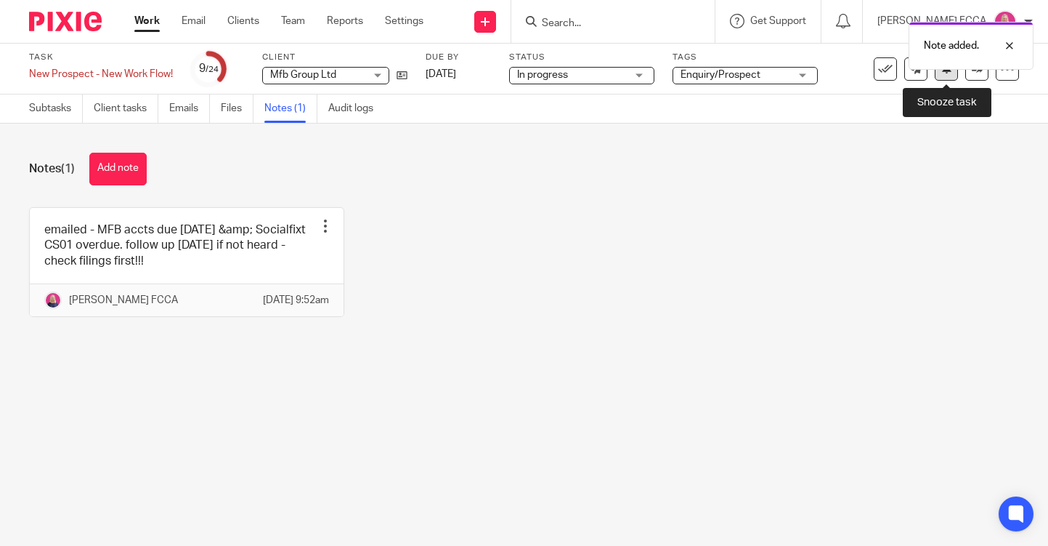
click at [945, 72] on icon at bounding box center [946, 67] width 11 height 11
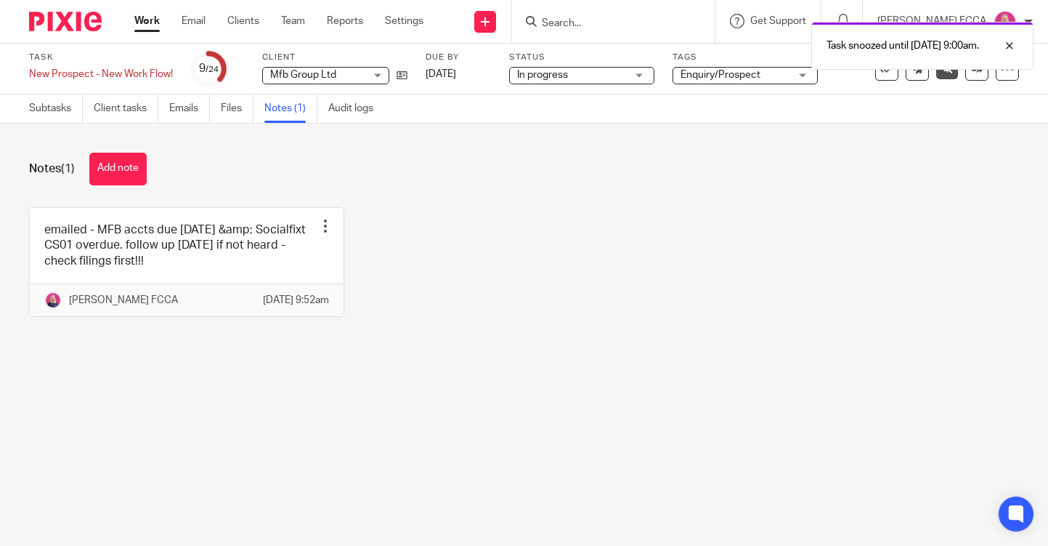
click at [57, 22] on img at bounding box center [65, 22] width 73 height 20
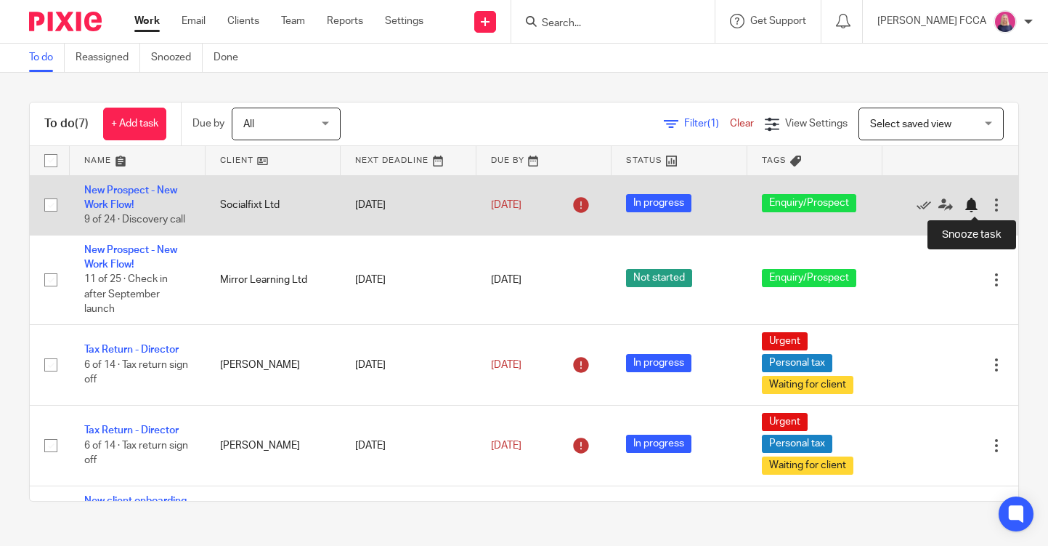
click at [975, 204] on div at bounding box center [971, 205] width 15 height 15
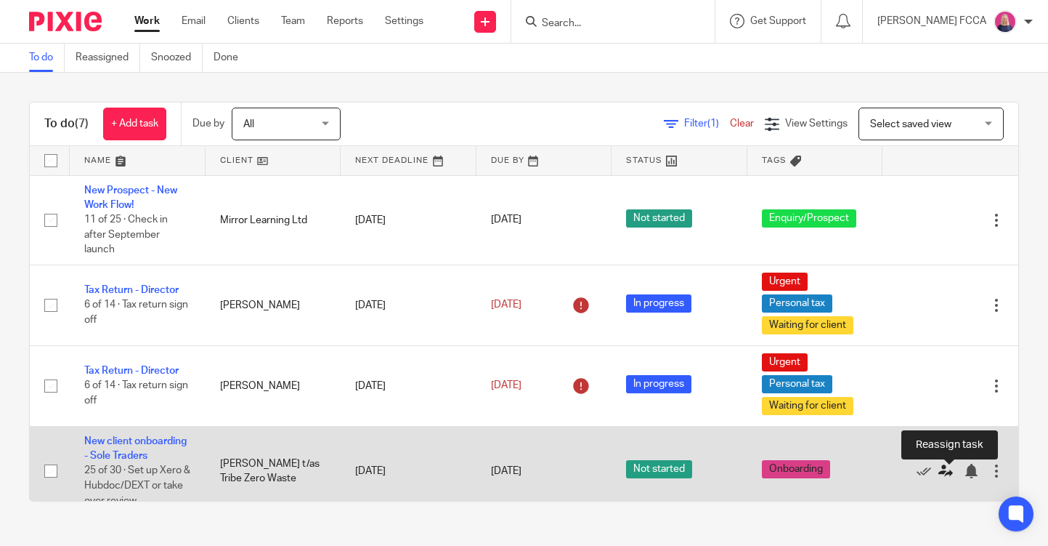
click at [944, 474] on icon at bounding box center [945, 470] width 15 height 15
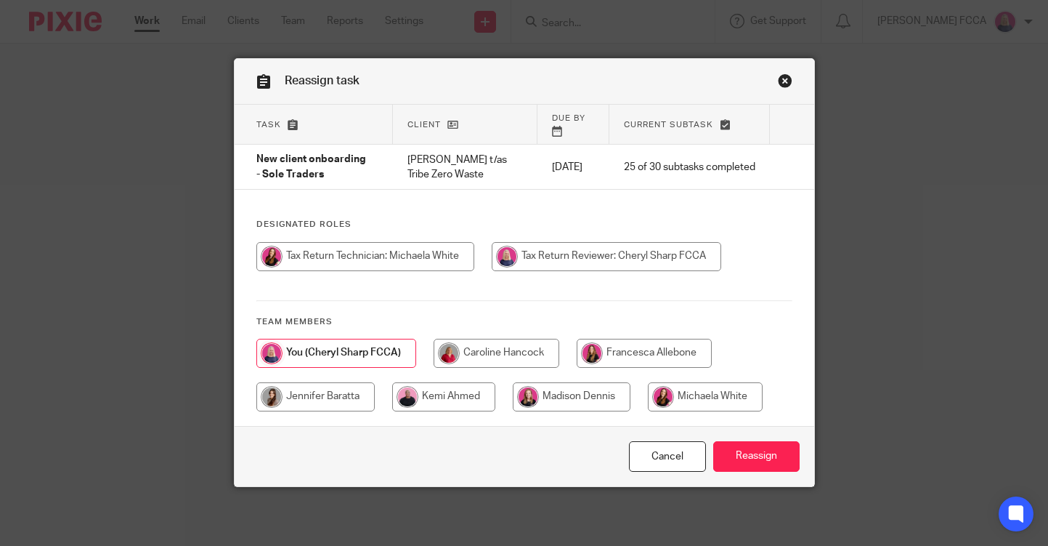
click at [429, 261] on input "radio" at bounding box center [365, 256] width 218 height 29
radio input "true"
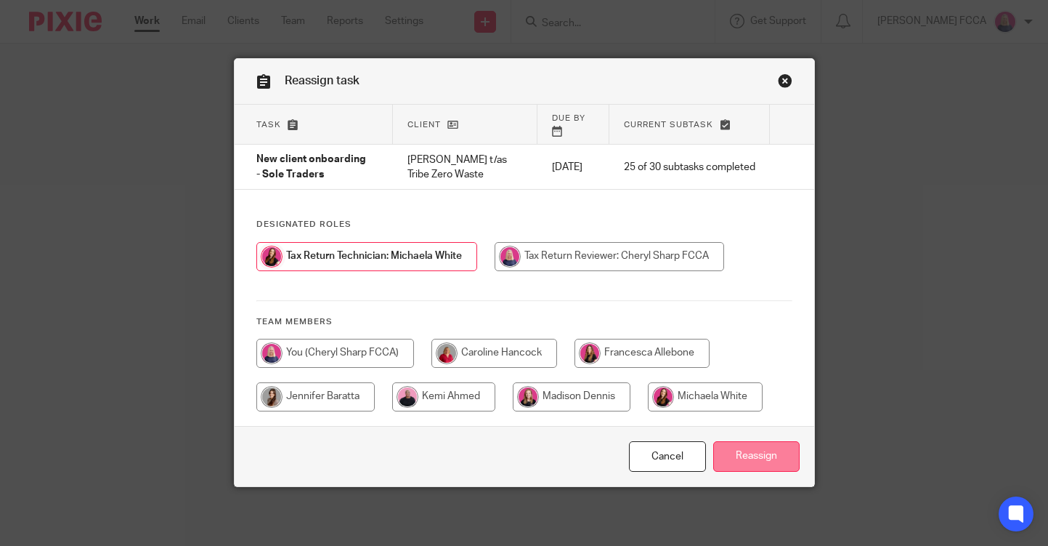
click at [754, 463] on input "Reassign" at bounding box center [756, 456] width 86 height 31
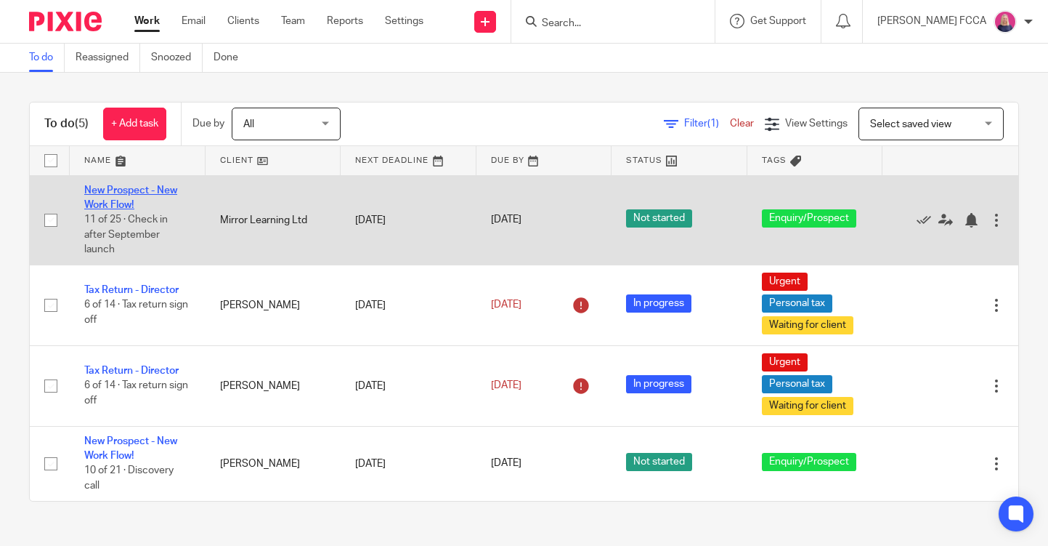
click at [111, 192] on link "New Prospect - New Work Flow!" at bounding box center [130, 197] width 93 height 25
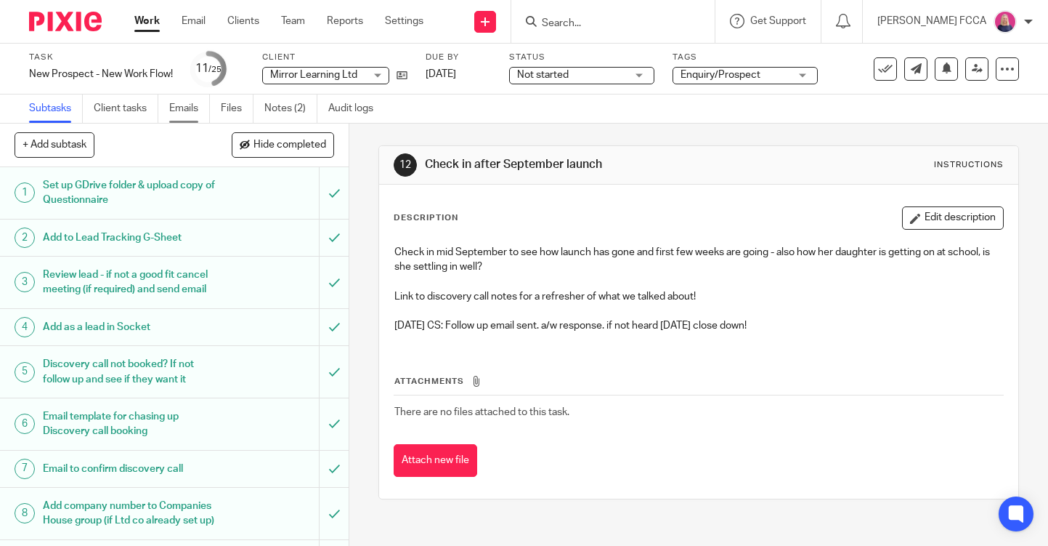
click at [186, 108] on link "Emails" at bounding box center [189, 108] width 41 height 28
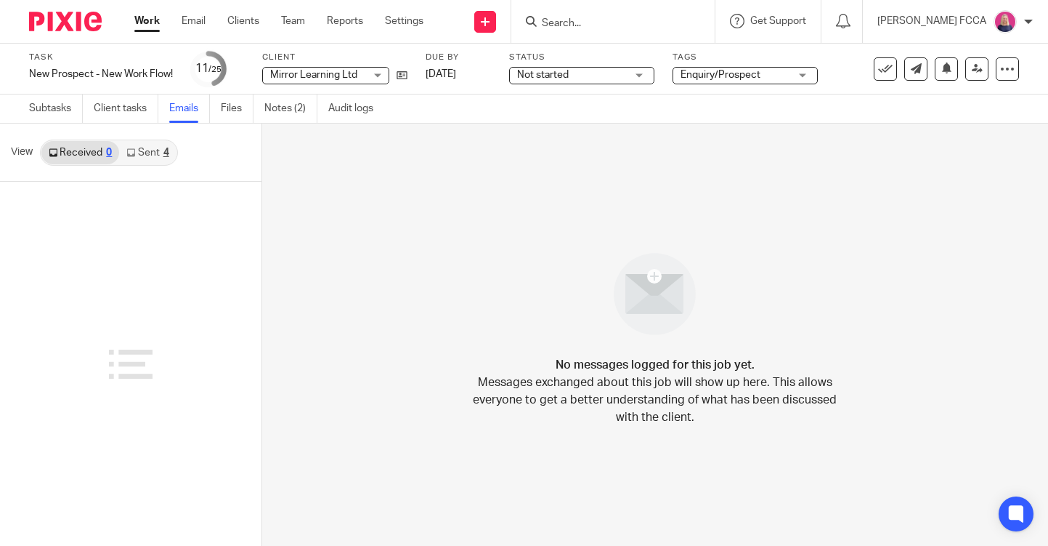
click at [168, 153] on div "4" at bounding box center [166, 152] width 6 height 10
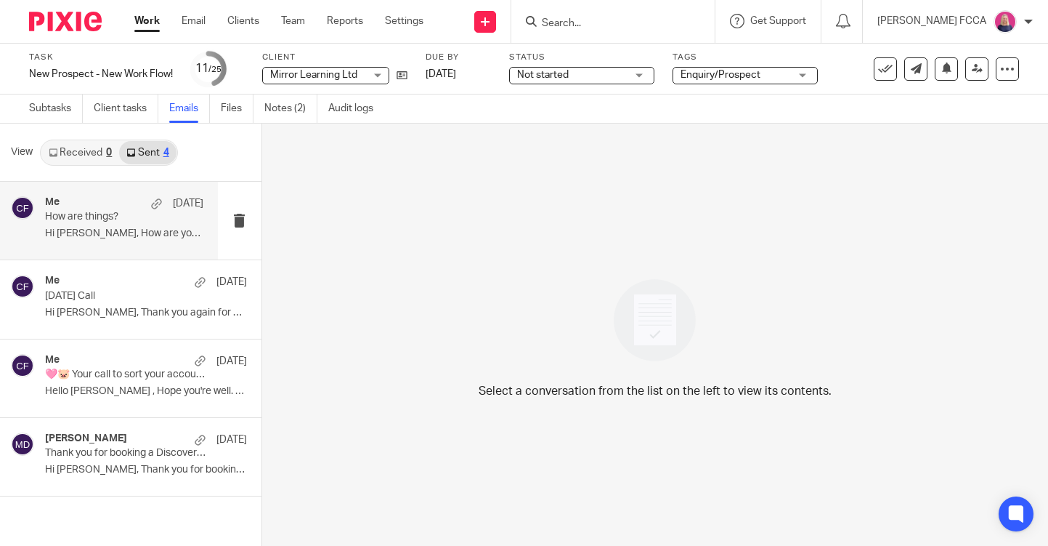
click at [129, 221] on p "How are things?" at bounding box center [108, 217] width 126 height 12
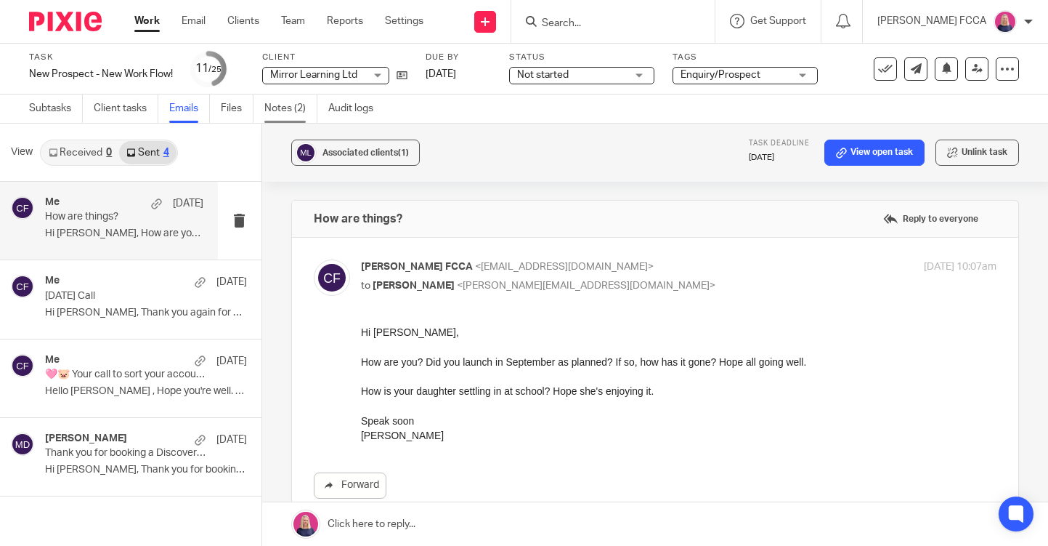
click at [276, 112] on link "Notes (2)" at bounding box center [290, 108] width 53 height 28
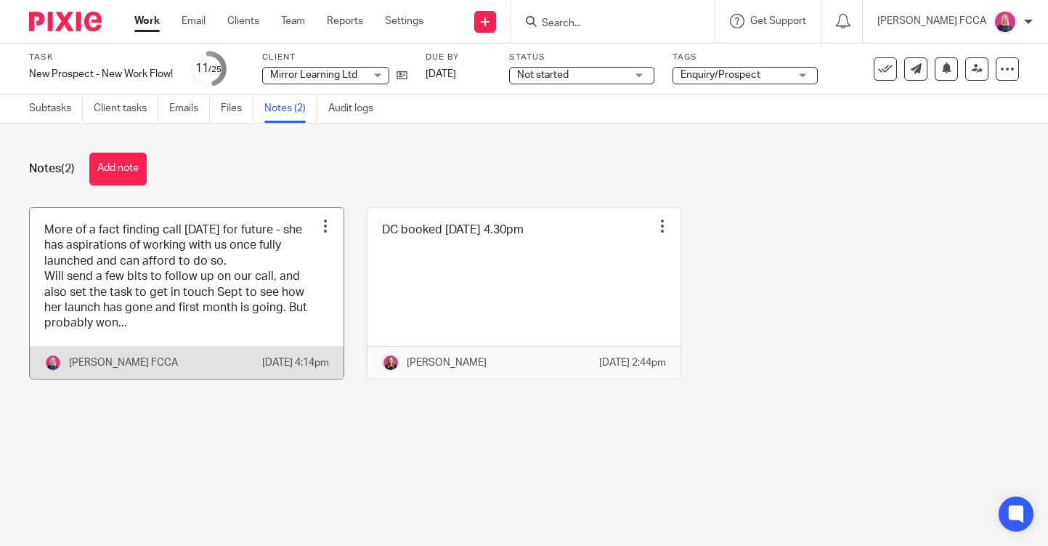
click at [83, 285] on link at bounding box center [187, 293] width 314 height 171
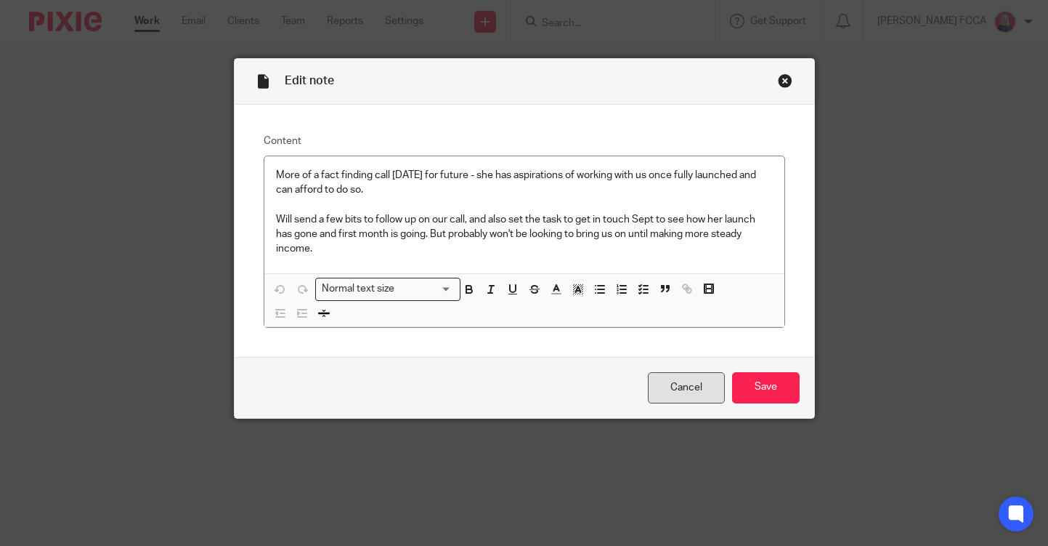
click at [678, 386] on link "Cancel" at bounding box center [686, 387] width 77 height 31
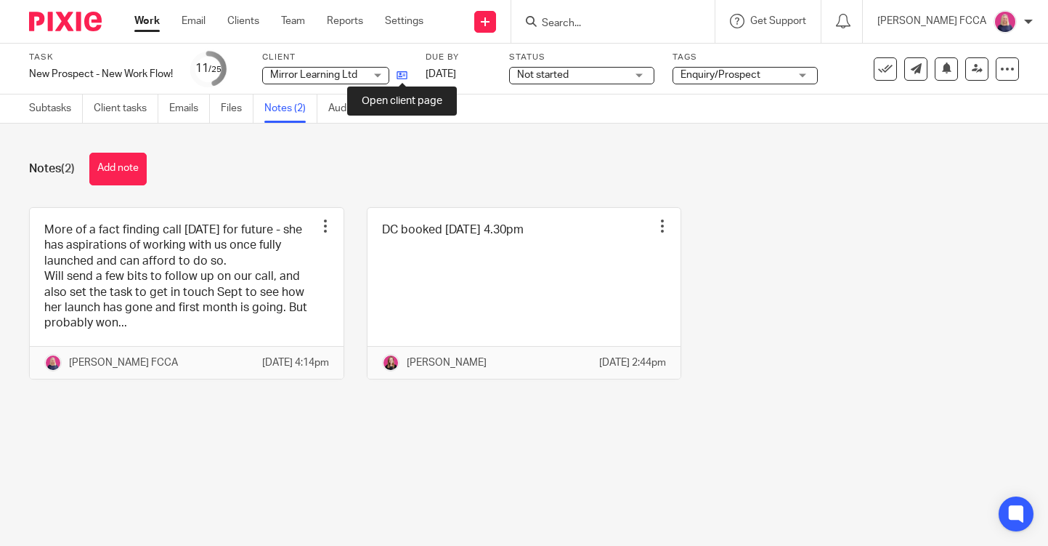
click at [405, 73] on icon at bounding box center [402, 75] width 11 height 11
click at [41, 106] on link "Subtasks" at bounding box center [56, 108] width 54 height 28
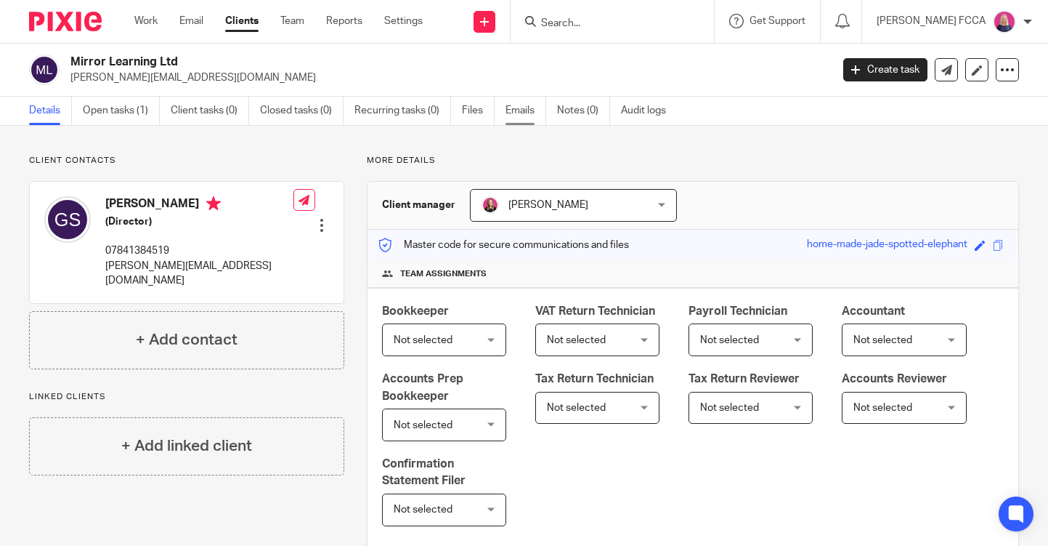
click at [522, 109] on link "Emails" at bounding box center [526, 111] width 41 height 28
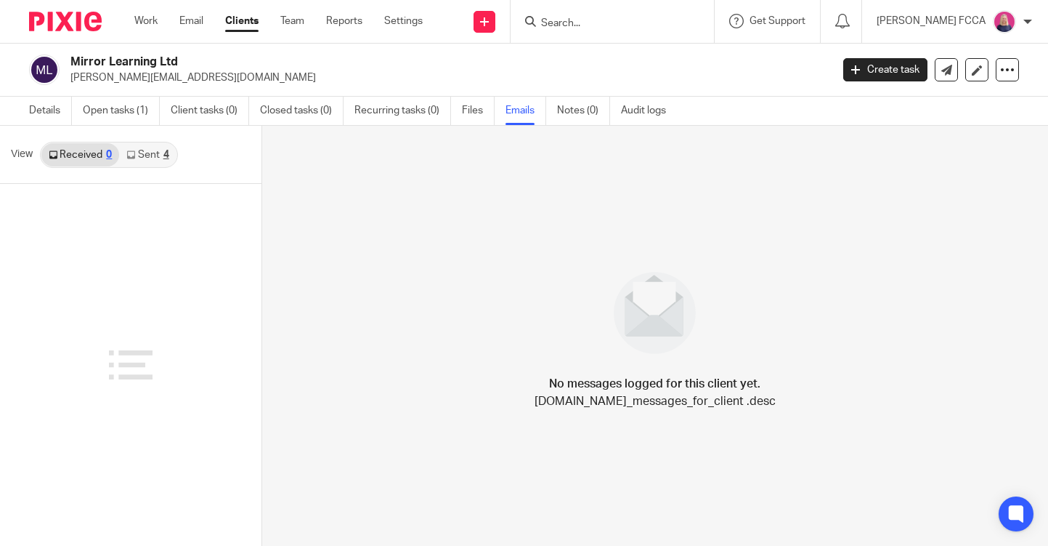
click at [166, 155] on div "4" at bounding box center [166, 155] width 6 height 10
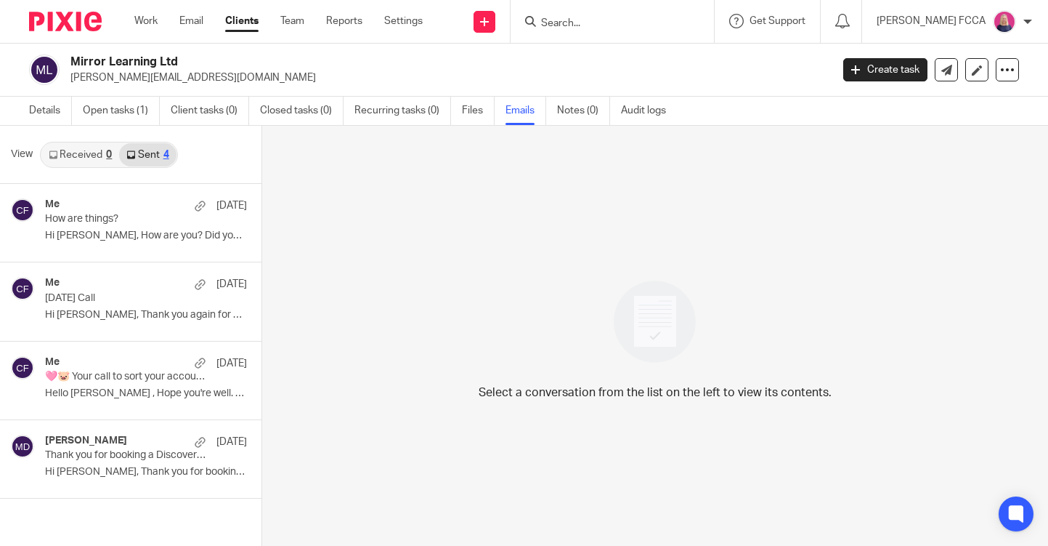
click at [107, 153] on div "0" at bounding box center [109, 155] width 6 height 10
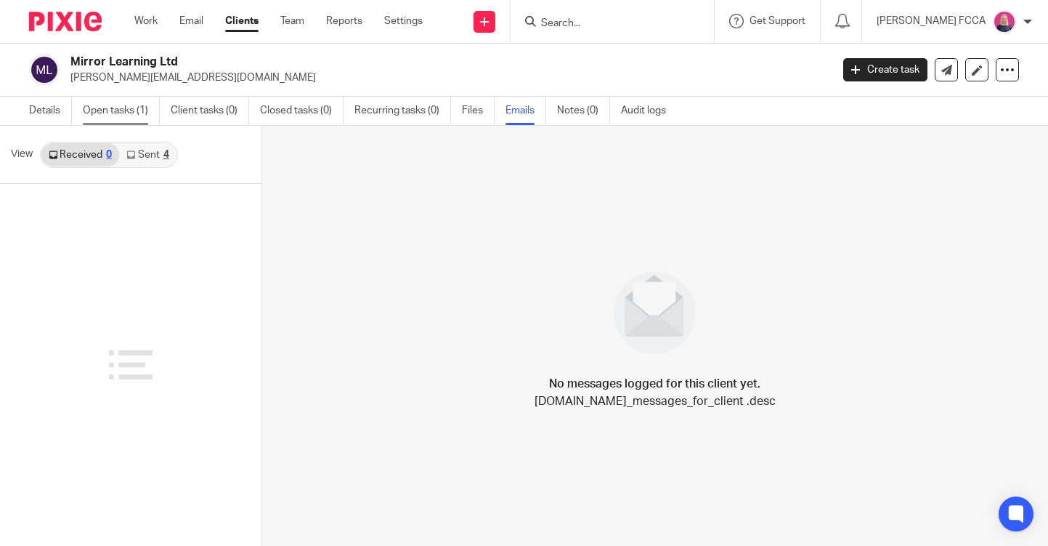
click at [107, 110] on link "Open tasks (1)" at bounding box center [121, 111] width 77 height 28
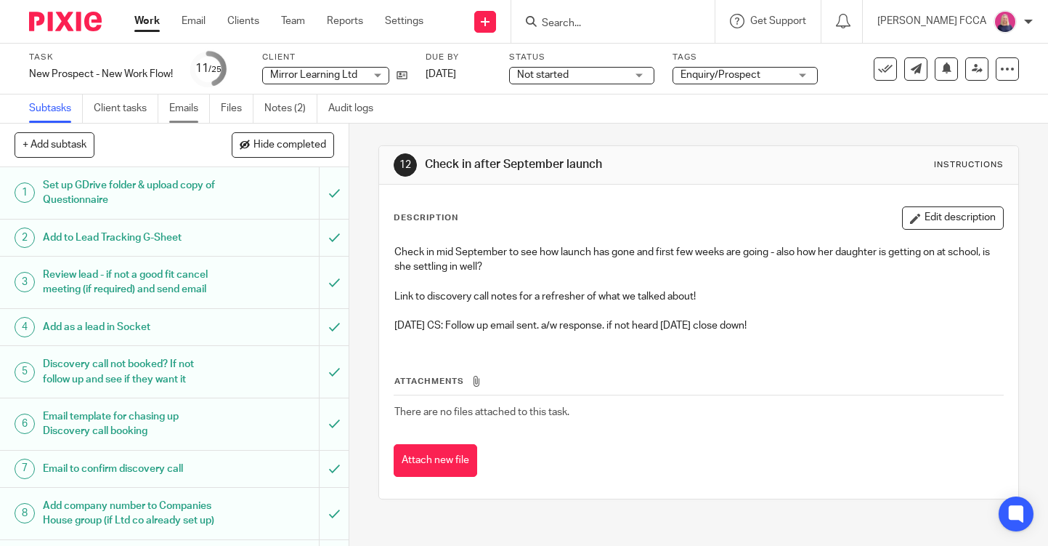
click at [184, 110] on link "Emails" at bounding box center [189, 108] width 41 height 28
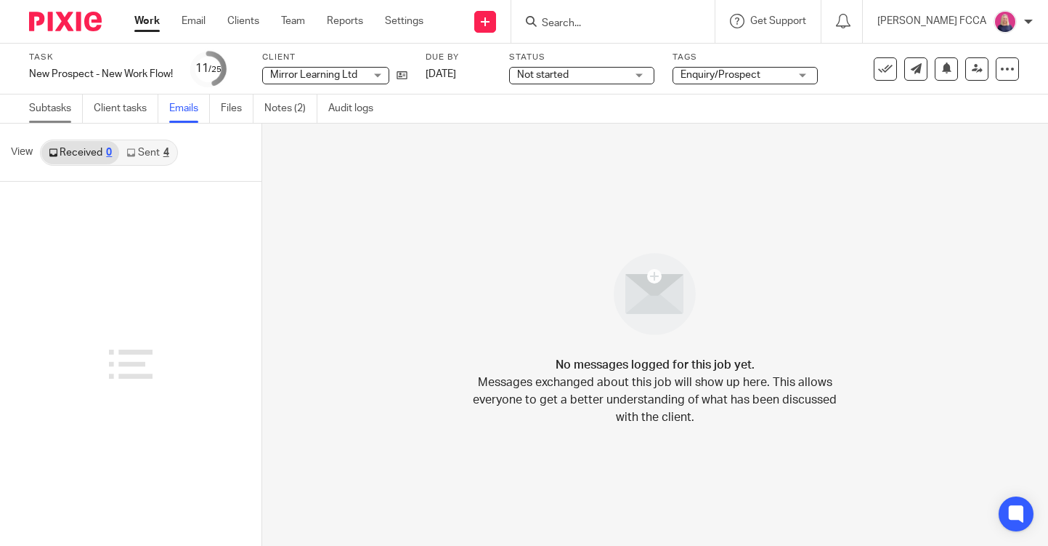
click at [54, 109] on link "Subtasks" at bounding box center [56, 108] width 54 height 28
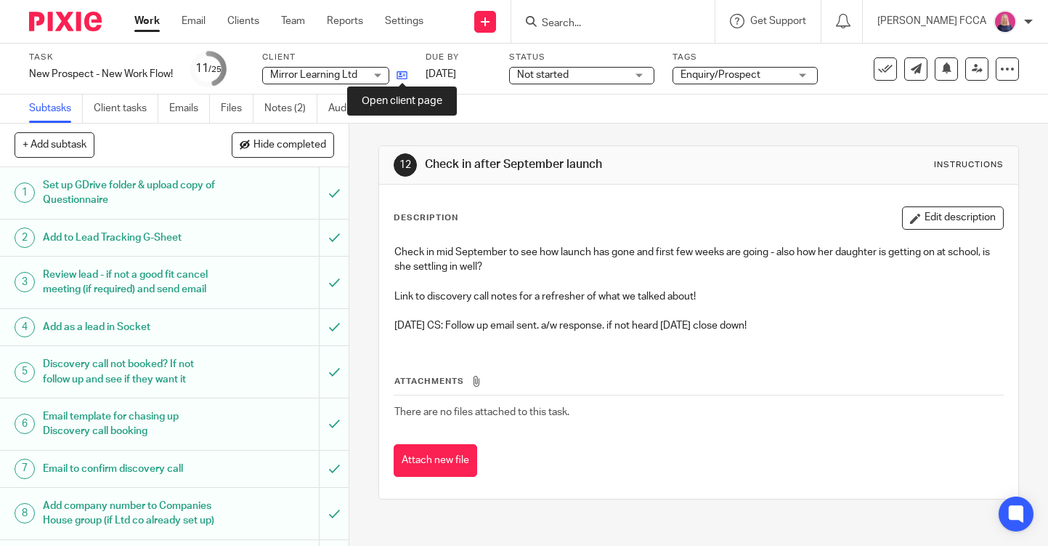
click at [402, 75] on icon at bounding box center [402, 75] width 11 height 11
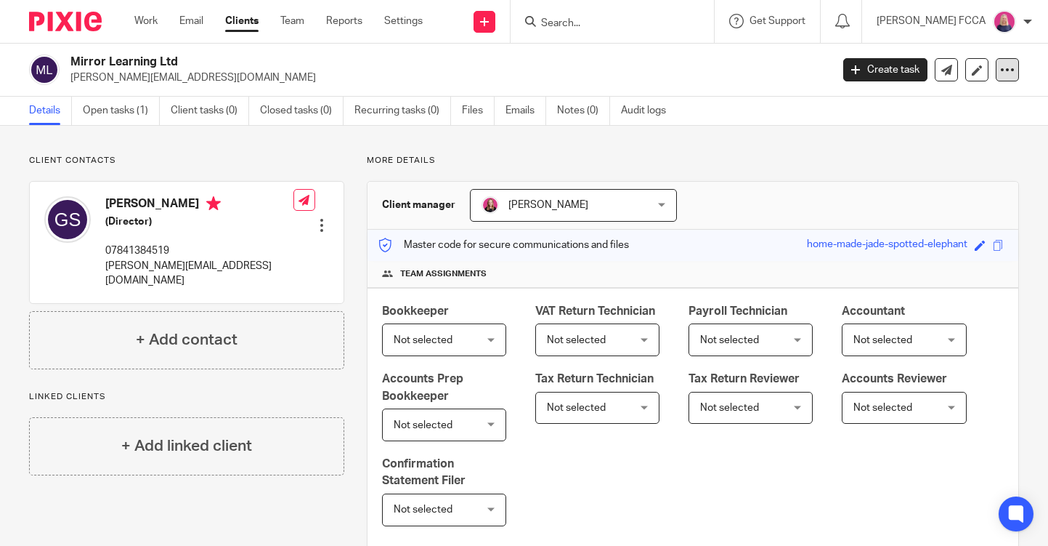
click at [1010, 73] on icon at bounding box center [1007, 69] width 15 height 15
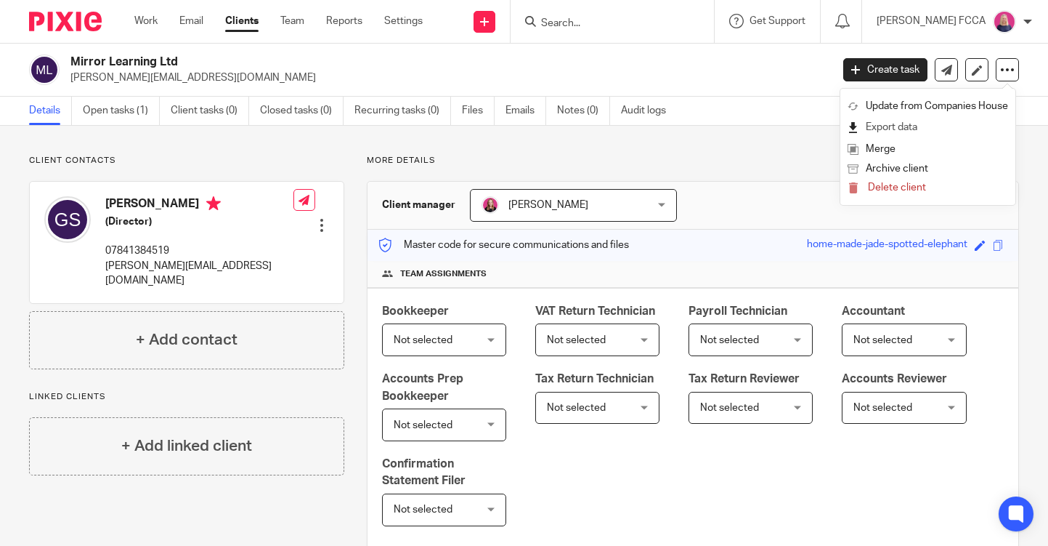
click at [880, 130] on link "Export data" at bounding box center [928, 127] width 161 height 21
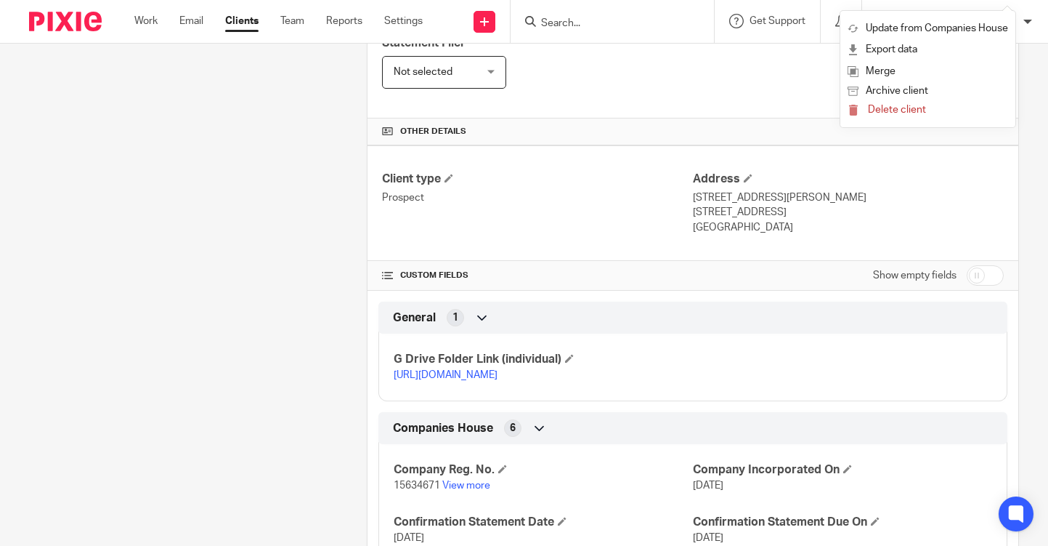
scroll to position [439, 0]
click at [442, 373] on link "https://drive.google.com/drive/folders/1Utu7OTe2IeeZ3bWUwDjbWHmm7b7aEsnD?usp=dr…" at bounding box center [446, 373] width 104 height 10
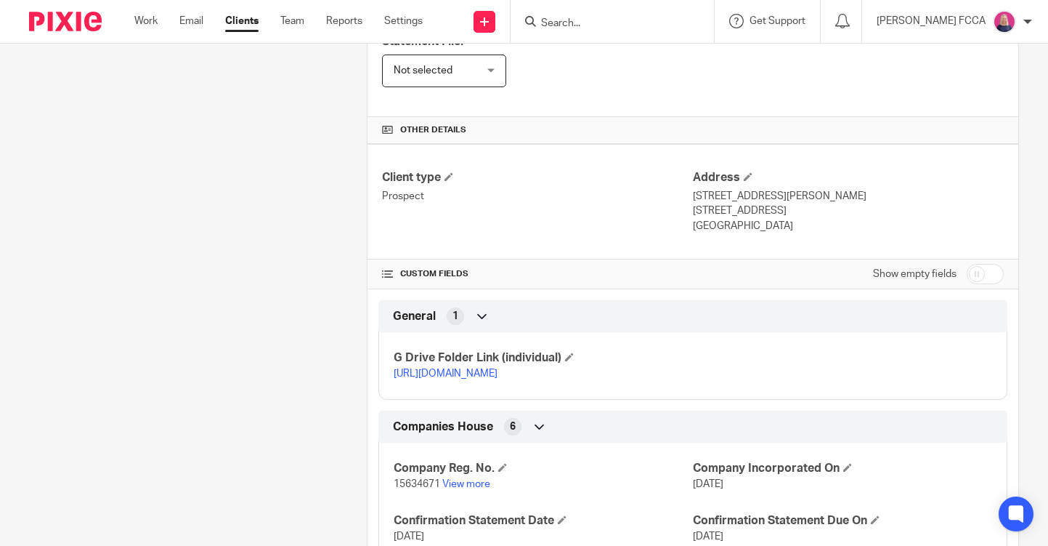
scroll to position [0, 0]
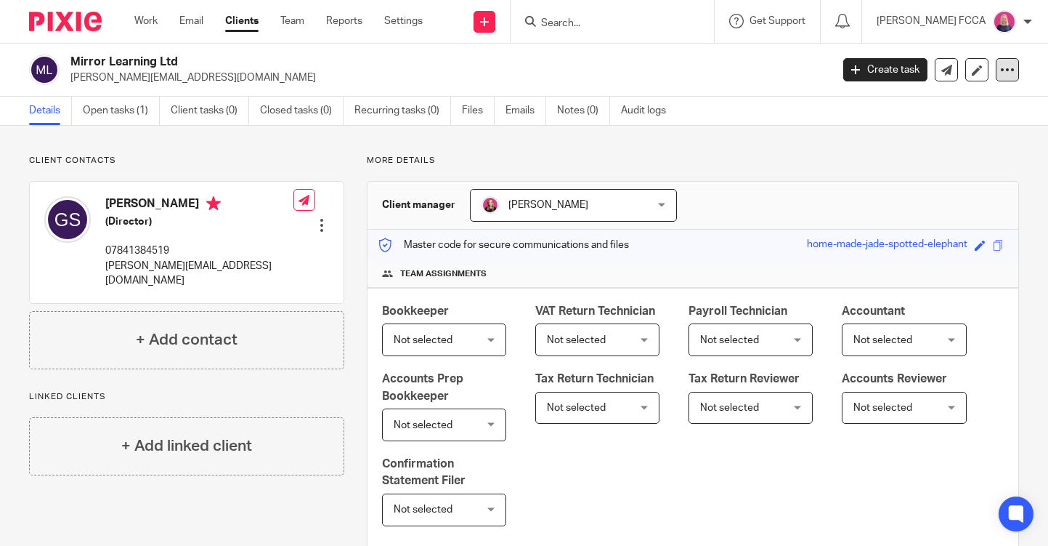
click at [1010, 70] on icon at bounding box center [1007, 69] width 15 height 15
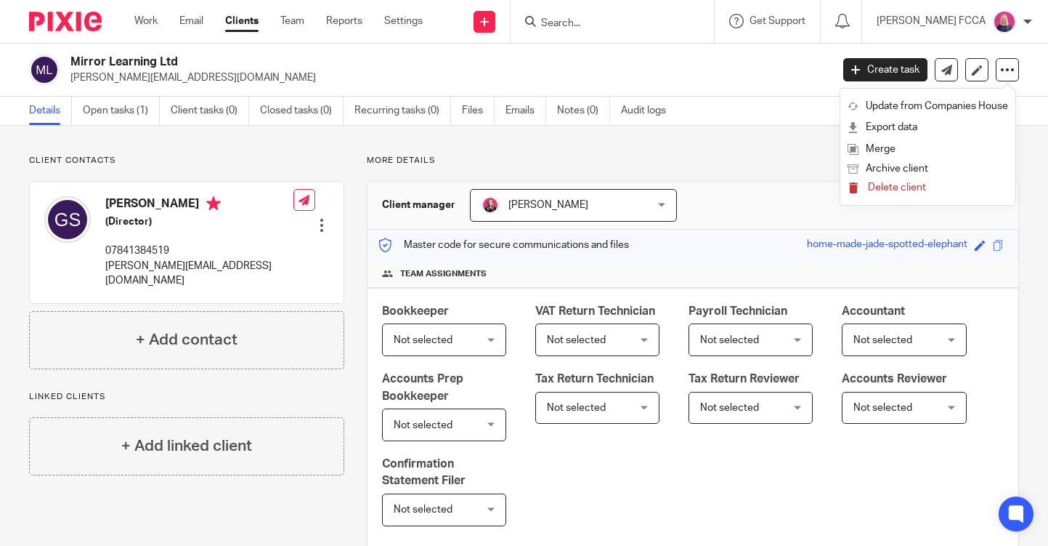
click at [883, 186] on span "Delete client" at bounding box center [897, 187] width 58 height 10
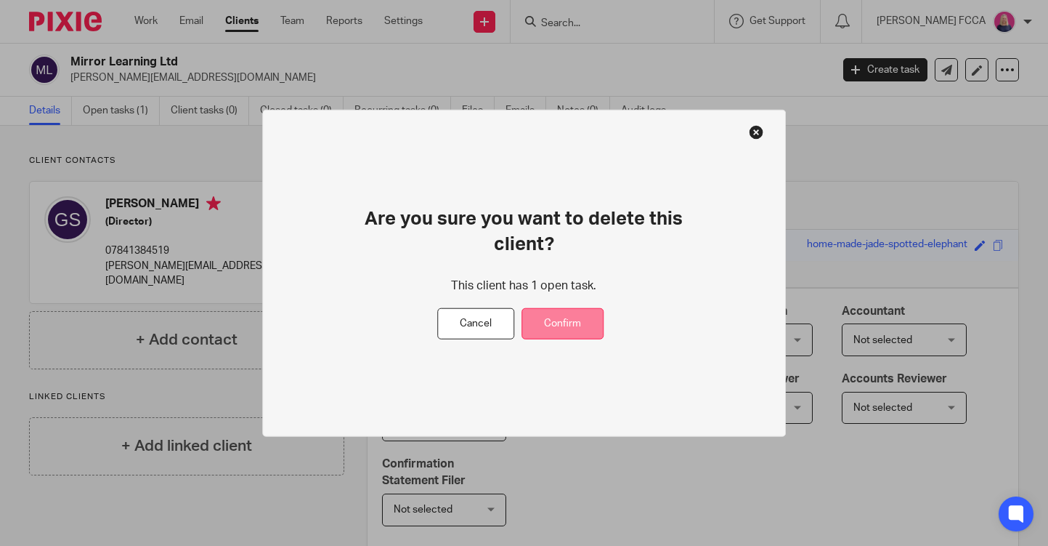
click at [559, 318] on button "Confirm" at bounding box center [563, 323] width 82 height 31
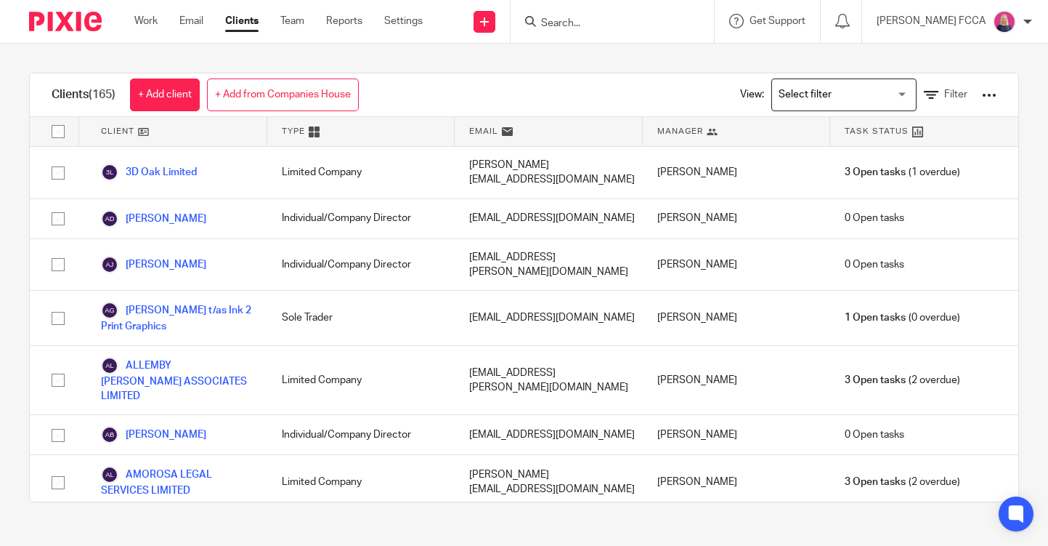
click at [81, 18] on img at bounding box center [65, 22] width 73 height 20
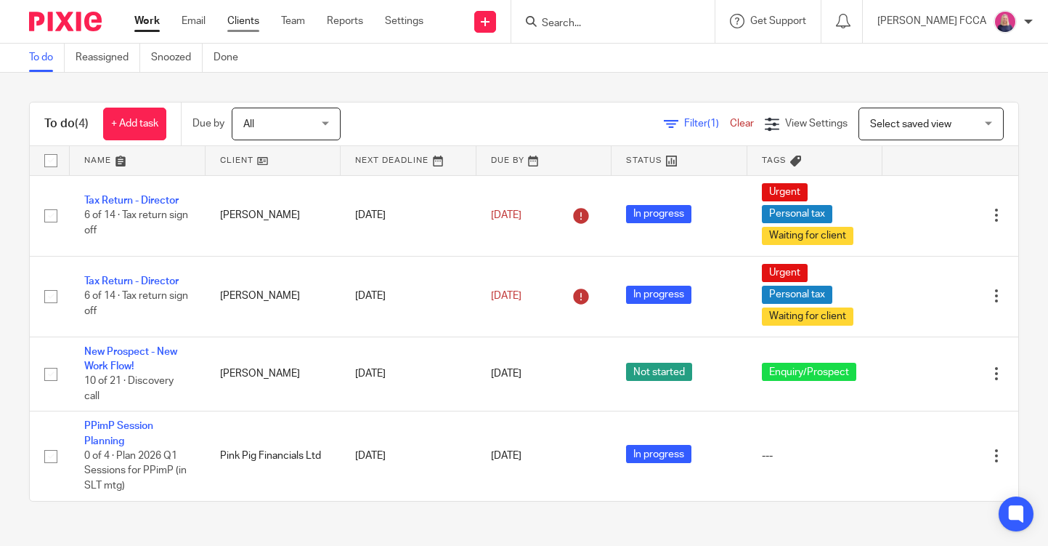
click at [237, 18] on link "Clients" at bounding box center [243, 21] width 32 height 15
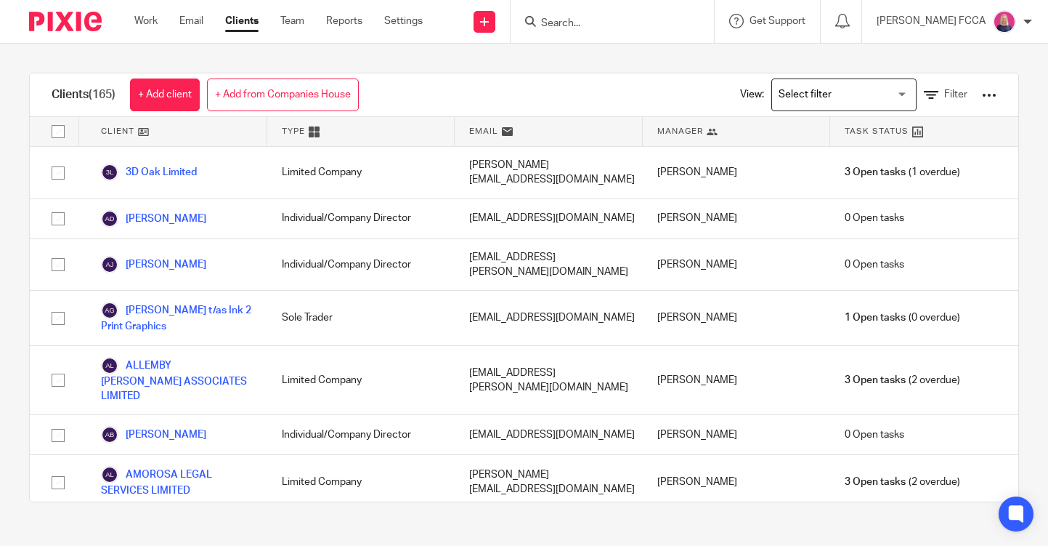
click at [61, 24] on img at bounding box center [65, 22] width 73 height 20
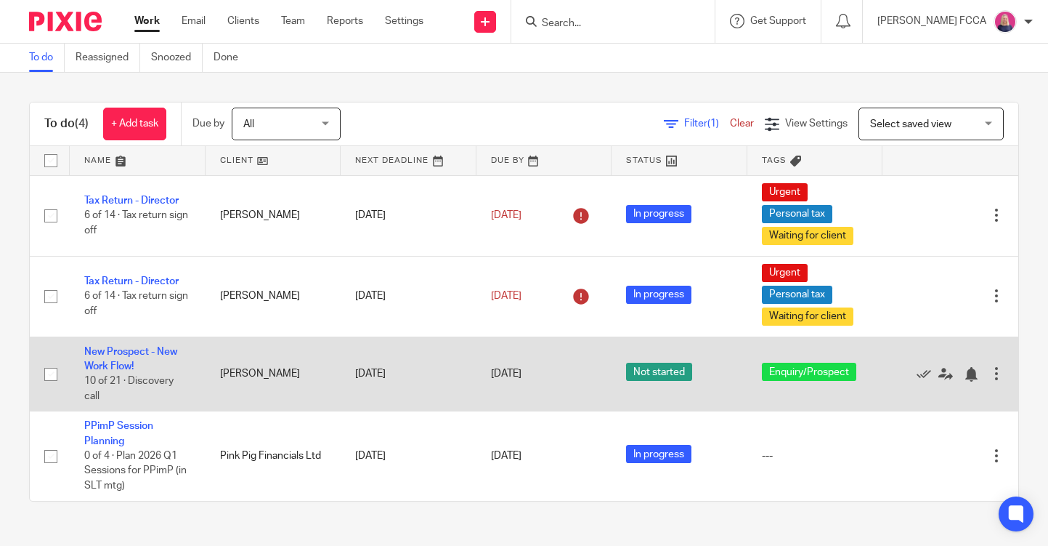
scroll to position [1, 0]
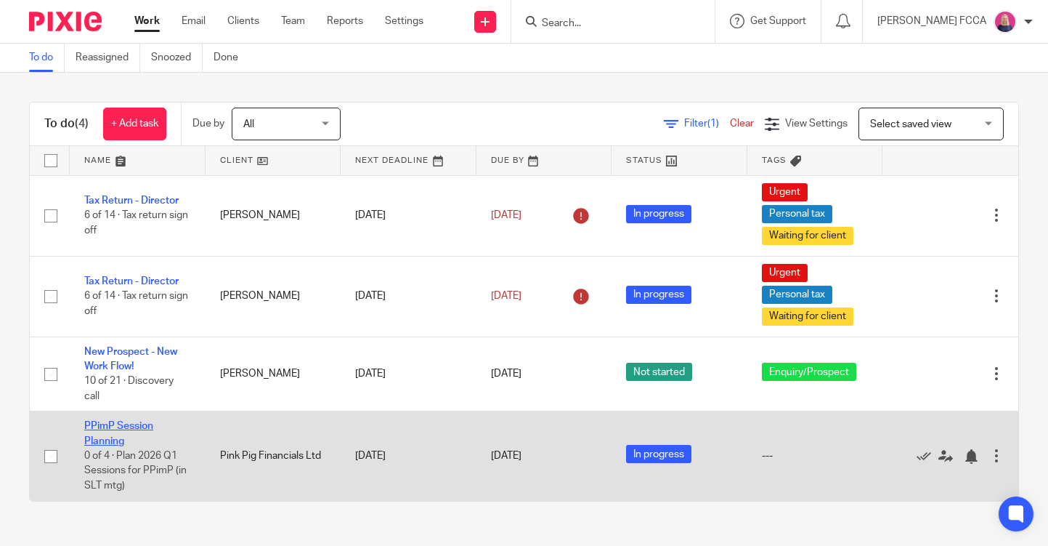
click at [108, 426] on link "PPimP Session Planning" at bounding box center [118, 433] width 69 height 25
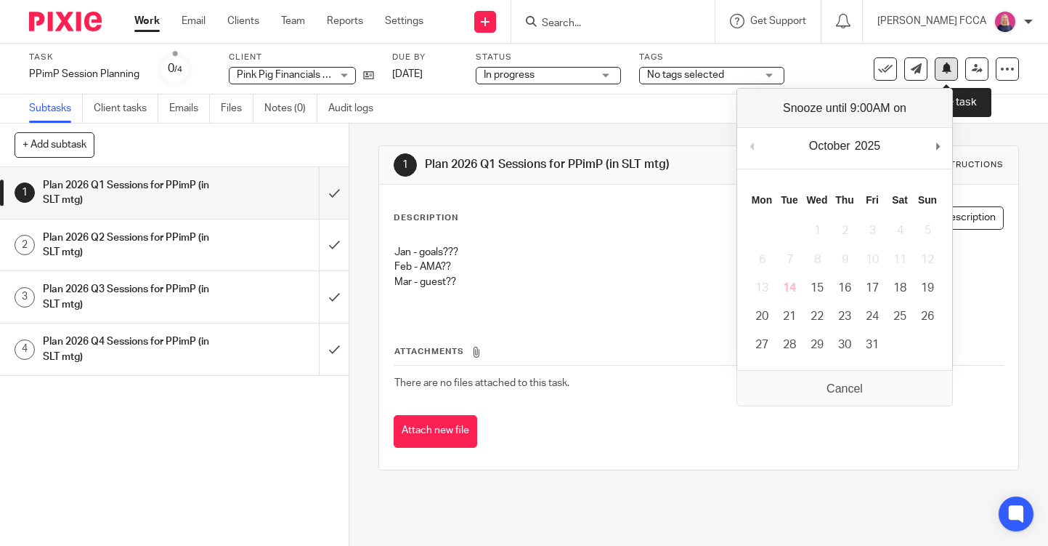
click at [944, 66] on icon at bounding box center [946, 67] width 11 height 11
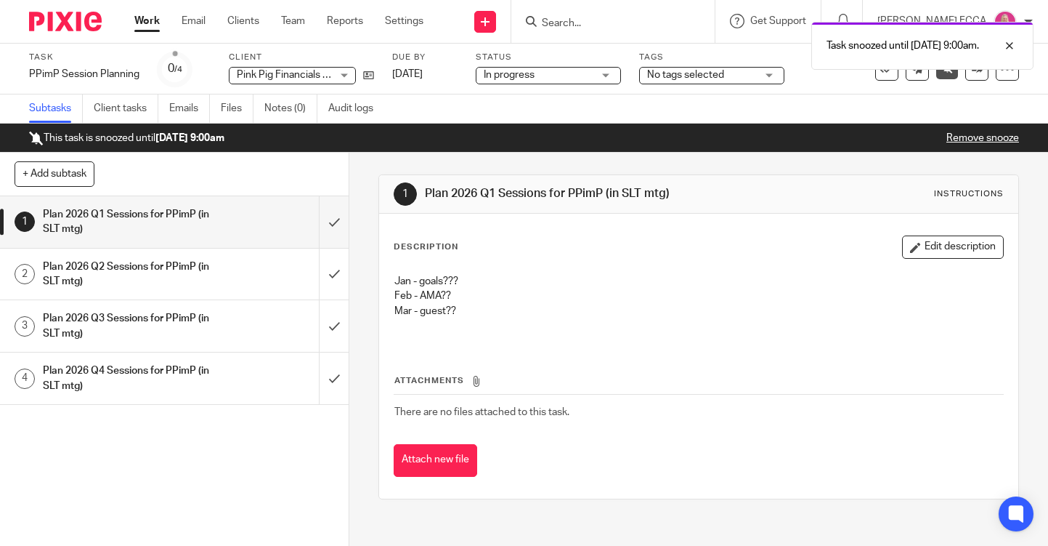
click at [58, 18] on img at bounding box center [65, 22] width 73 height 20
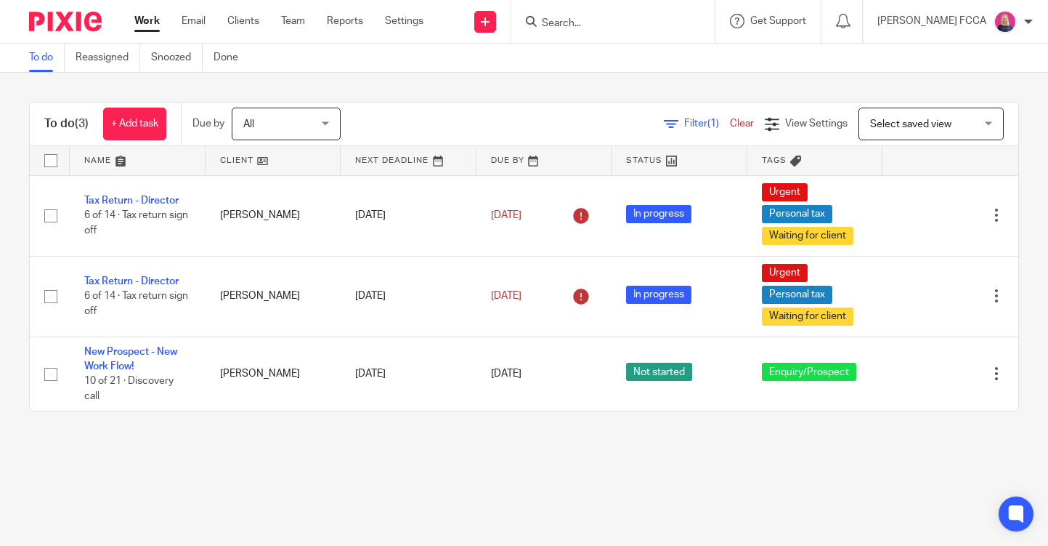
click at [580, 21] on input "Search" at bounding box center [605, 23] width 131 height 13
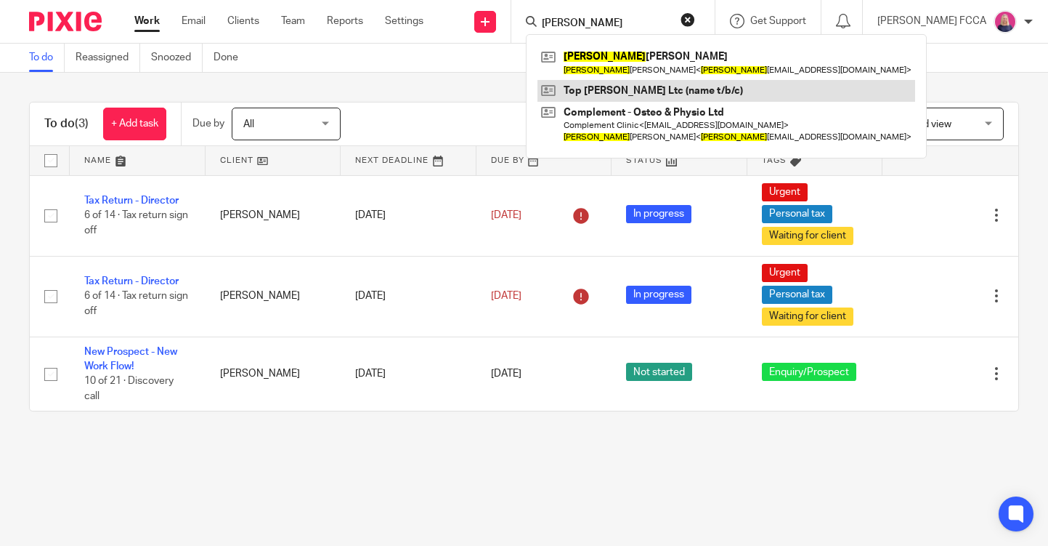
type input "tom"
click at [617, 89] on link at bounding box center [727, 91] width 378 height 22
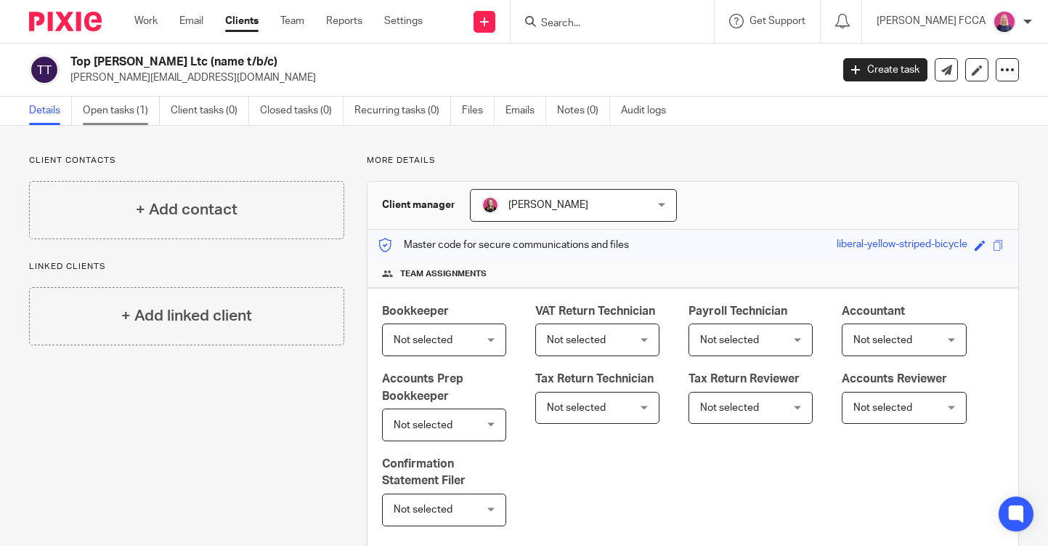
click at [103, 111] on link "Open tasks (1)" at bounding box center [121, 111] width 77 height 28
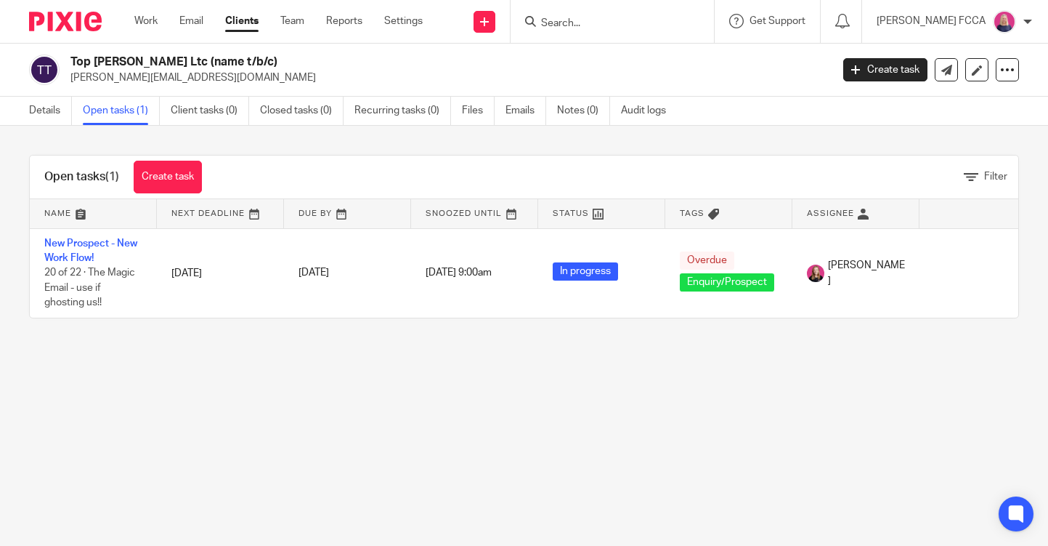
click at [62, 23] on img at bounding box center [65, 22] width 73 height 20
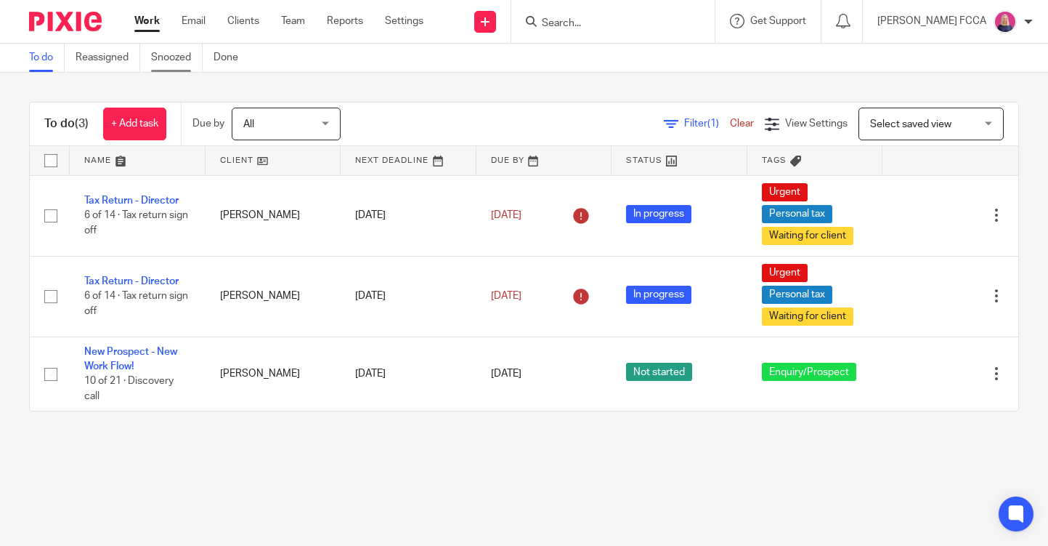
click at [166, 58] on link "Snoozed" at bounding box center [177, 58] width 52 height 28
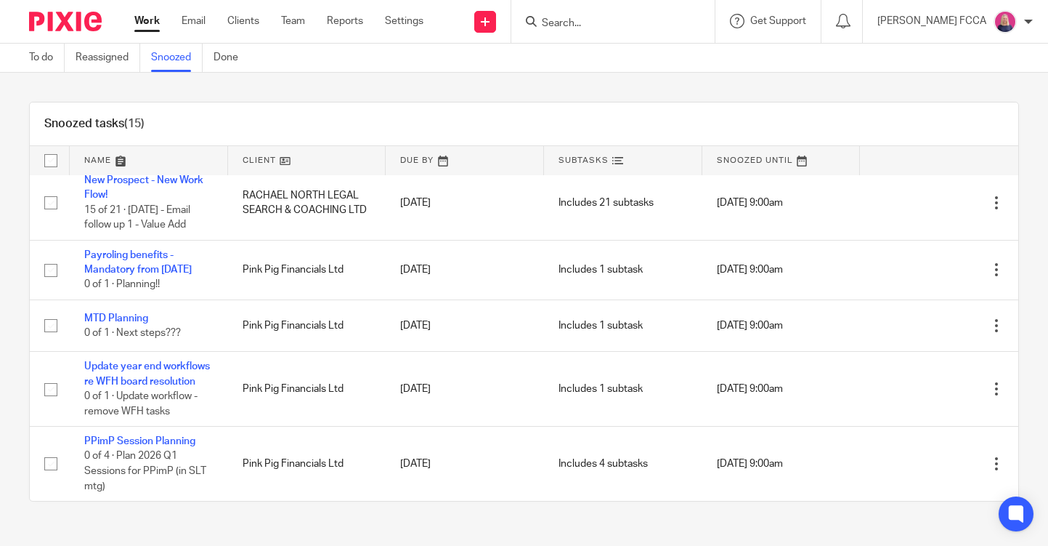
scroll to position [710, 0]
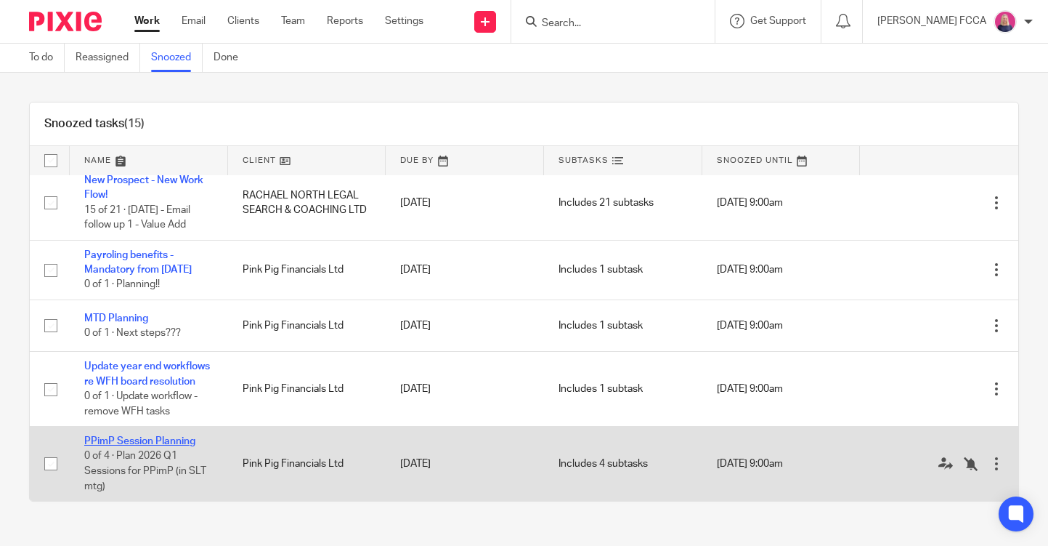
click at [113, 436] on link "PPimP Session Planning" at bounding box center [139, 441] width 111 height 10
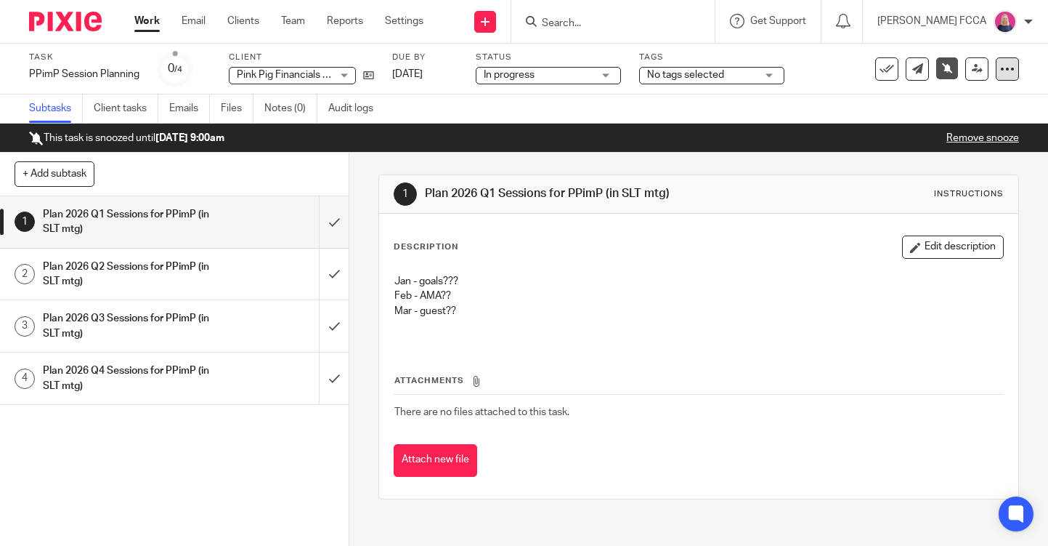
click at [1010, 69] on icon at bounding box center [1007, 69] width 15 height 15
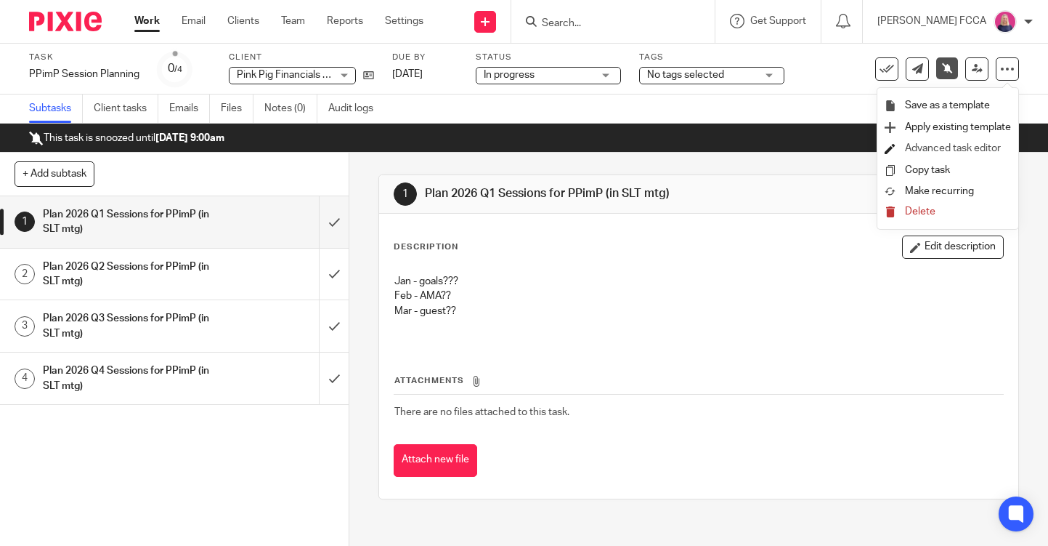
click at [923, 148] on link "Advanced task editor" at bounding box center [953, 148] width 96 height 10
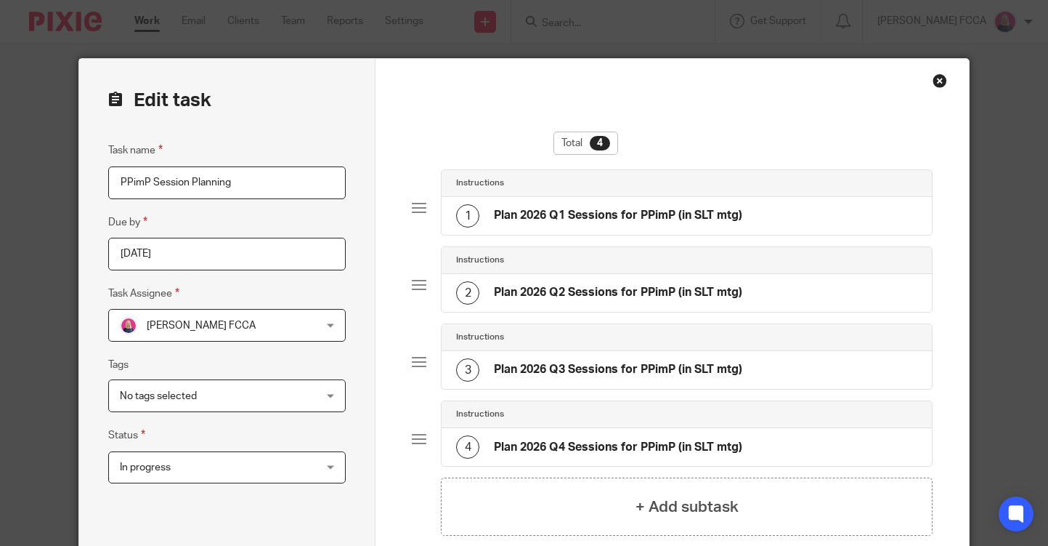
click at [753, 209] on div "1 Plan 2026 Q1 Sessions for PPimP (in SLT mtg)" at bounding box center [687, 216] width 490 height 38
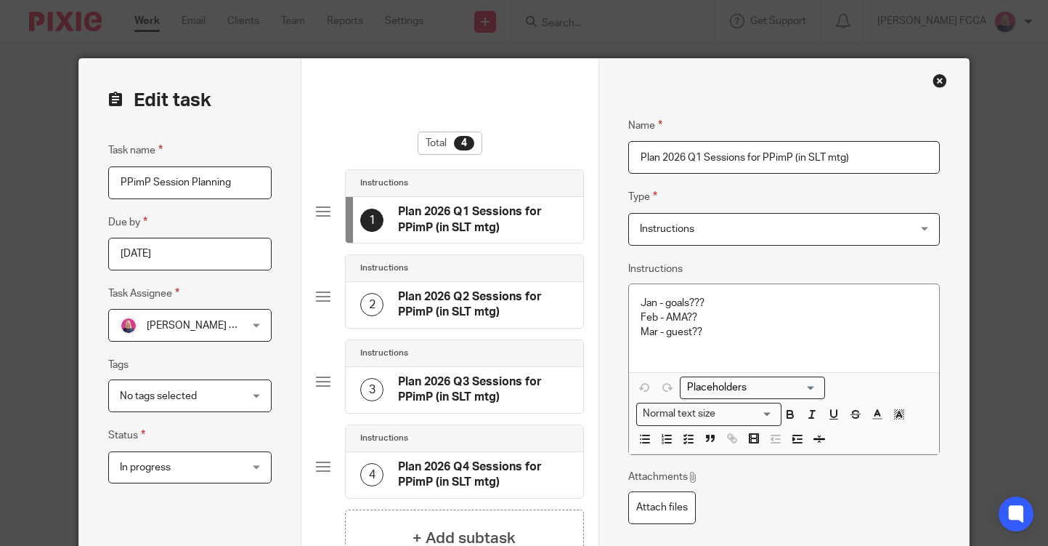
drag, startPoint x: 852, startPoint y: 158, endPoint x: 630, endPoint y: 153, distance: 221.6
click at [630, 153] on input "Plan 2026 Q1 Sessions for PPimP (in SLT mtg)" at bounding box center [784, 157] width 312 height 33
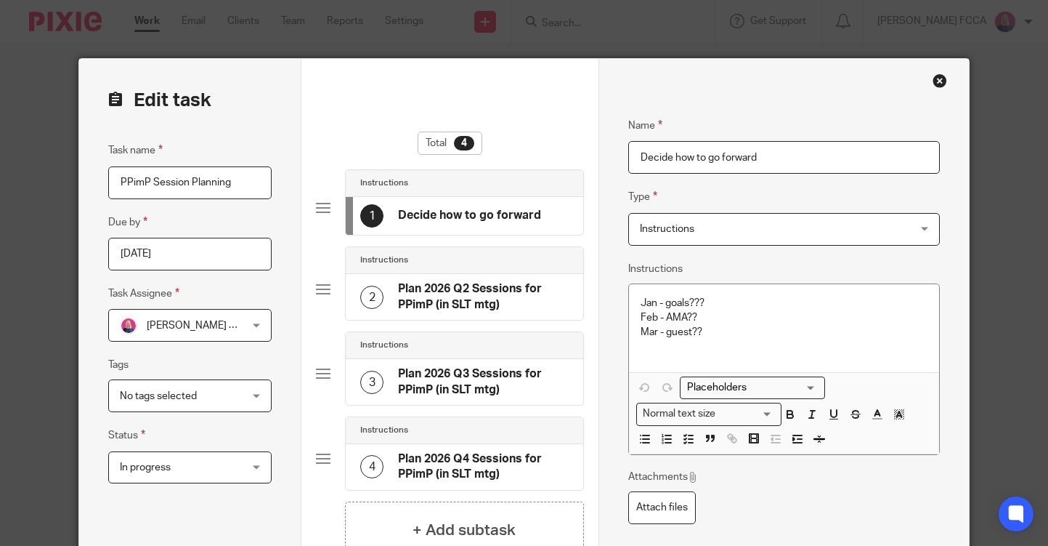
type input "Decide how to go forward"
drag, startPoint x: 708, startPoint y: 333, endPoint x: 638, endPoint y: 301, distance: 76.7
click at [638, 301] on div "Jan - goals??? Feb - AMA?? Mar - guest??" at bounding box center [784, 328] width 310 height 88
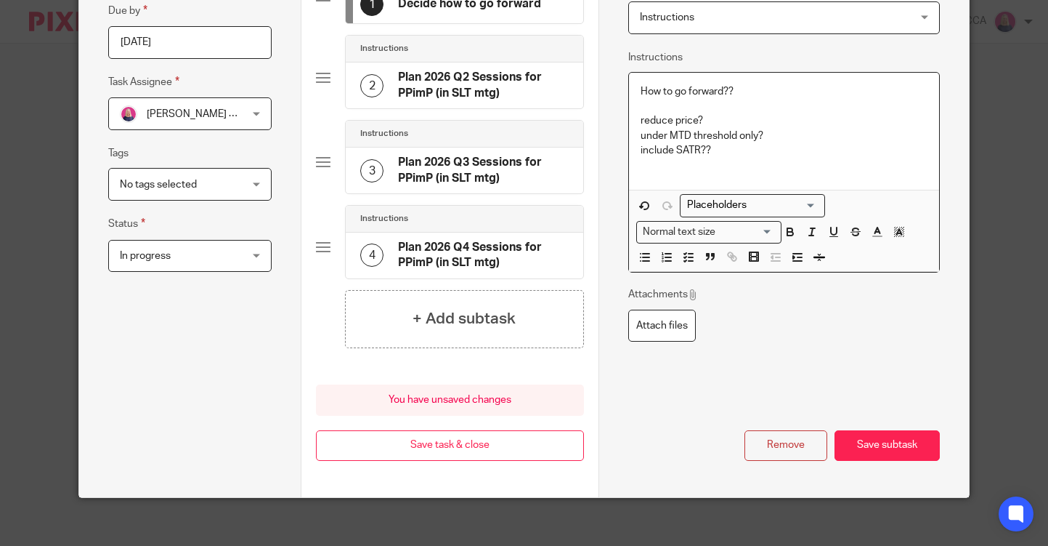
scroll to position [215, 0]
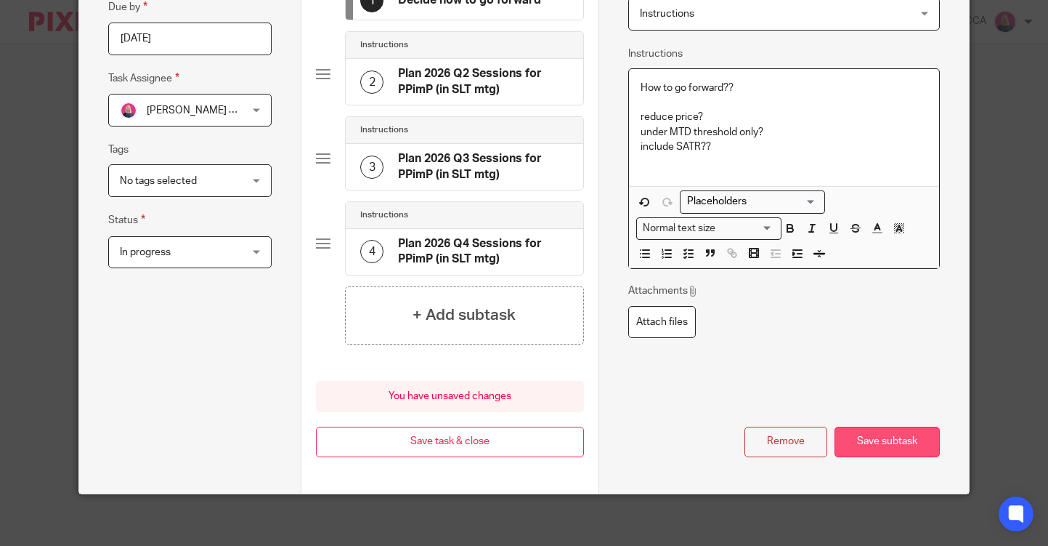
click at [861, 439] on button "Save subtask" at bounding box center [887, 441] width 105 height 31
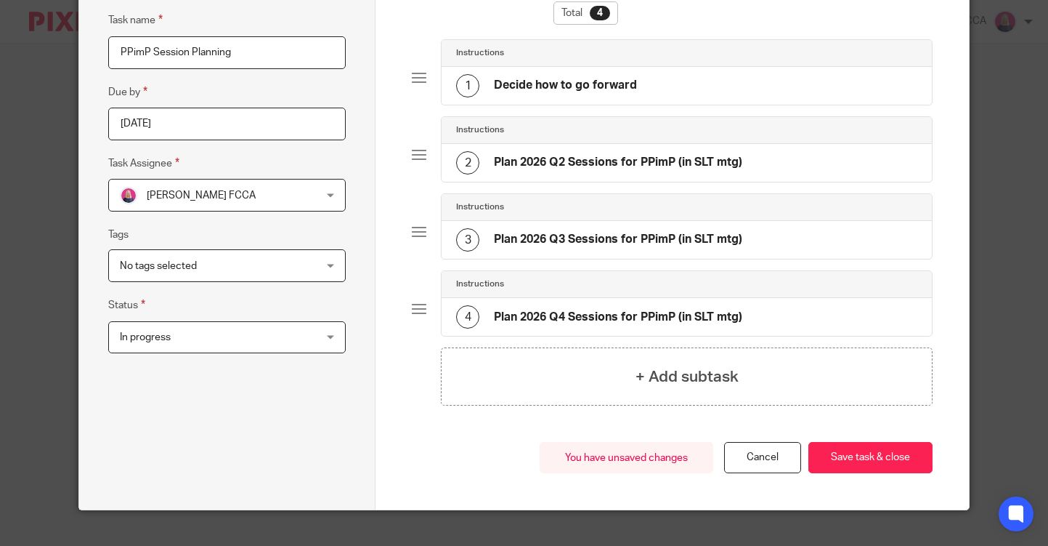
scroll to position [153, 0]
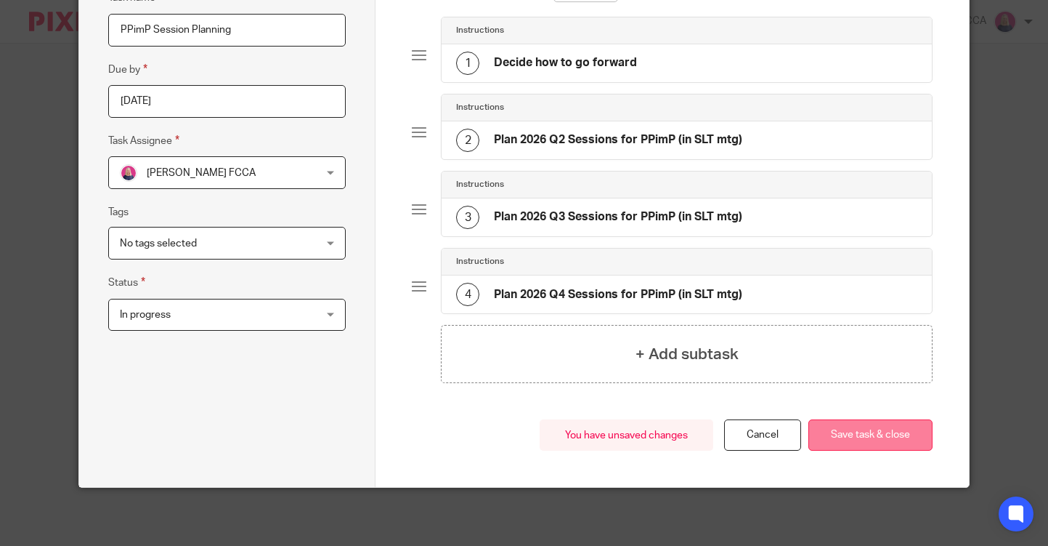
click at [861, 437] on button "Save task & close" at bounding box center [870, 434] width 124 height 31
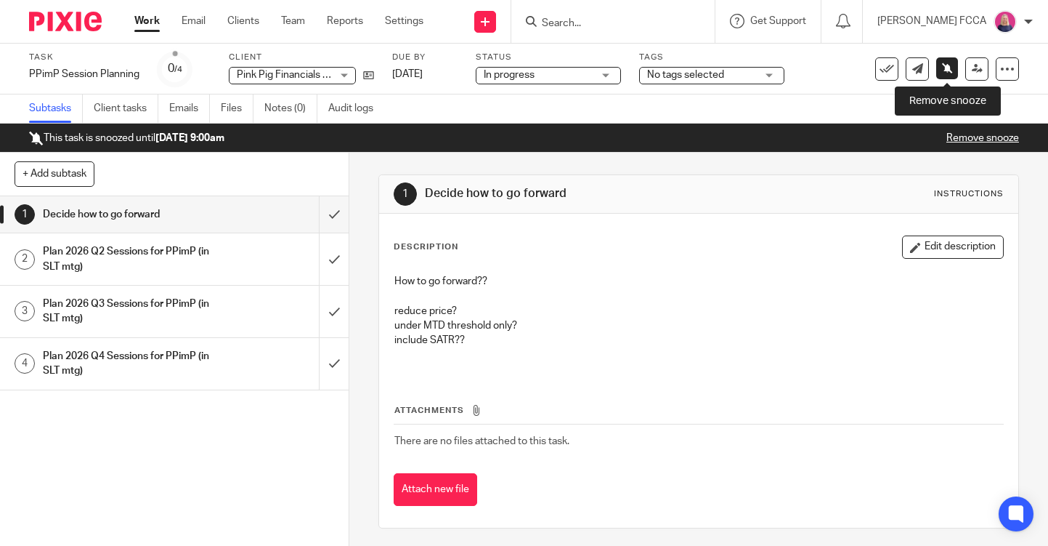
click at [946, 70] on icon at bounding box center [947, 67] width 11 height 11
